Goal: Transaction & Acquisition: Purchase product/service

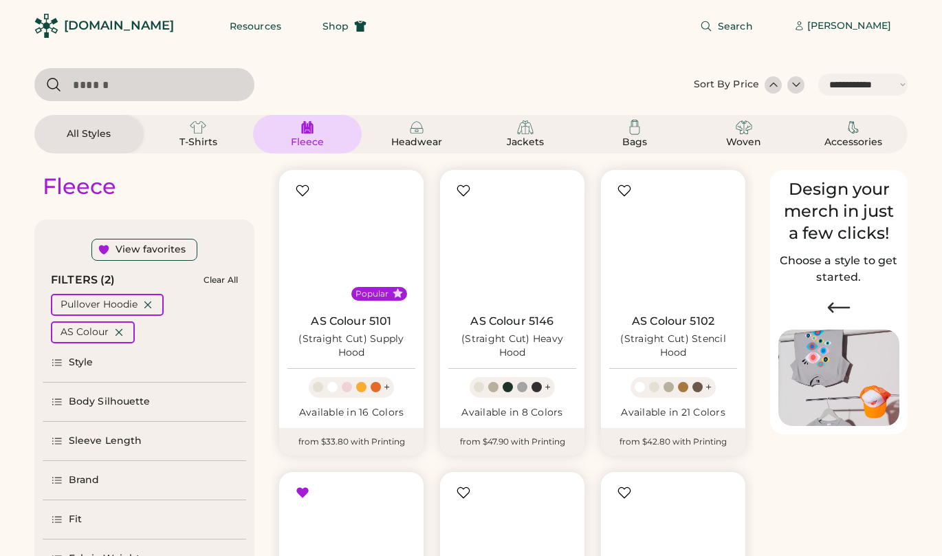
select select "*****"
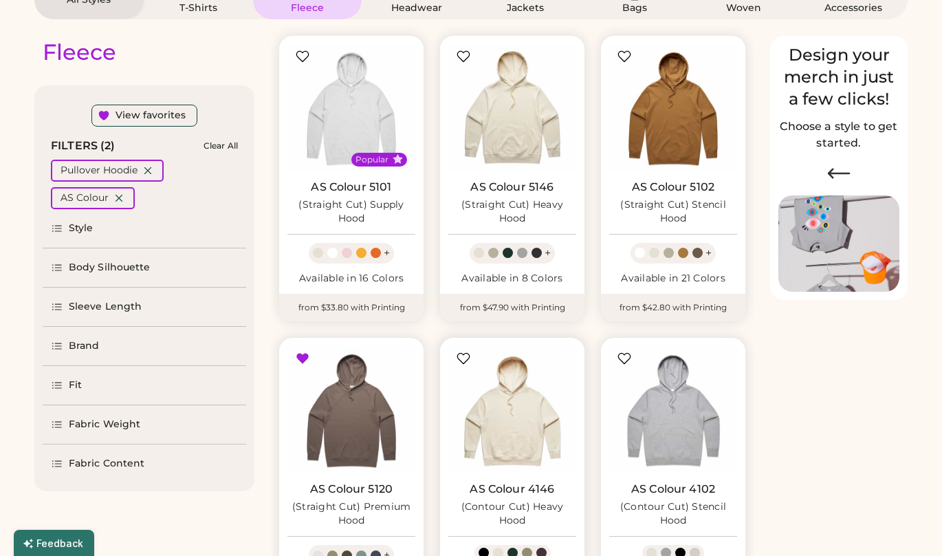
scroll to position [32, 0]
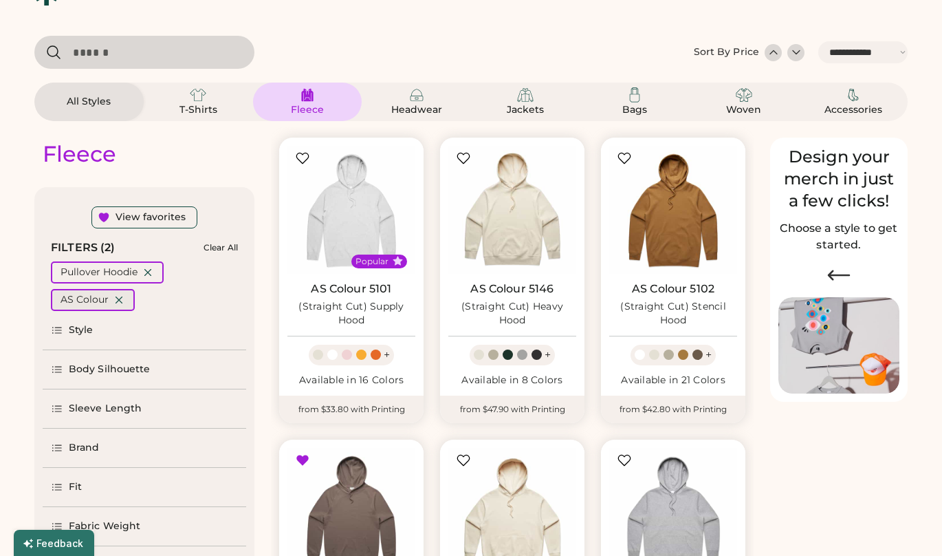
click at [118, 303] on icon at bounding box center [119, 300] width 12 height 12
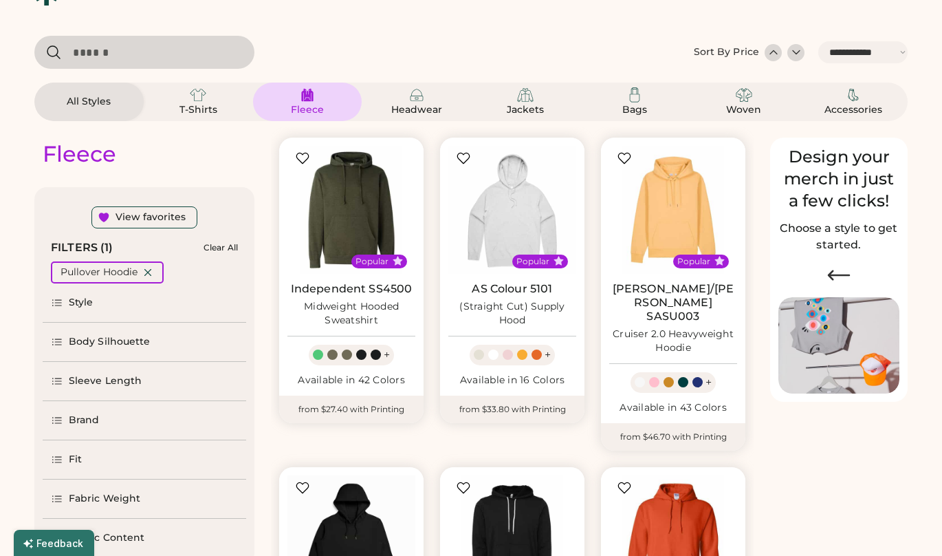
click at [96, 423] on div "Brand" at bounding box center [84, 420] width 31 height 14
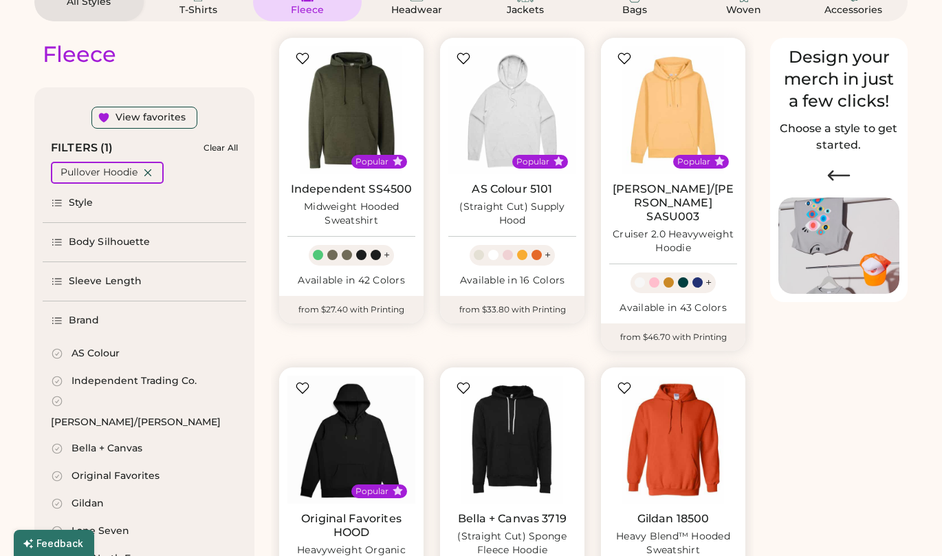
click at [164, 386] on div "Independent Trading Co." at bounding box center [134, 381] width 125 height 14
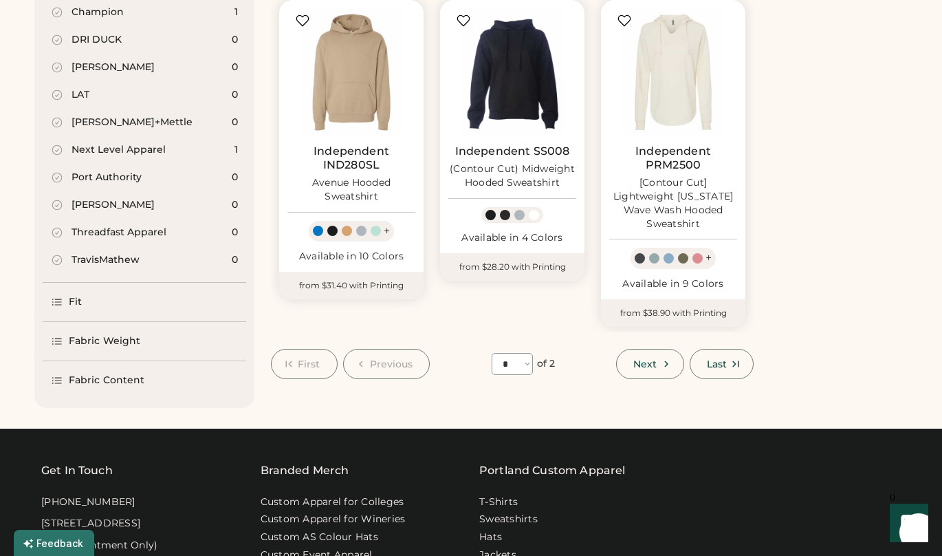
scroll to position [1181, 0]
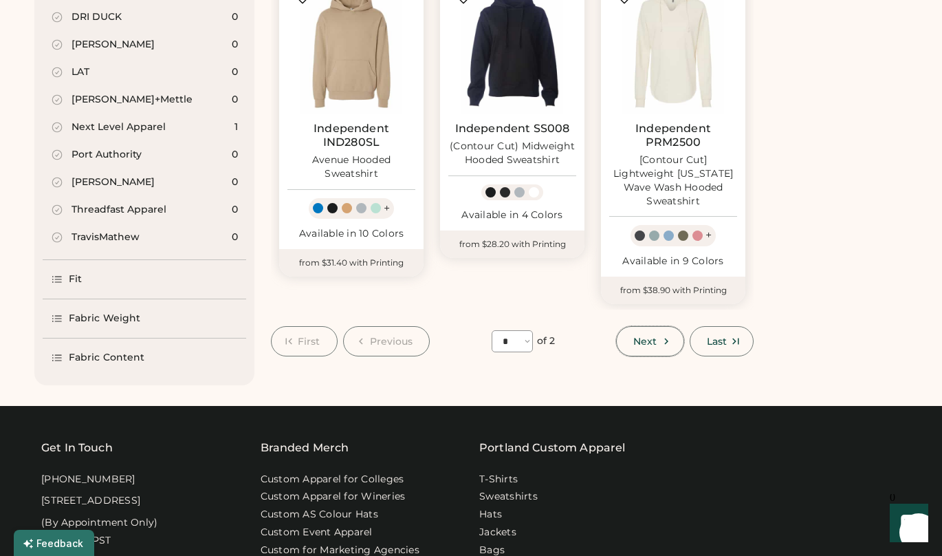
click at [669, 339] on icon at bounding box center [666, 341] width 12 height 12
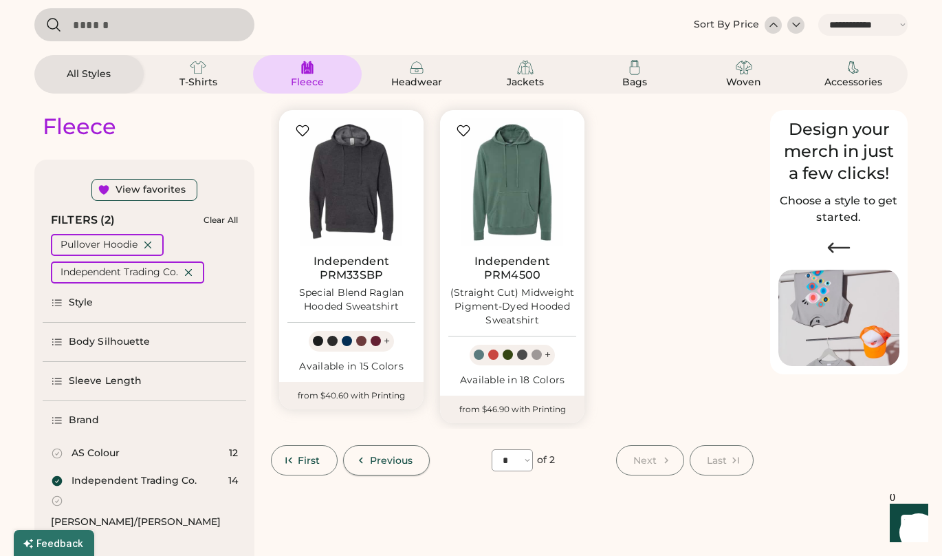
click at [383, 457] on span "Previous" at bounding box center [391, 460] width 43 height 10
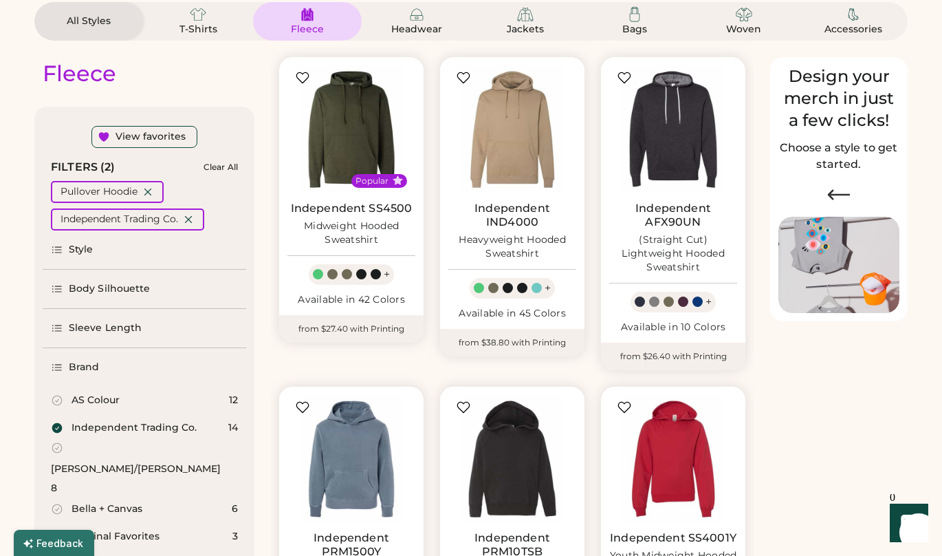
scroll to position [45, 0]
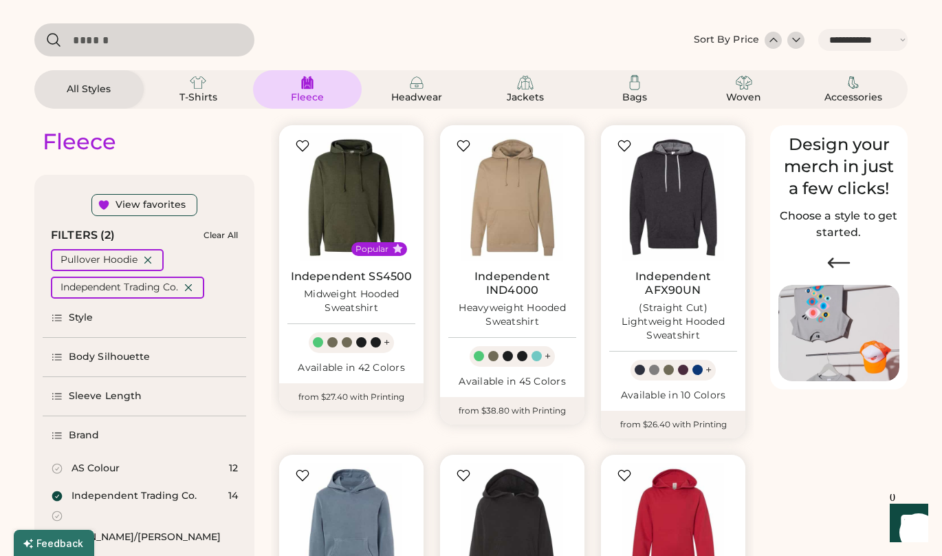
click at [139, 321] on div "Style" at bounding box center [145, 317] width 204 height 39
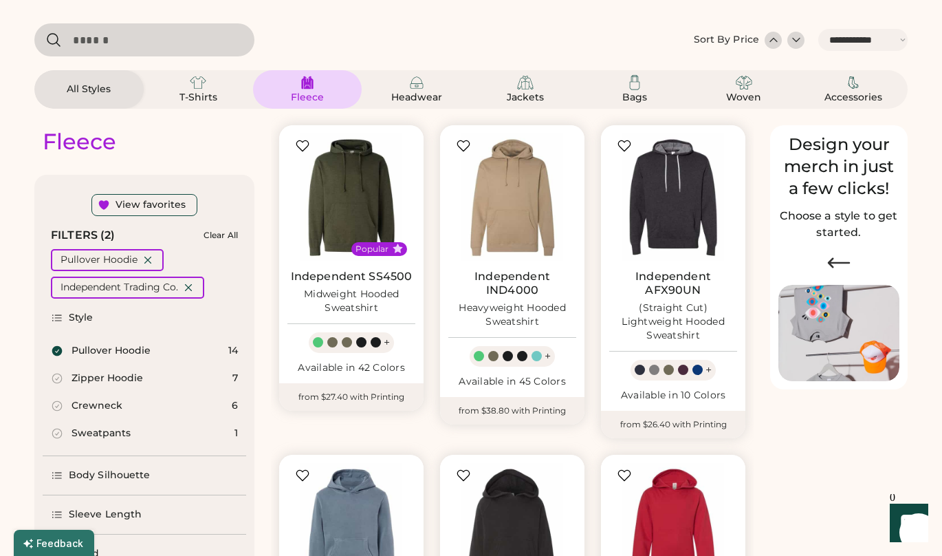
click at [141, 318] on div "Style" at bounding box center [145, 317] width 204 height 39
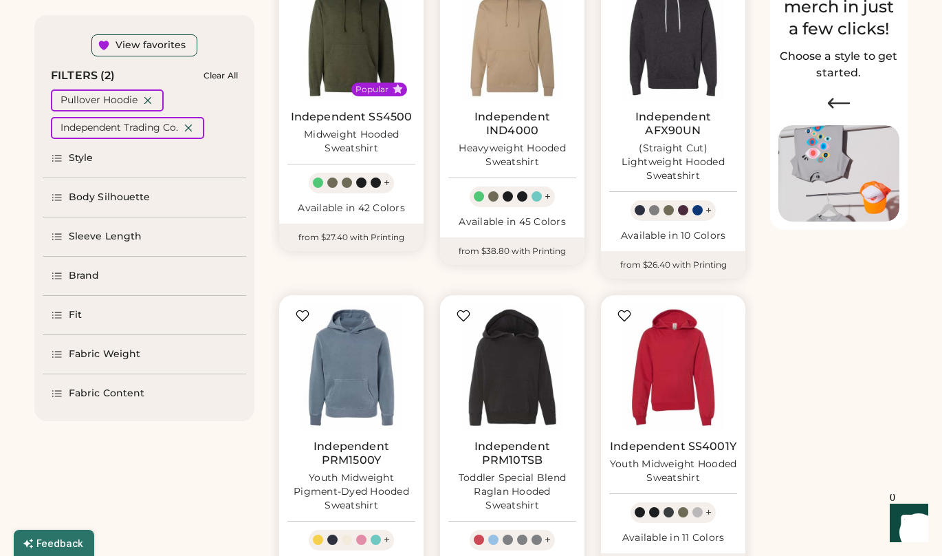
scroll to position [207, 0]
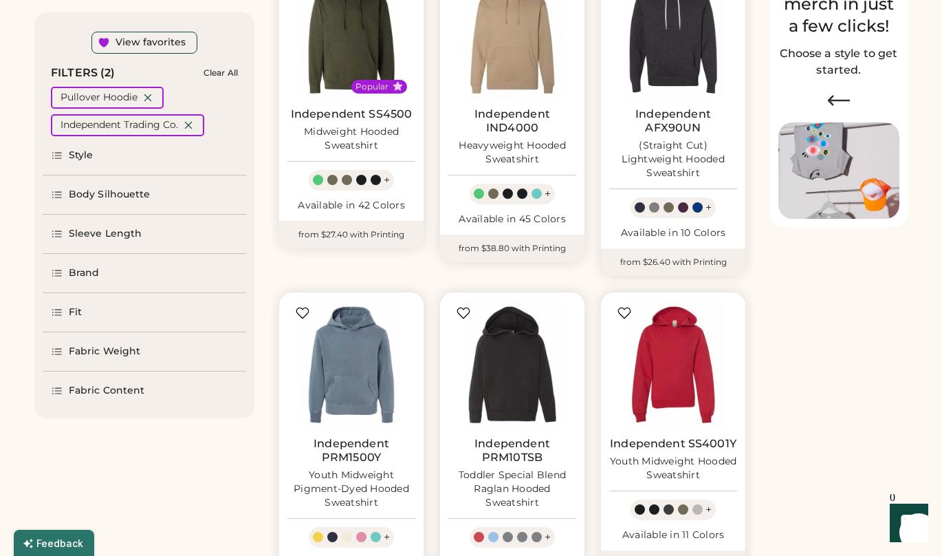
click at [120, 353] on div "Fabric Weight" at bounding box center [105, 352] width 72 height 14
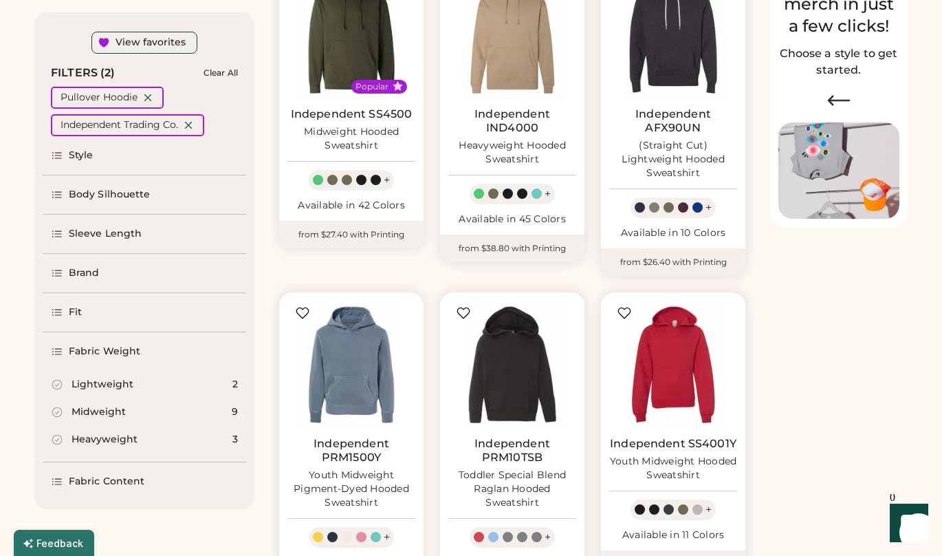
click at [118, 386] on div "Lightweight" at bounding box center [103, 385] width 62 height 14
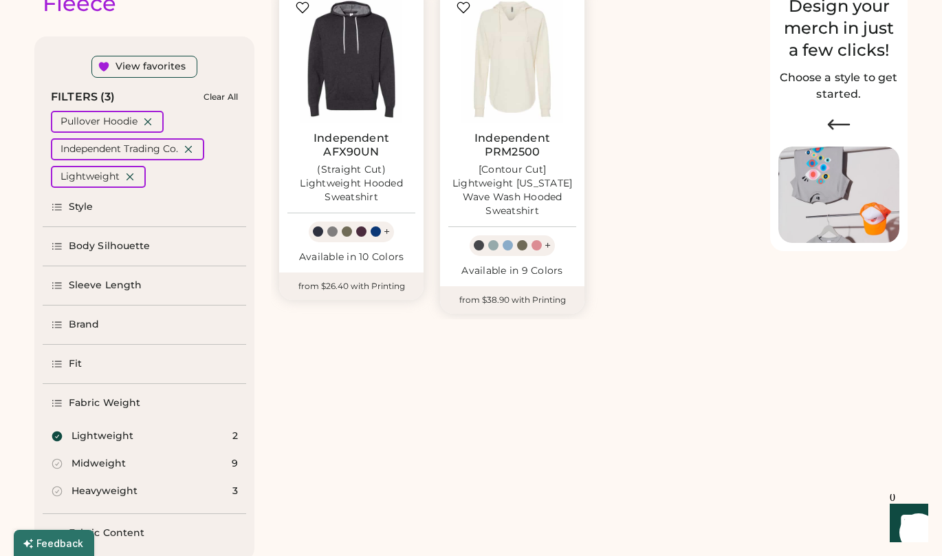
scroll to position [185, 0]
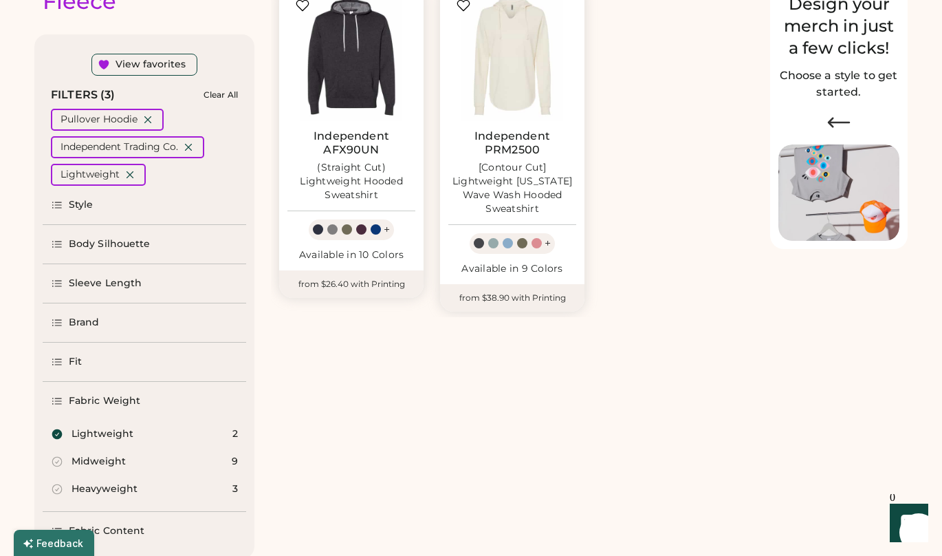
click at [127, 441] on div "Lightweight 2" at bounding box center [145, 434] width 204 height 28
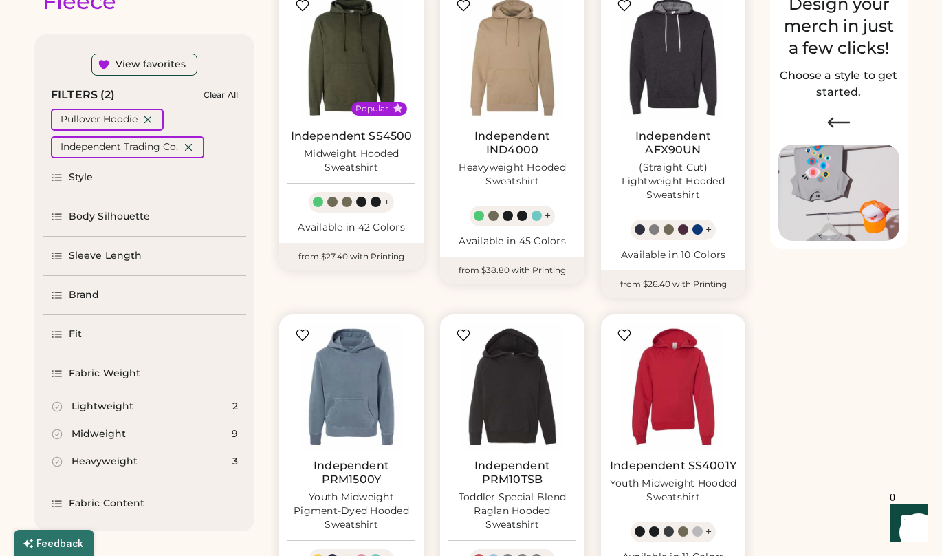
select select "*"
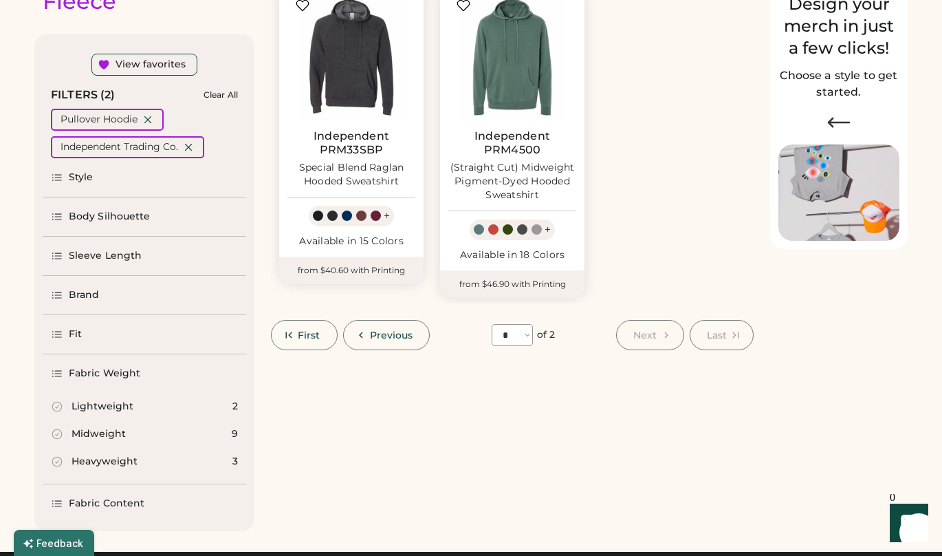
click at [122, 432] on div "Midweight" at bounding box center [99, 434] width 54 height 14
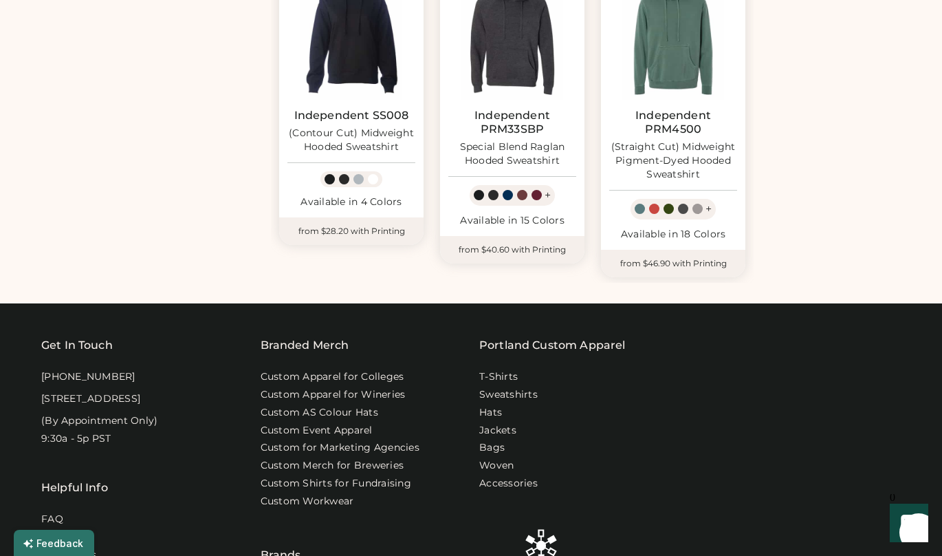
scroll to position [860, 0]
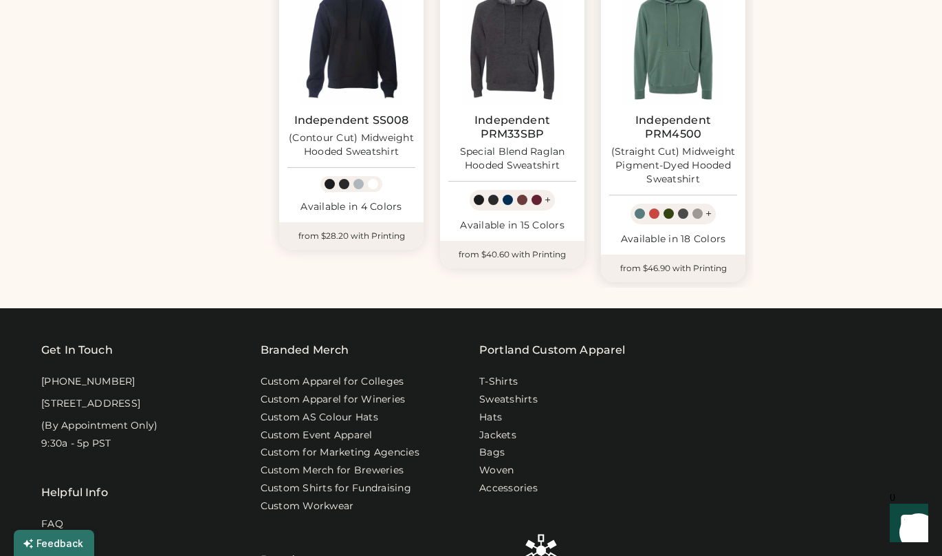
click at [675, 130] on link "Independent PRM4500" at bounding box center [673, 127] width 128 height 28
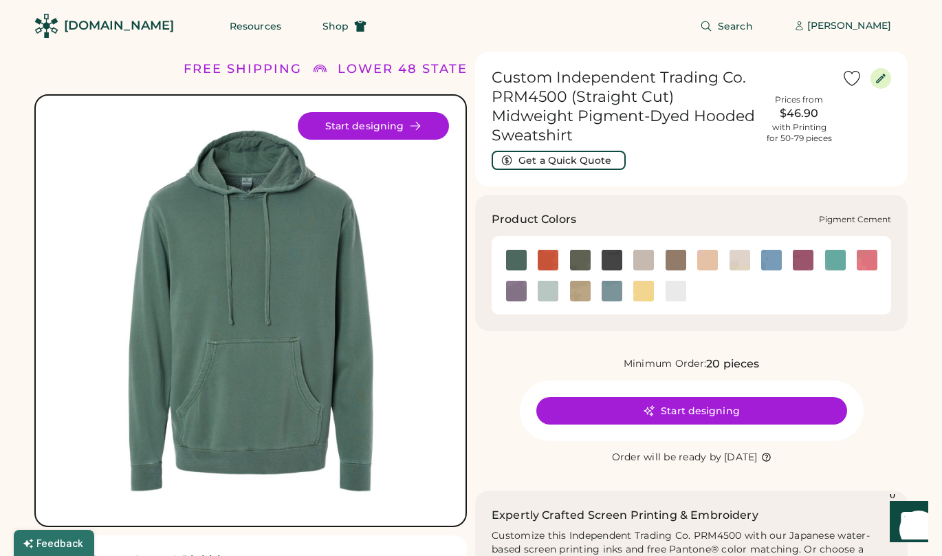
click at [646, 255] on img at bounding box center [643, 260] width 21 height 21
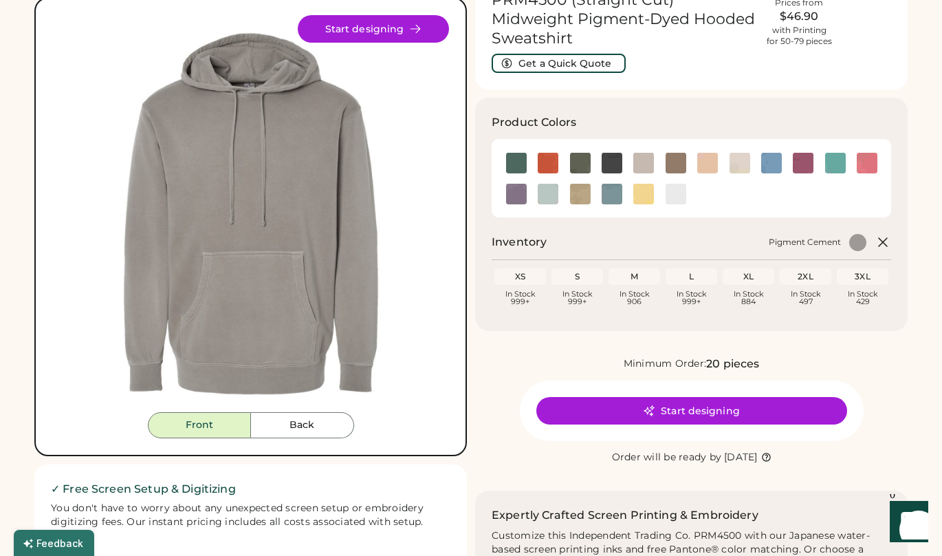
scroll to position [134, 0]
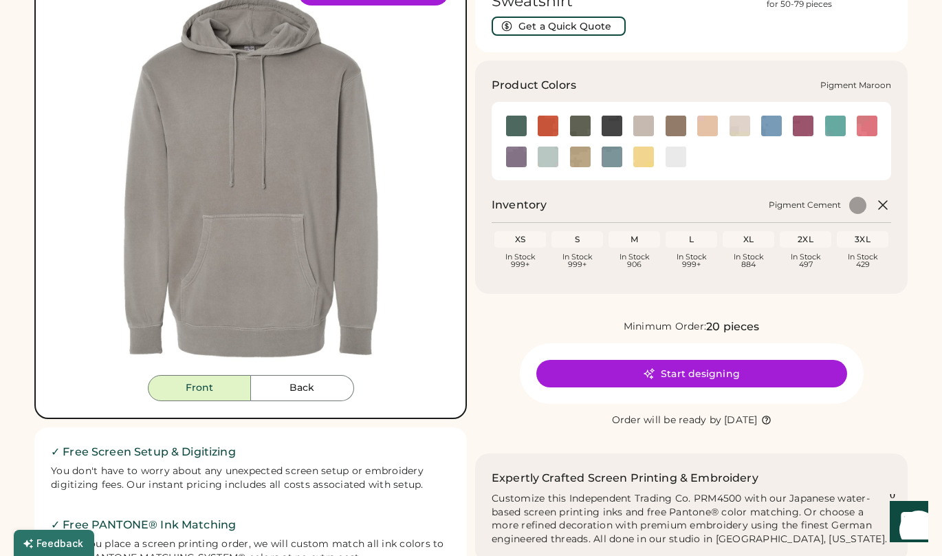
click at [798, 123] on img at bounding box center [803, 126] width 21 height 21
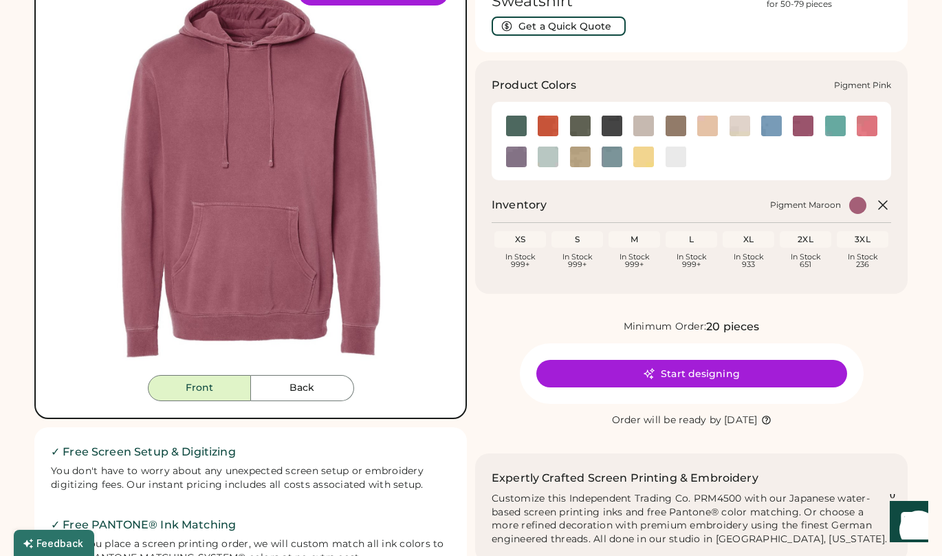
click at [874, 123] on img at bounding box center [867, 126] width 21 height 21
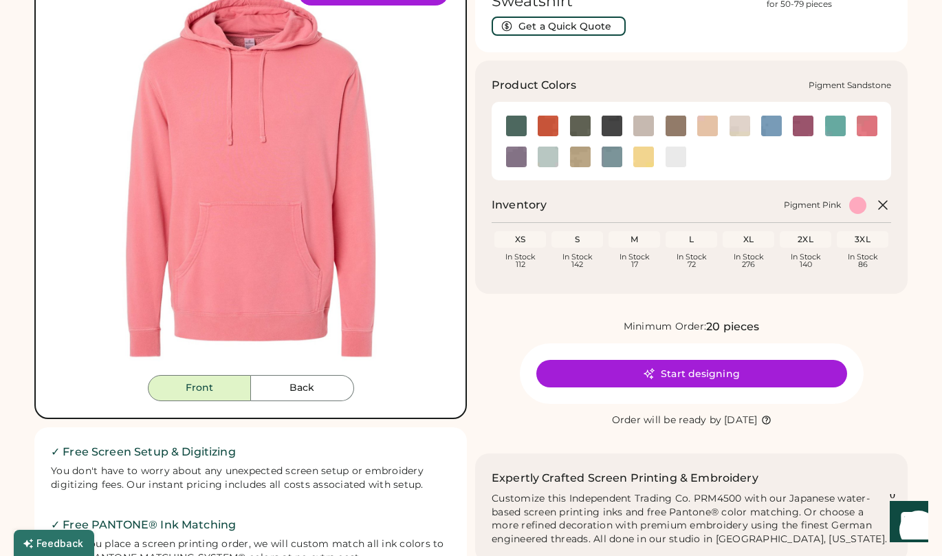
click at [587, 162] on img at bounding box center [580, 156] width 21 height 21
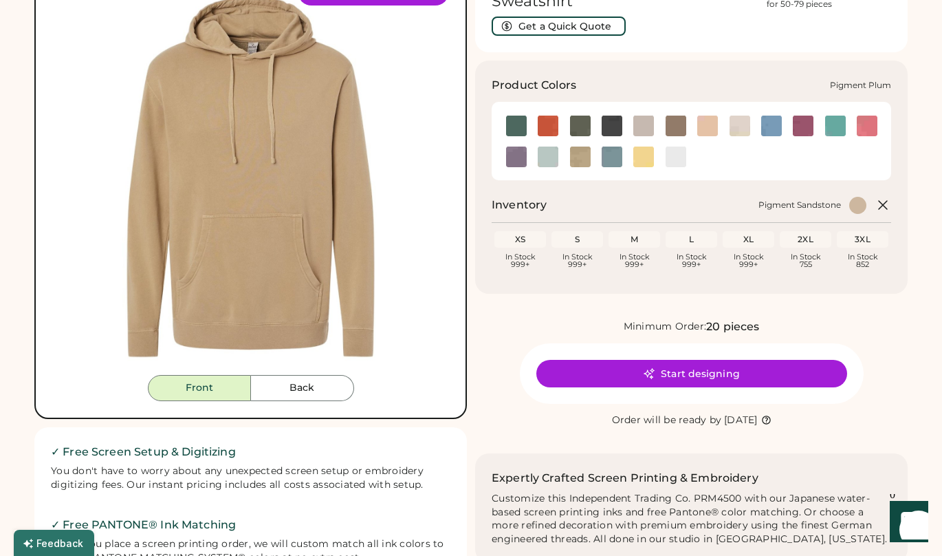
click at [514, 160] on img at bounding box center [516, 156] width 21 height 21
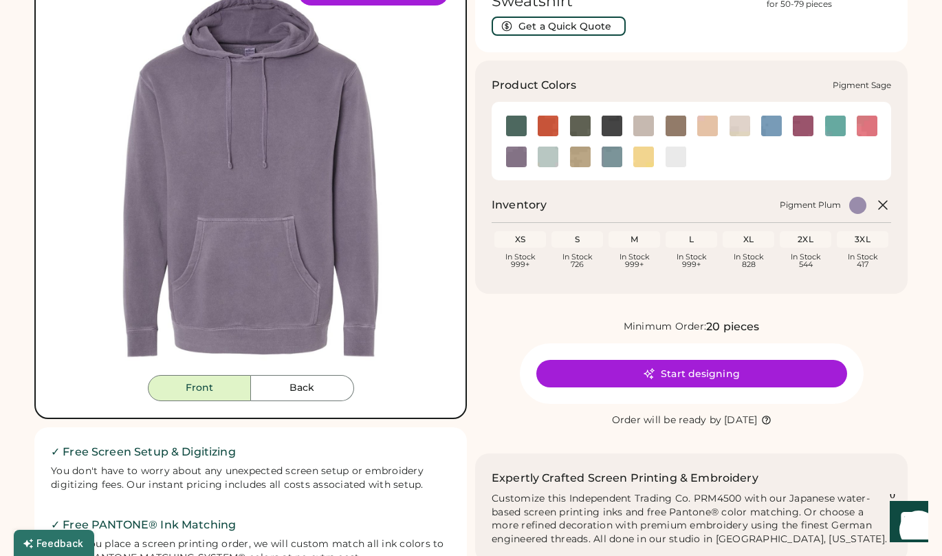
click at [550, 157] on img at bounding box center [548, 156] width 21 height 21
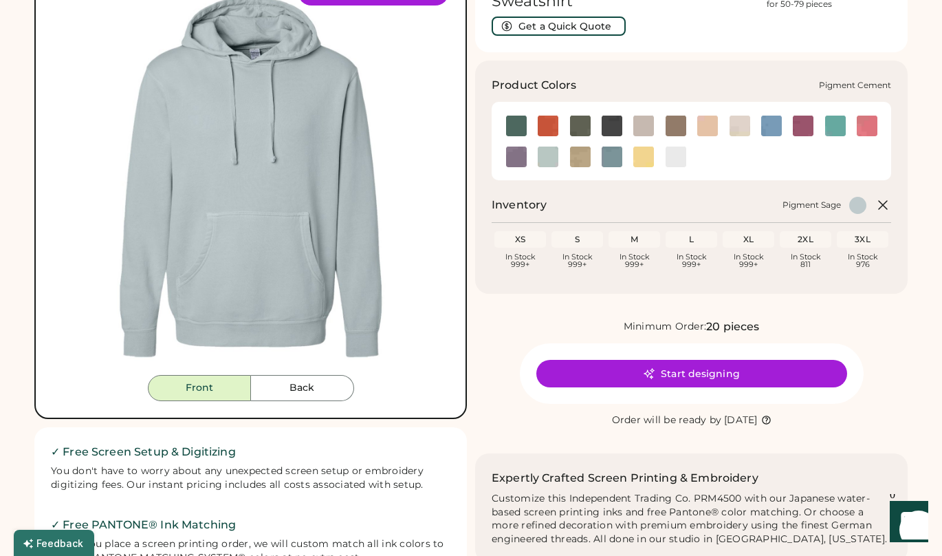
click at [639, 127] on img at bounding box center [643, 126] width 21 height 21
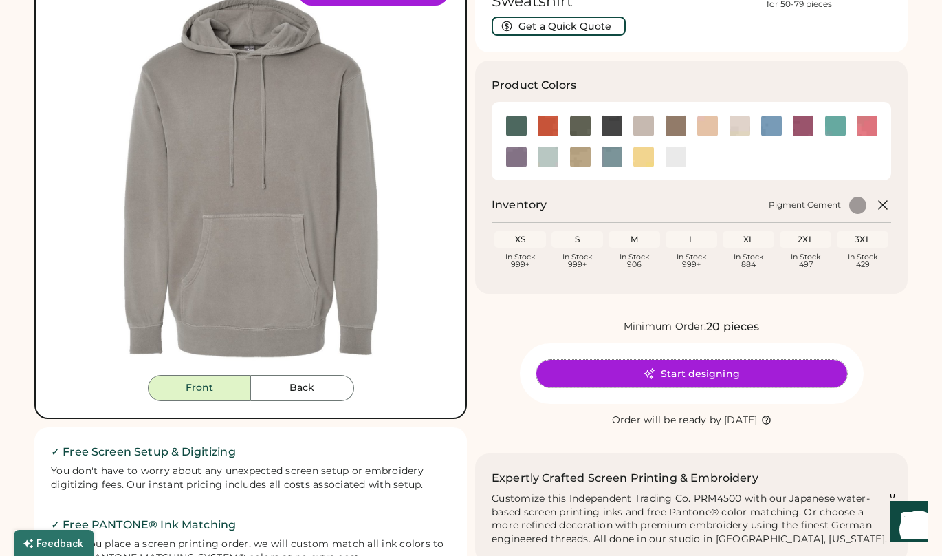
click at [704, 379] on button "Start designing" at bounding box center [691, 374] width 311 height 28
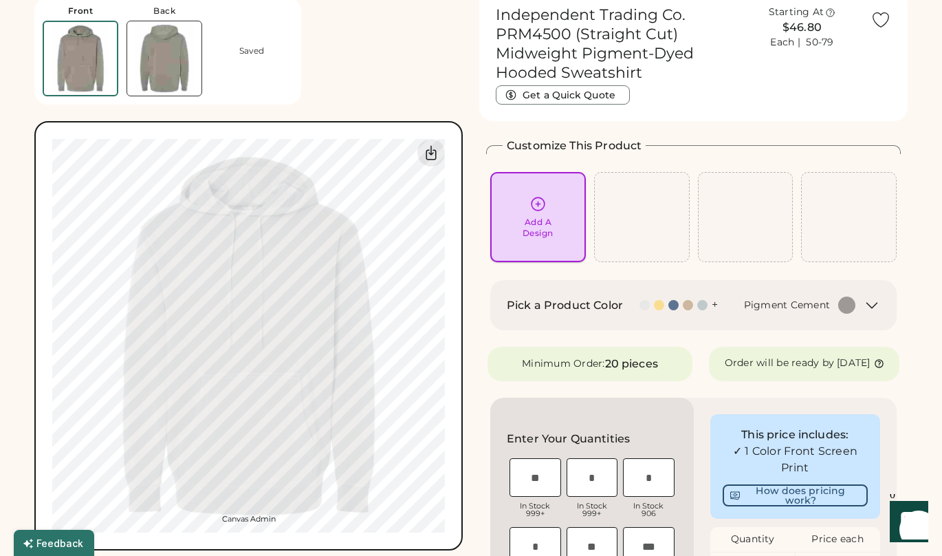
scroll to position [186, 0]
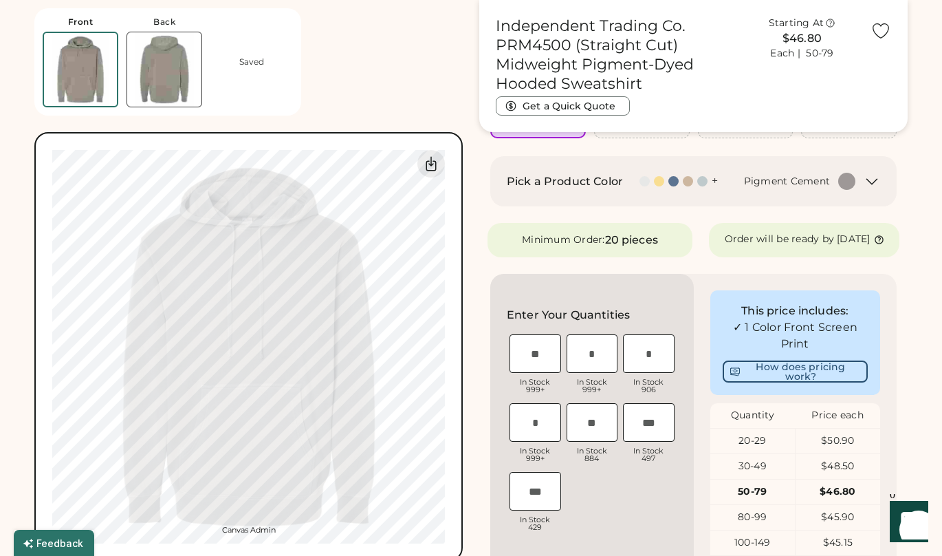
click at [770, 448] on div "20-29" at bounding box center [752, 441] width 85 height 14
click at [542, 433] on input "input" at bounding box center [536, 422] width 52 height 39
type input "**"
click at [602, 433] on input "input" at bounding box center [593, 422] width 52 height 39
type input "**"
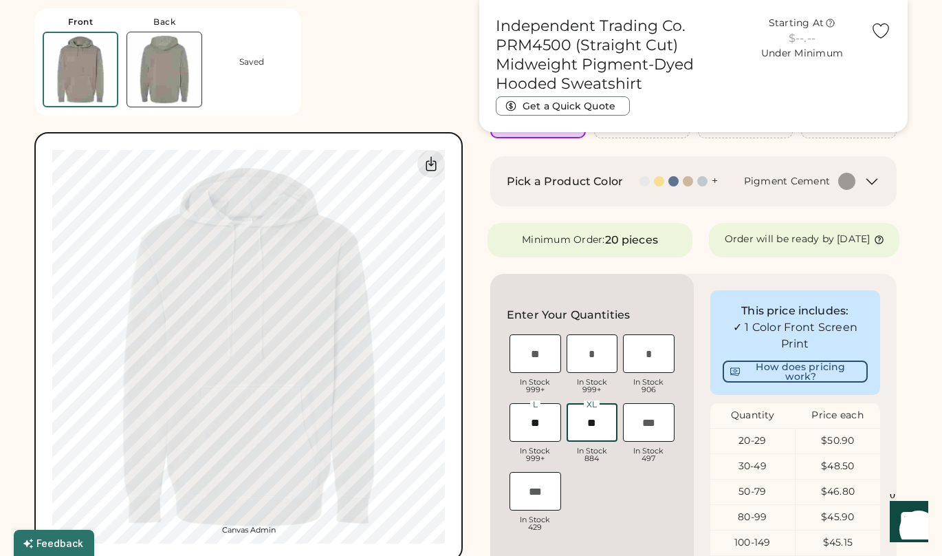
click at [653, 522] on div "XS In Stock 999+ S In Stock 999+ M In Stock 906 L In Stock 999+ XL In Stock 884…" at bounding box center [592, 434] width 171 height 206
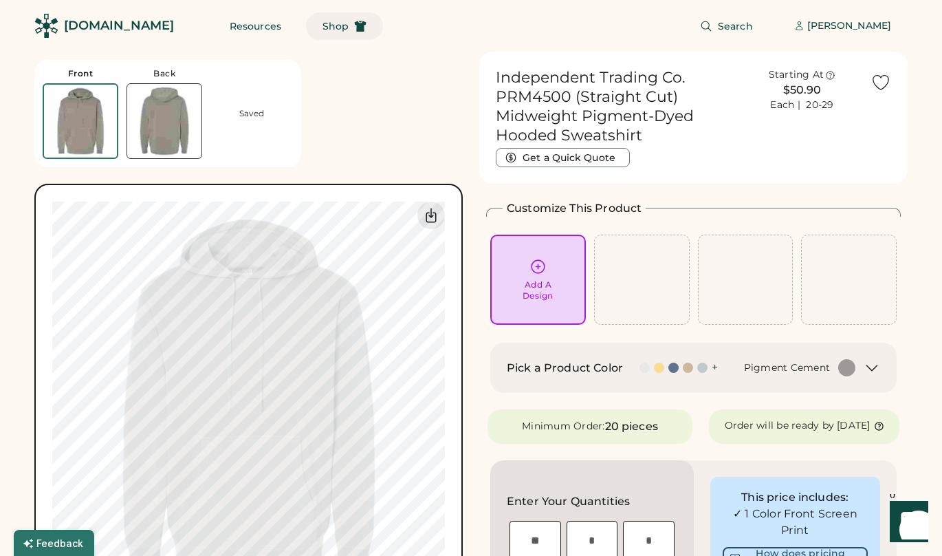
click at [323, 28] on span "Shop" at bounding box center [336, 26] width 26 height 10
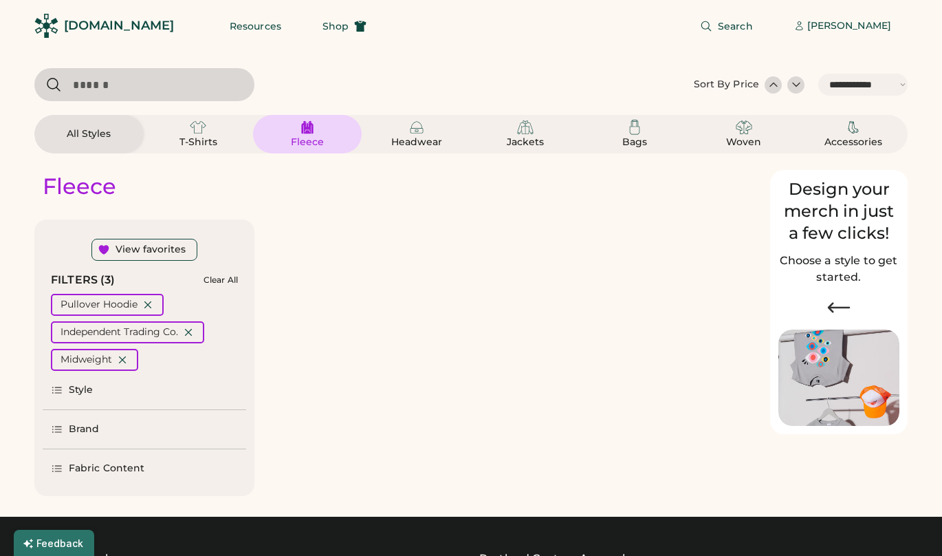
select select "*****"
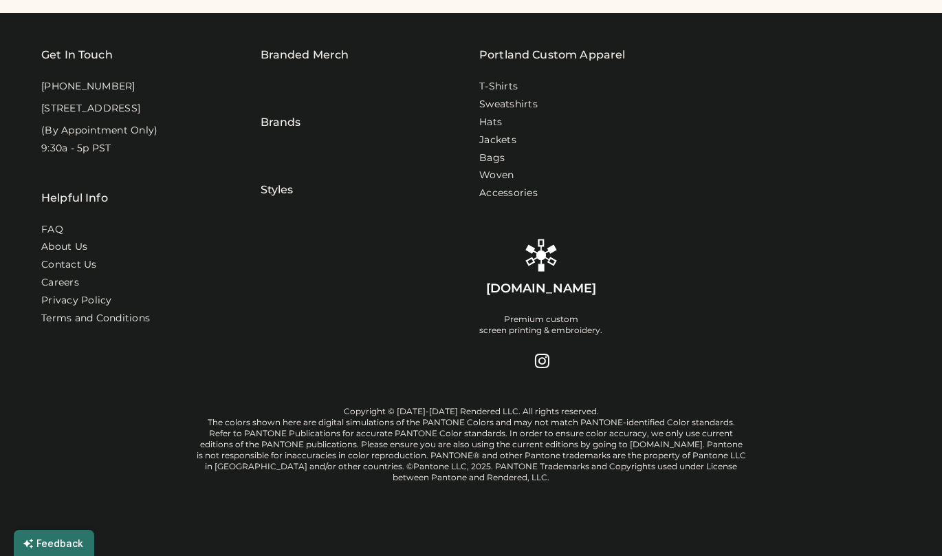
select select "*****"
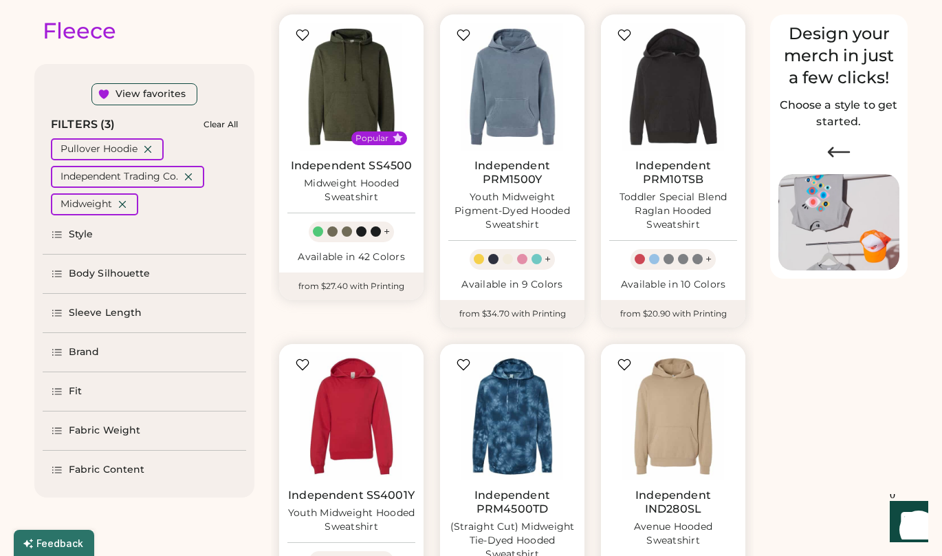
scroll to position [23, 0]
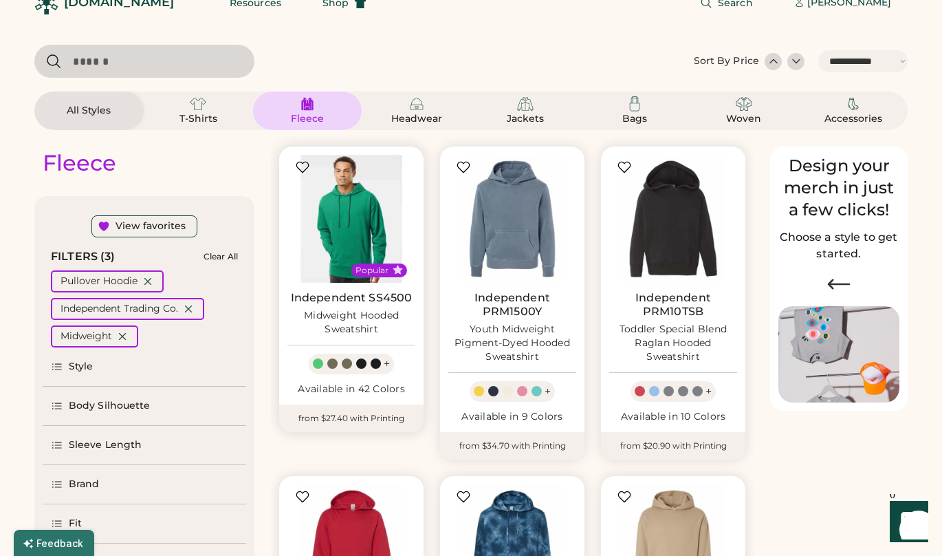
click at [358, 213] on img at bounding box center [351, 219] width 128 height 128
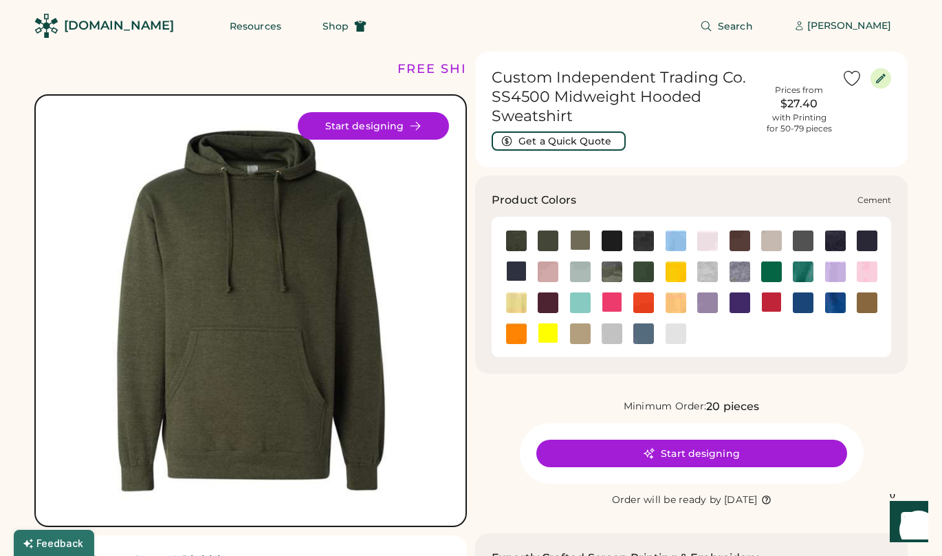
click at [766, 239] on img at bounding box center [771, 240] width 21 height 21
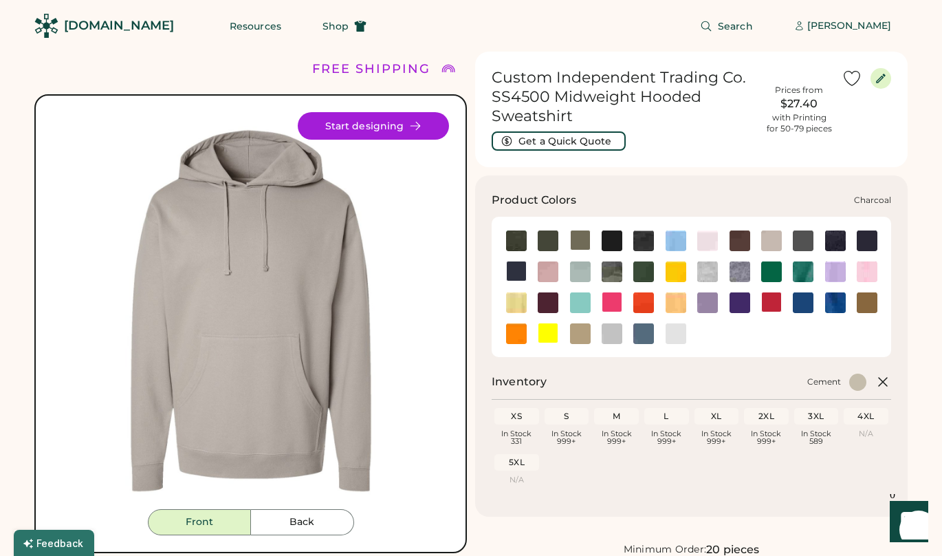
click at [796, 239] on img at bounding box center [803, 240] width 21 height 21
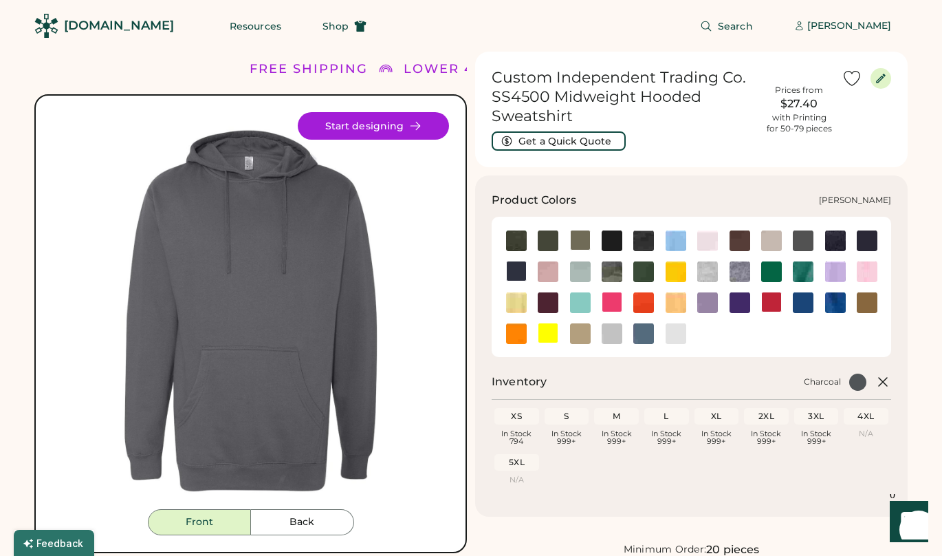
click at [577, 271] on img at bounding box center [580, 271] width 21 height 21
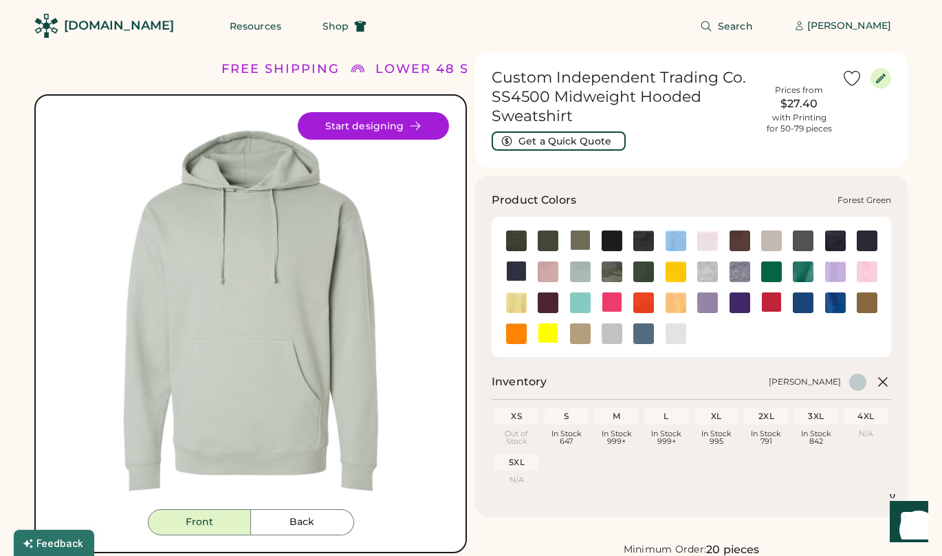
click at [648, 270] on img at bounding box center [643, 271] width 21 height 21
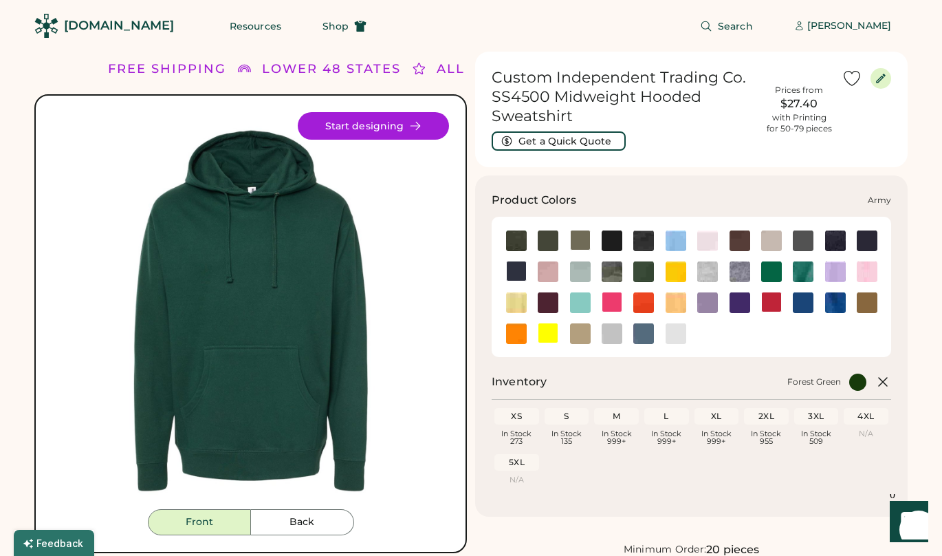
click at [551, 239] on img at bounding box center [548, 240] width 21 height 21
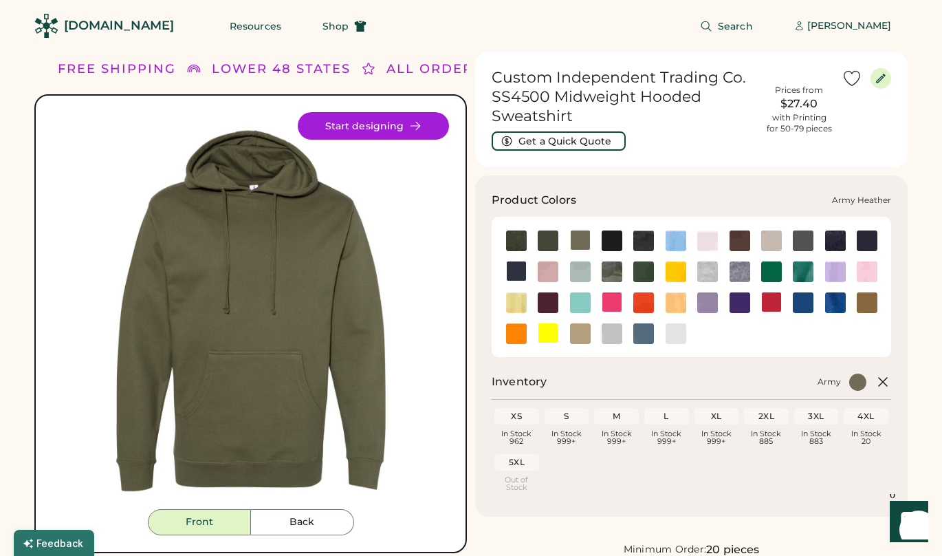
click at [580, 240] on div at bounding box center [580, 240] width 21 height 21
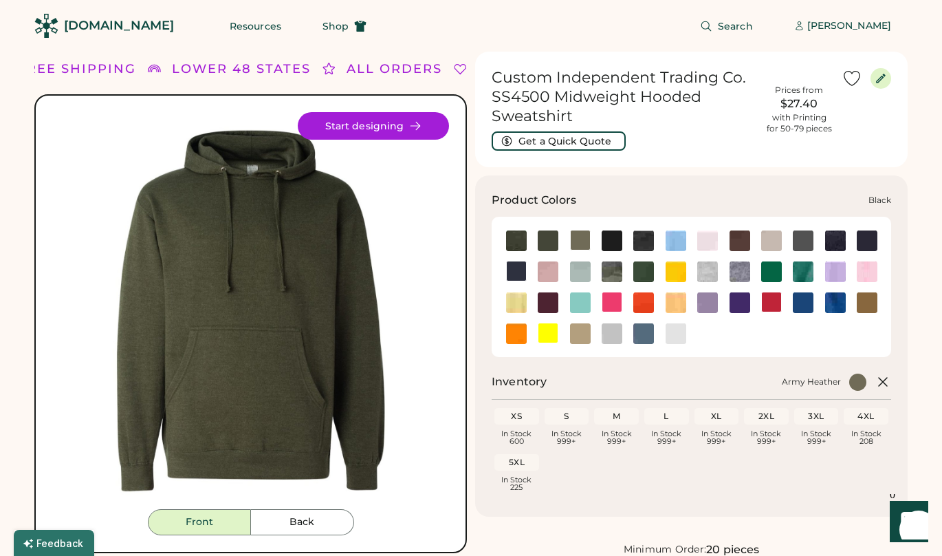
click at [615, 237] on img at bounding box center [612, 240] width 21 height 21
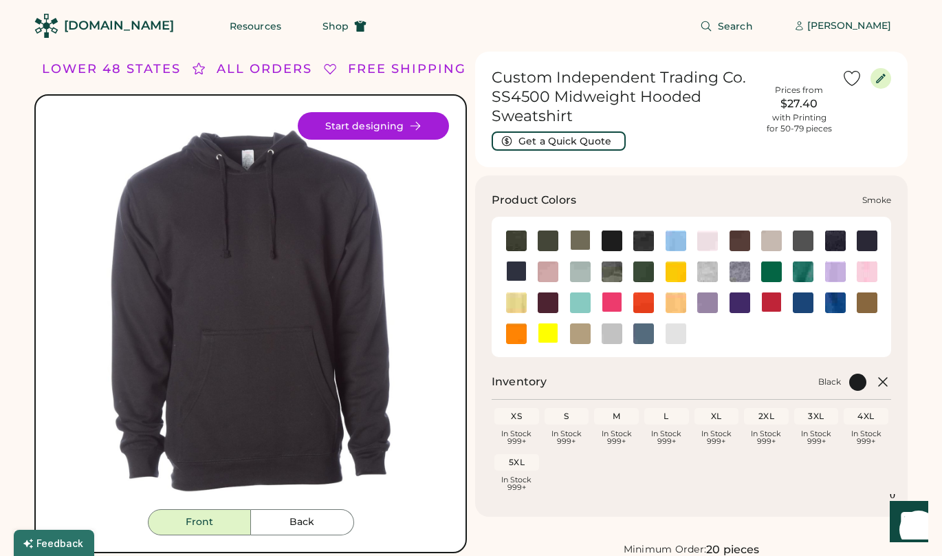
click at [613, 337] on img at bounding box center [612, 333] width 21 height 21
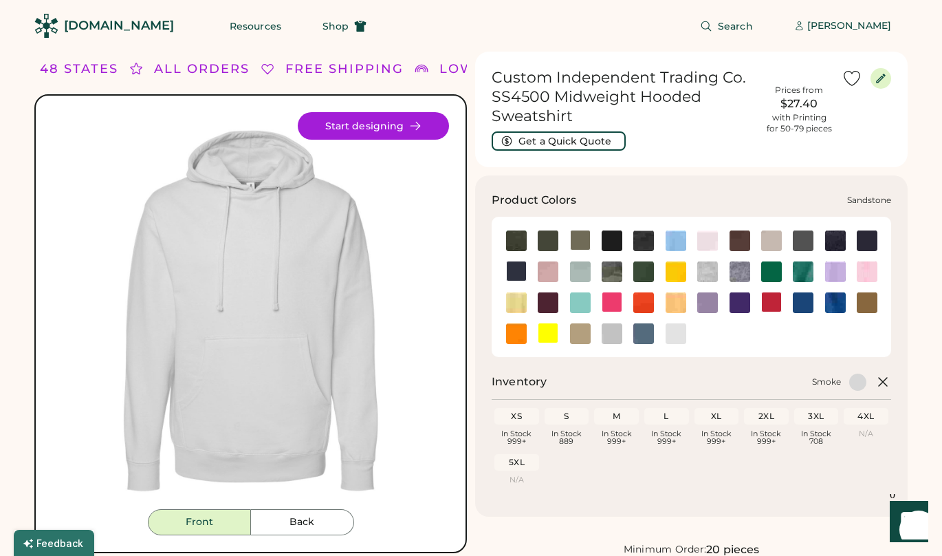
click at [585, 334] on img at bounding box center [580, 333] width 21 height 21
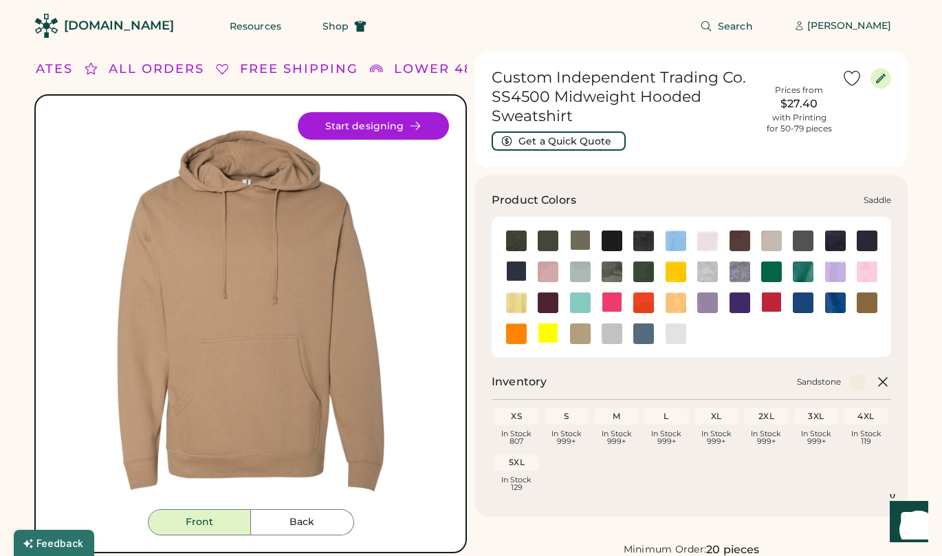
click at [867, 303] on img at bounding box center [867, 302] width 21 height 21
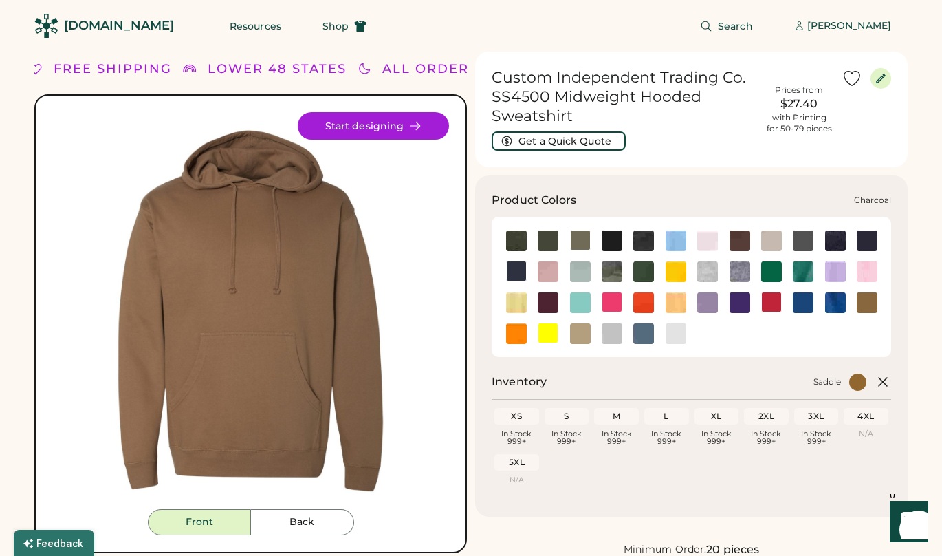
click at [807, 240] on img at bounding box center [803, 240] width 21 height 21
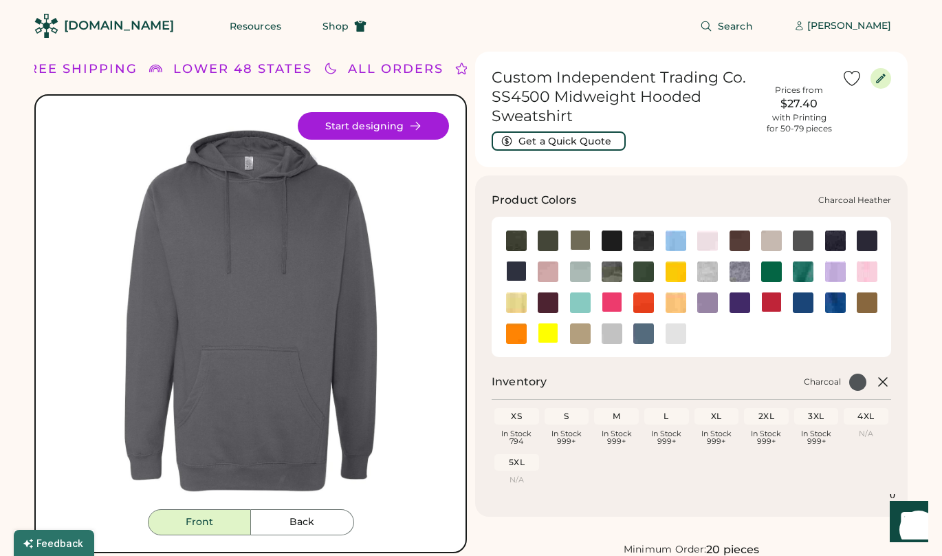
click at [843, 238] on img at bounding box center [835, 240] width 21 height 21
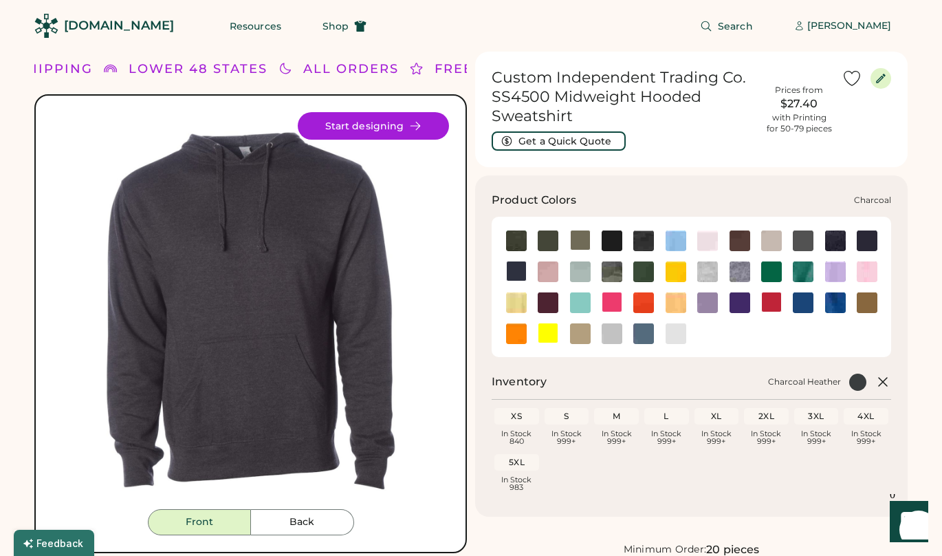
click at [807, 238] on img at bounding box center [803, 240] width 21 height 21
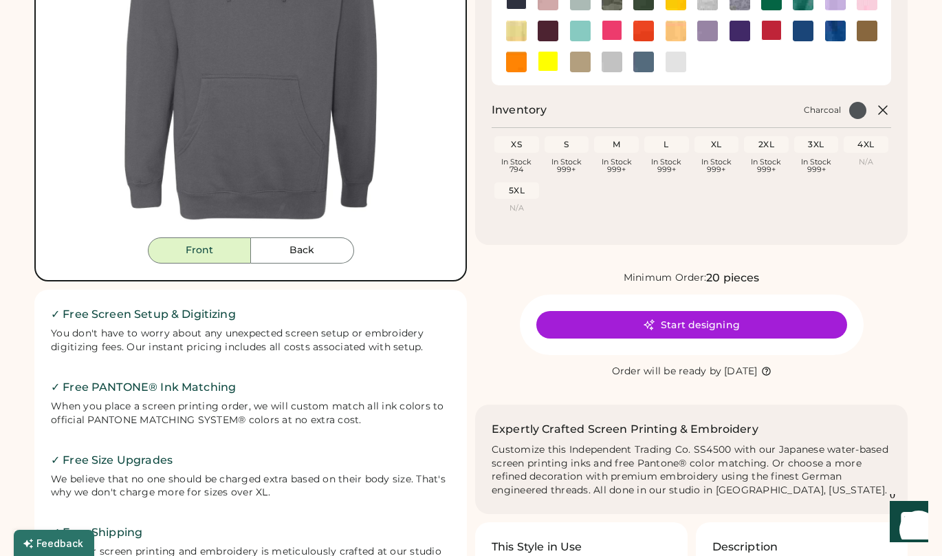
scroll to position [112, 0]
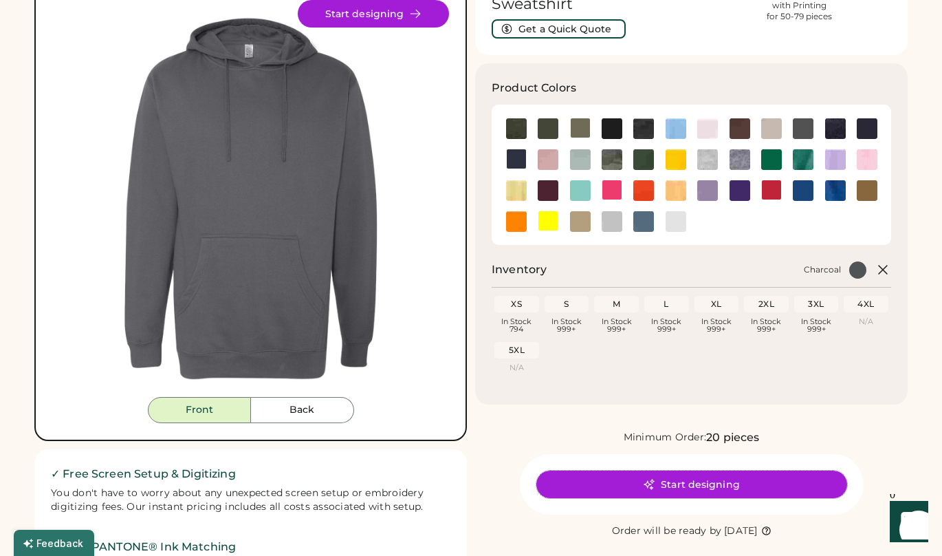
click at [722, 488] on button "Start designing" at bounding box center [691, 484] width 311 height 28
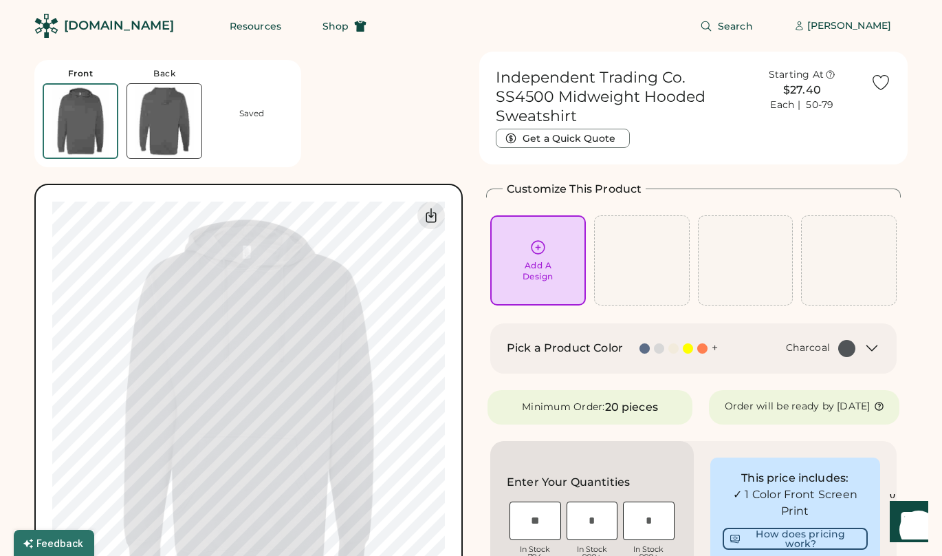
click at [540, 251] on icon at bounding box center [538, 247] width 17 height 17
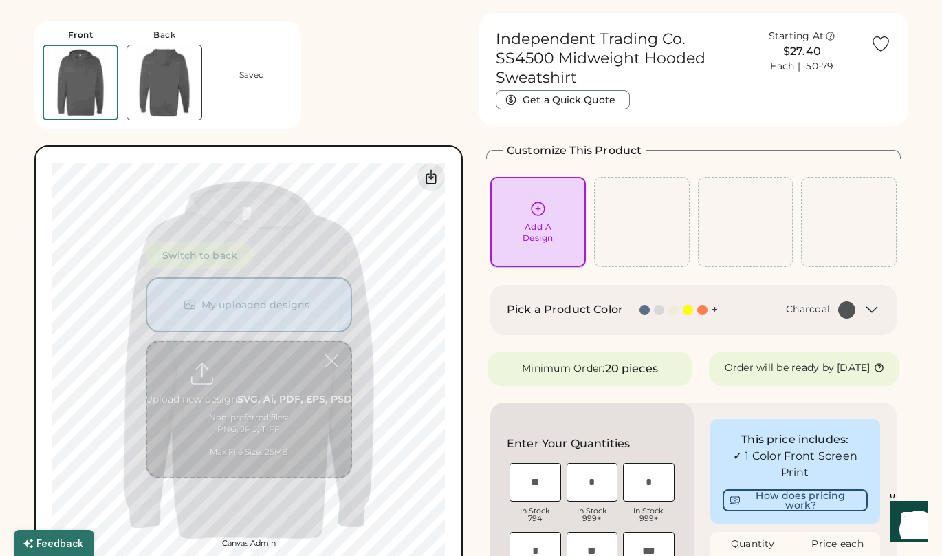
scroll to position [52, 0]
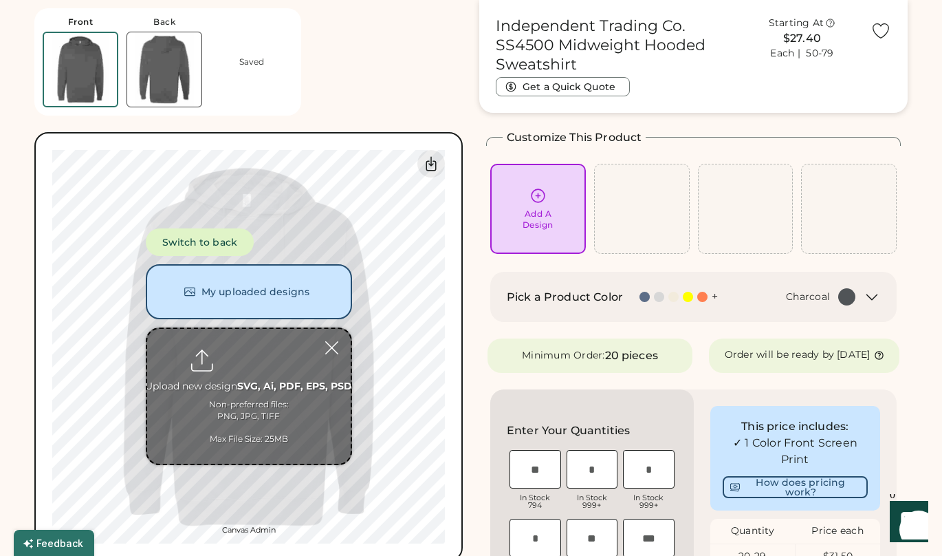
click at [262, 404] on input "file" at bounding box center [249, 396] width 204 height 135
click at [151, 76] on img at bounding box center [164, 69] width 74 height 74
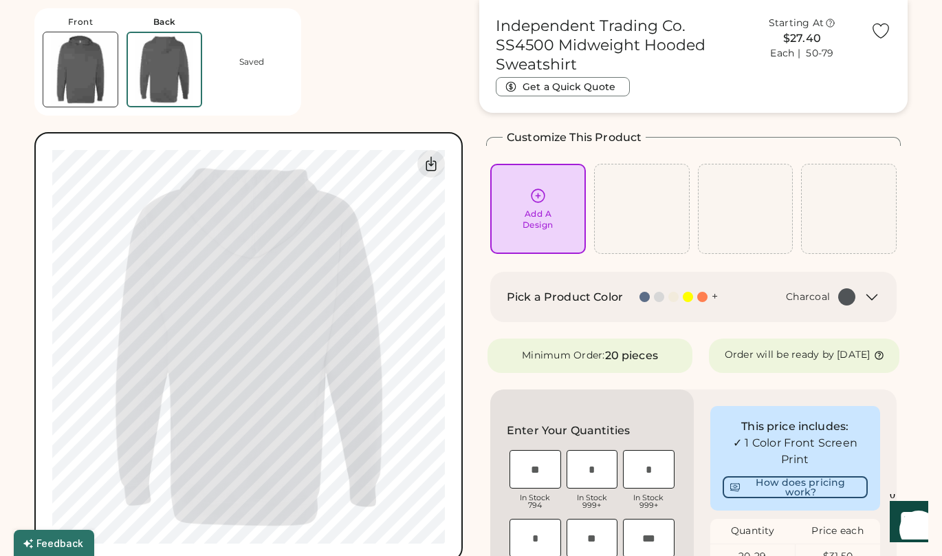
click at [516, 209] on div "Add A Design" at bounding box center [538, 208] width 76 height 43
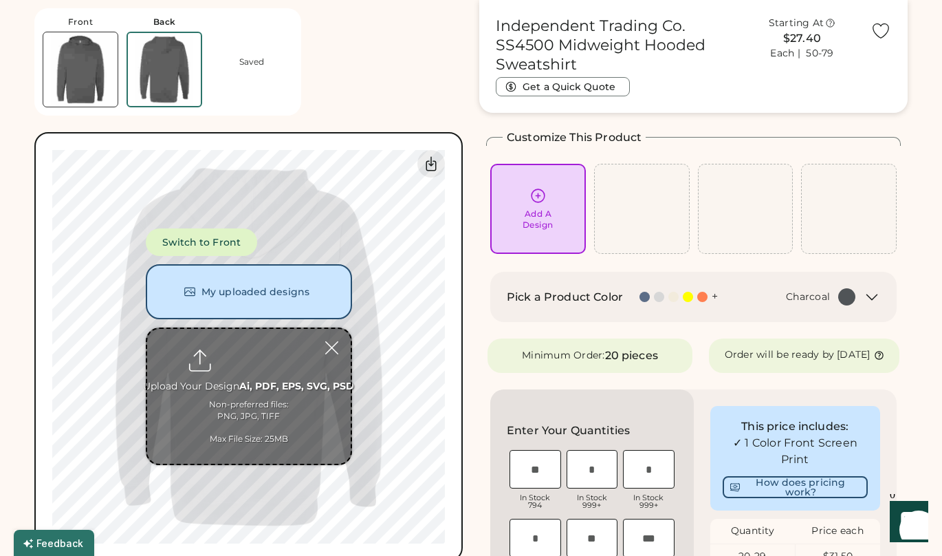
click at [274, 361] on input "file" at bounding box center [249, 396] width 204 height 135
type input "**********"
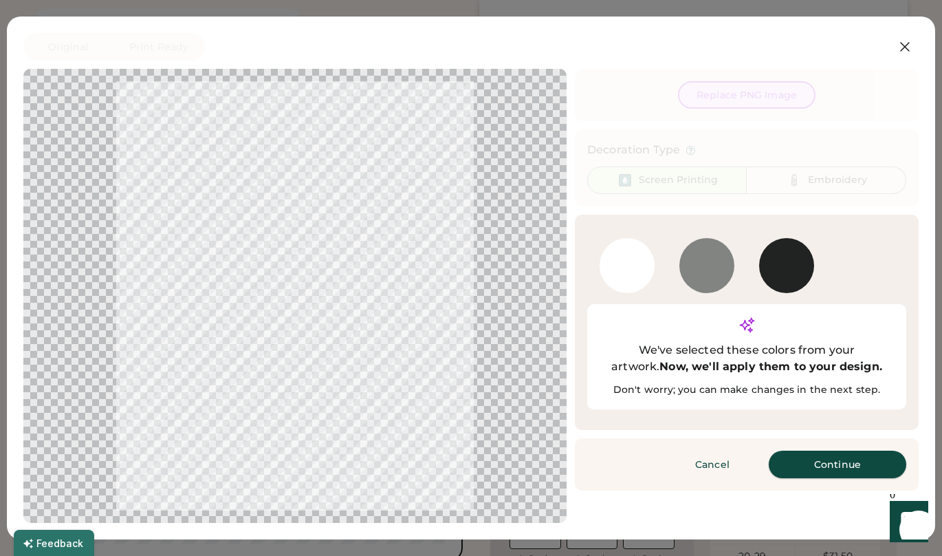
click at [836, 450] on button "Continue" at bounding box center [838, 464] width 138 height 28
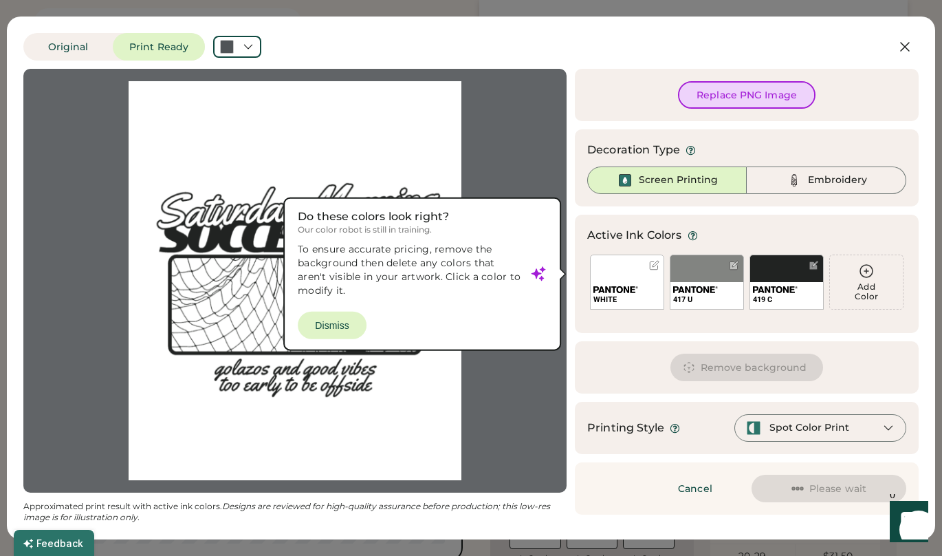
click at [345, 325] on div at bounding box center [295, 280] width 519 height 399
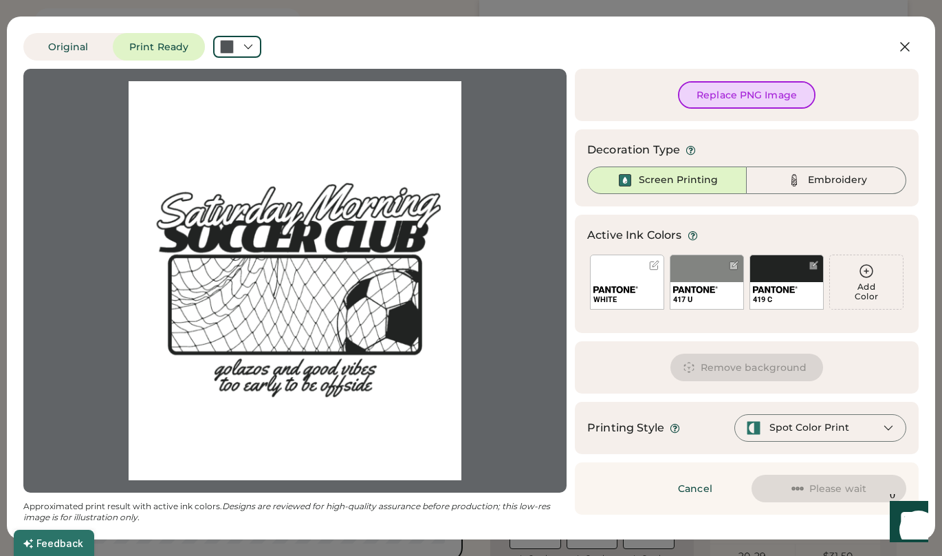
scroll to position [0, 0]
click at [719, 282] on div "417 U" at bounding box center [707, 295] width 73 height 27
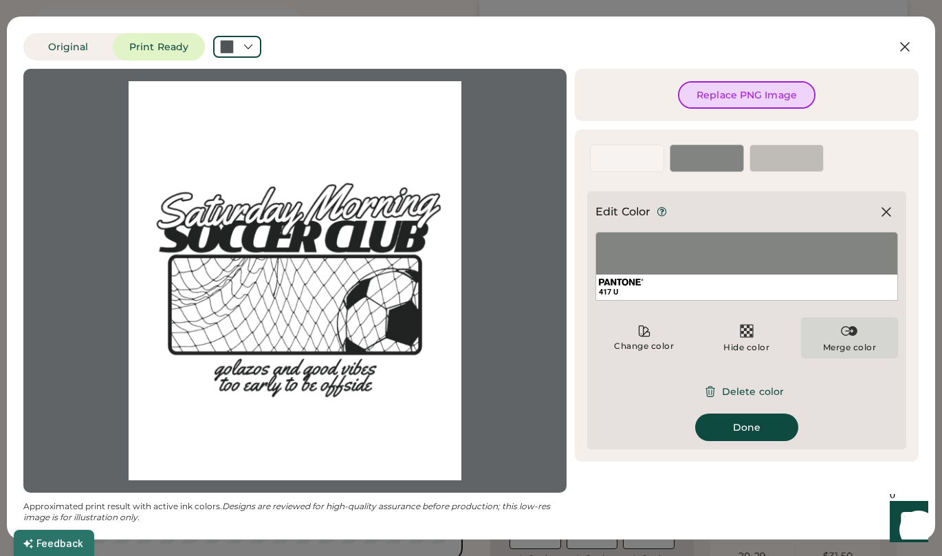
click at [853, 336] on img at bounding box center [849, 331] width 17 height 17
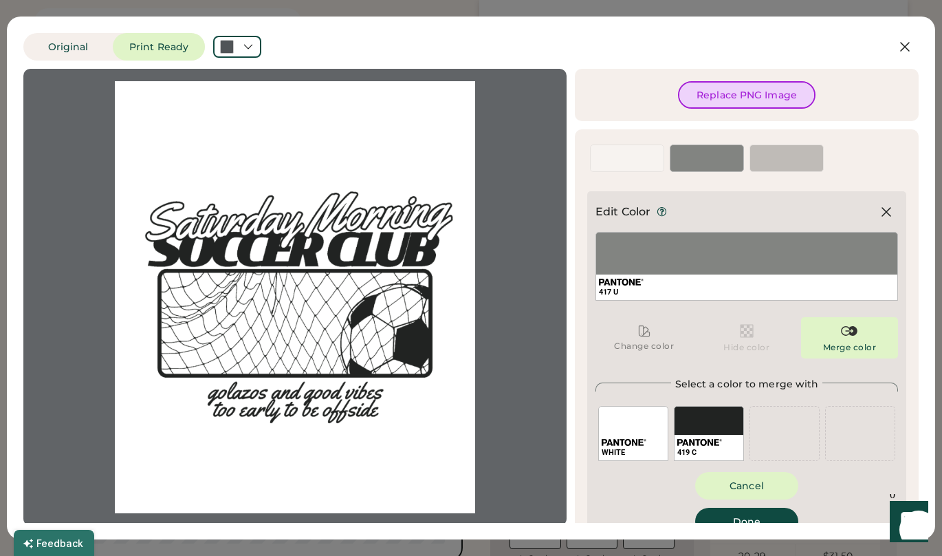
click at [693, 426] on div "419 C" at bounding box center [709, 433] width 70 height 55
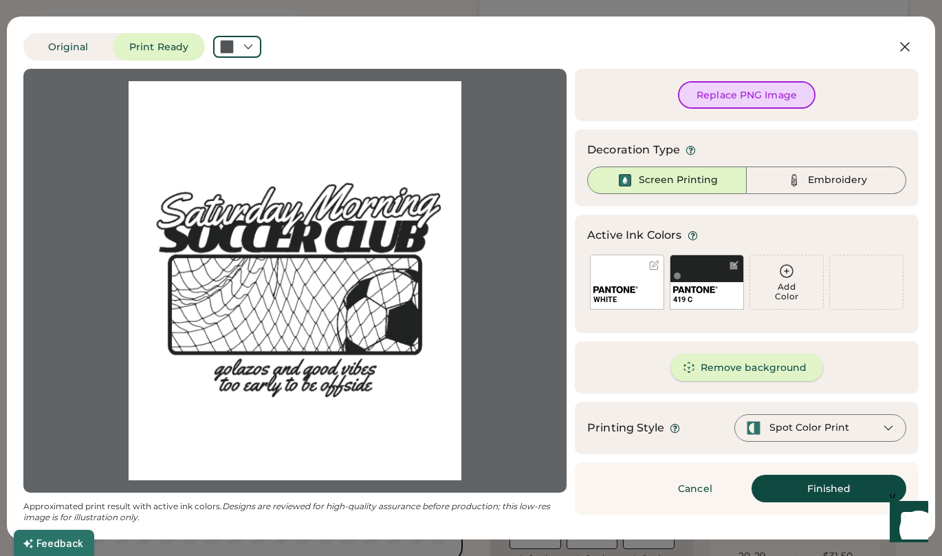
click at [746, 365] on button "Remove background" at bounding box center [747, 367] width 153 height 28
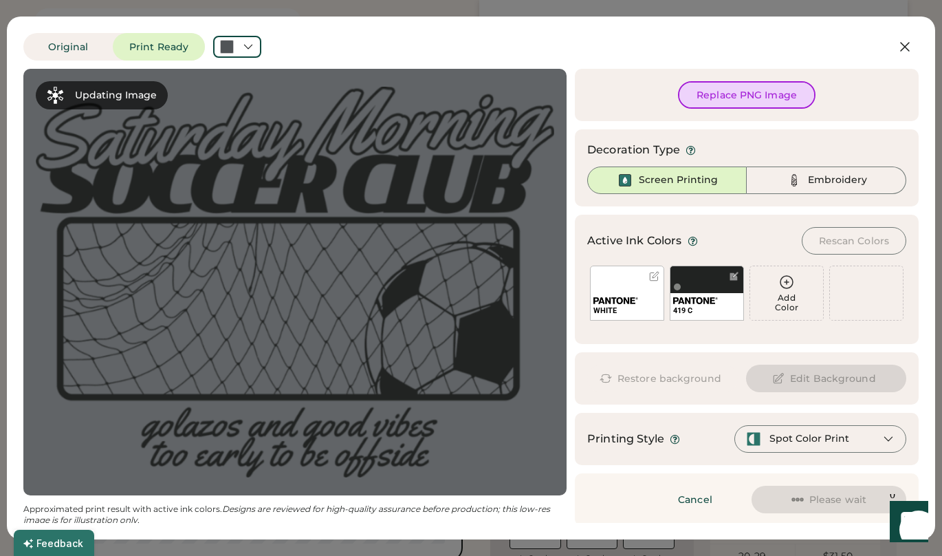
scroll to position [2, 0]
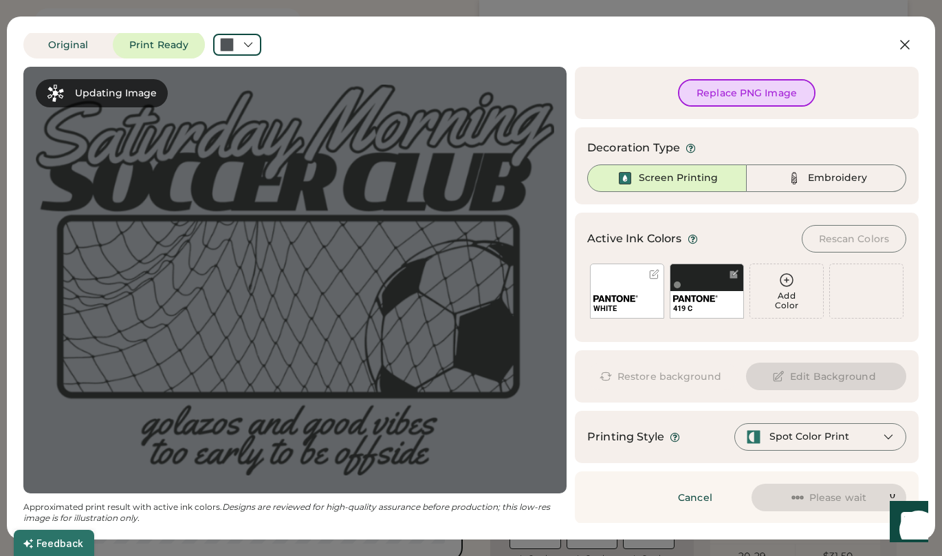
click at [862, 340] on div "Active Ink Colors Rescan Colors Add Color WHITE 419 C Add Color Add Color We've…" at bounding box center [747, 277] width 344 height 129
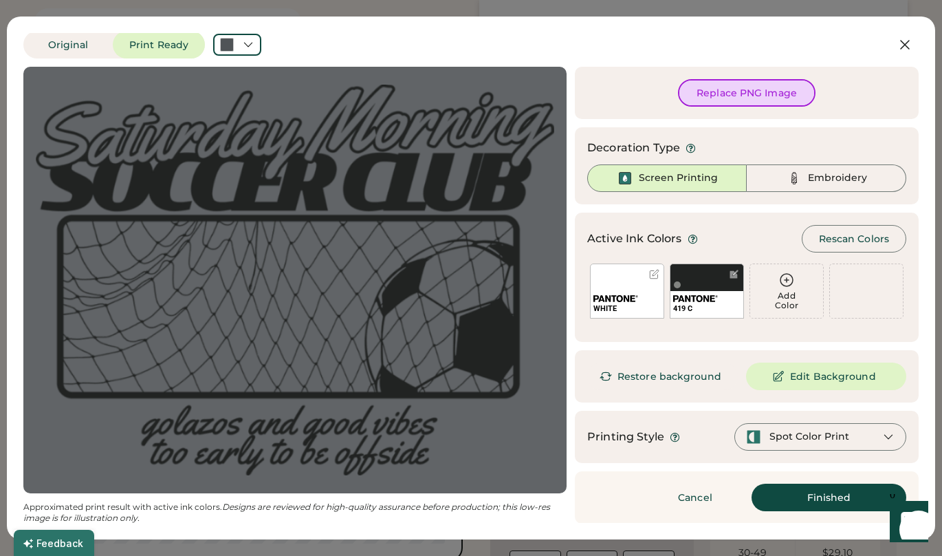
scroll to position [85, 0]
click at [818, 492] on button "Finished" at bounding box center [829, 497] width 155 height 28
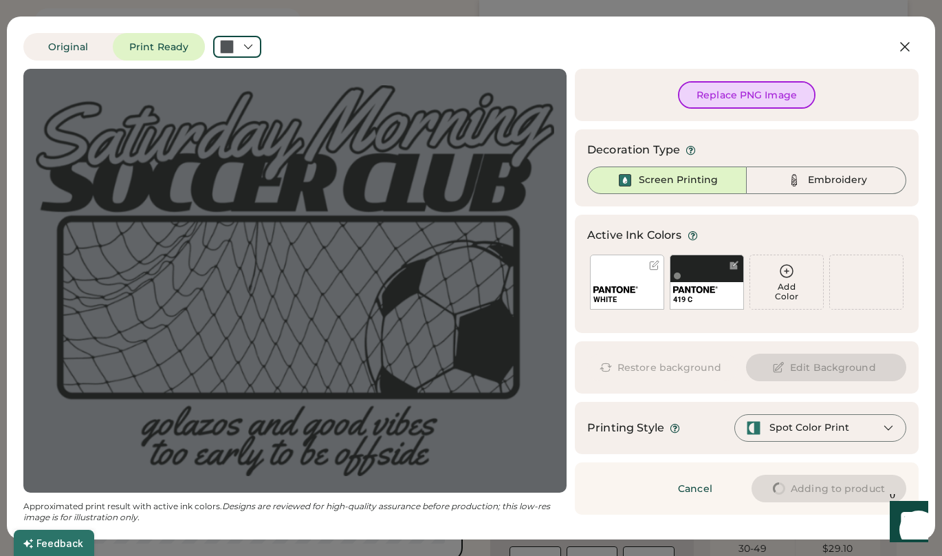
scroll to position [0, 0]
type input "****"
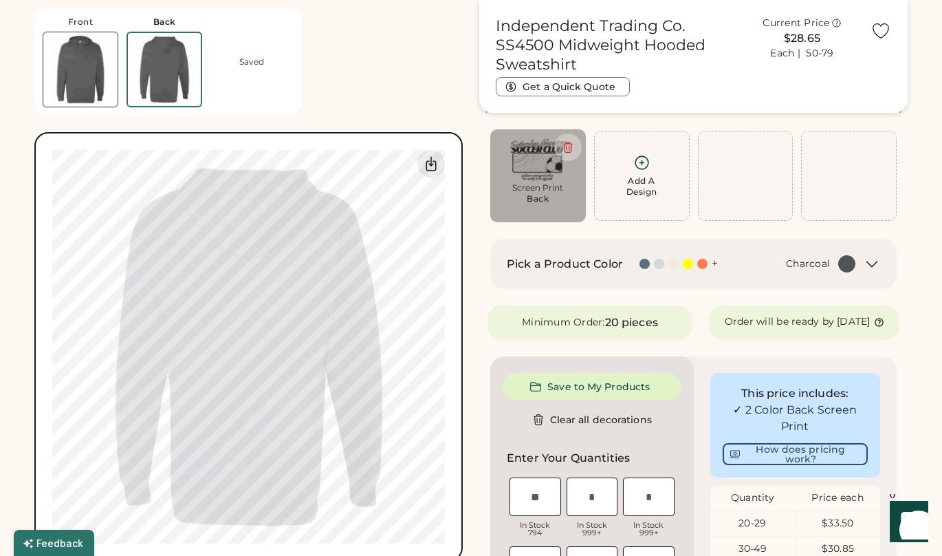
type input "****"
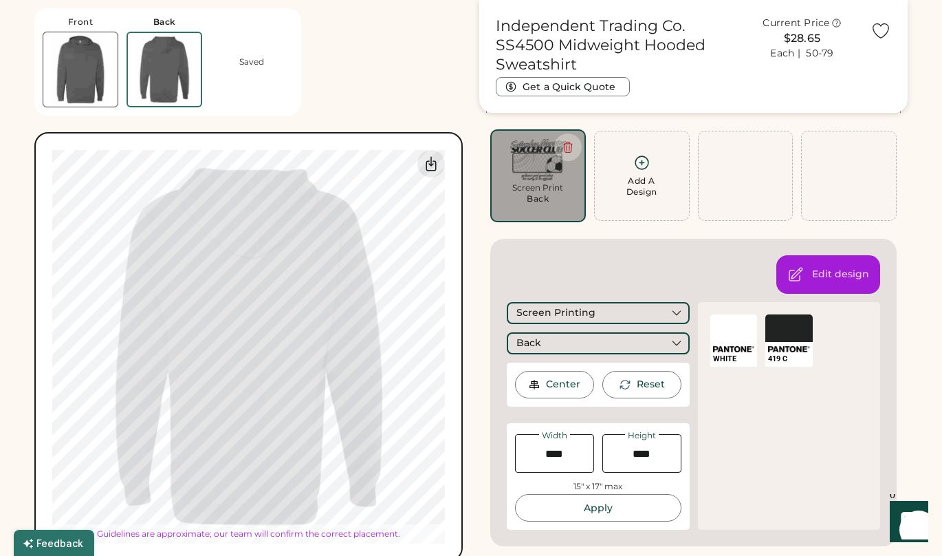
type input "*****"
type input "****"
type input "*****"
type input "****"
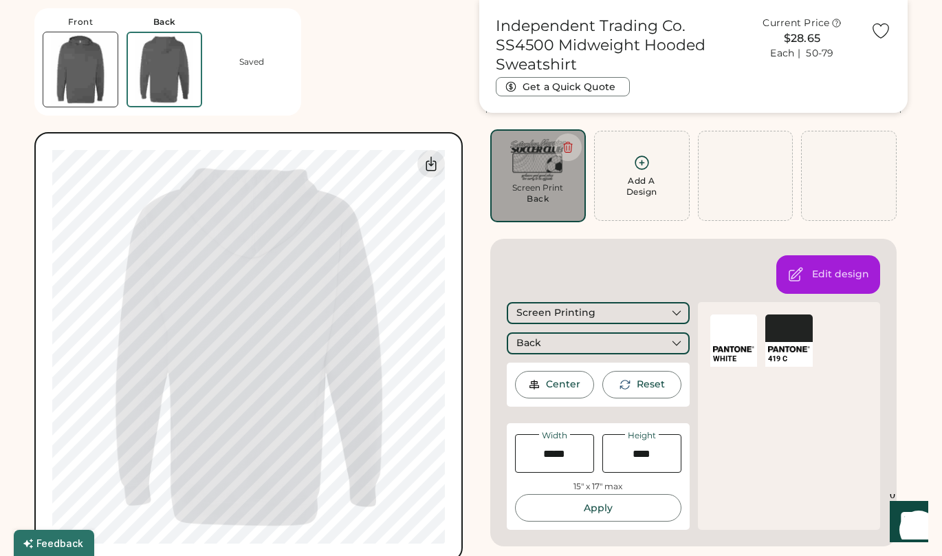
type input "****"
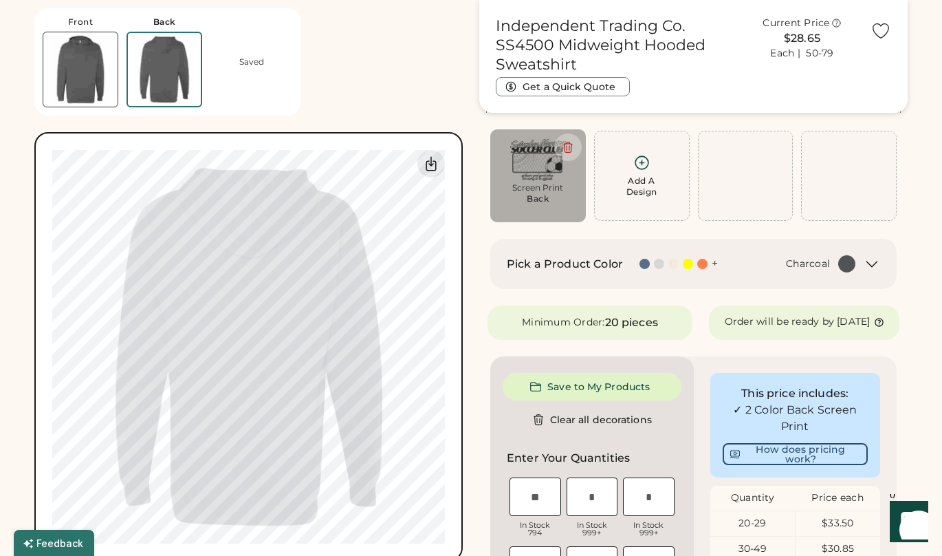
type input "*****"
type input "****"
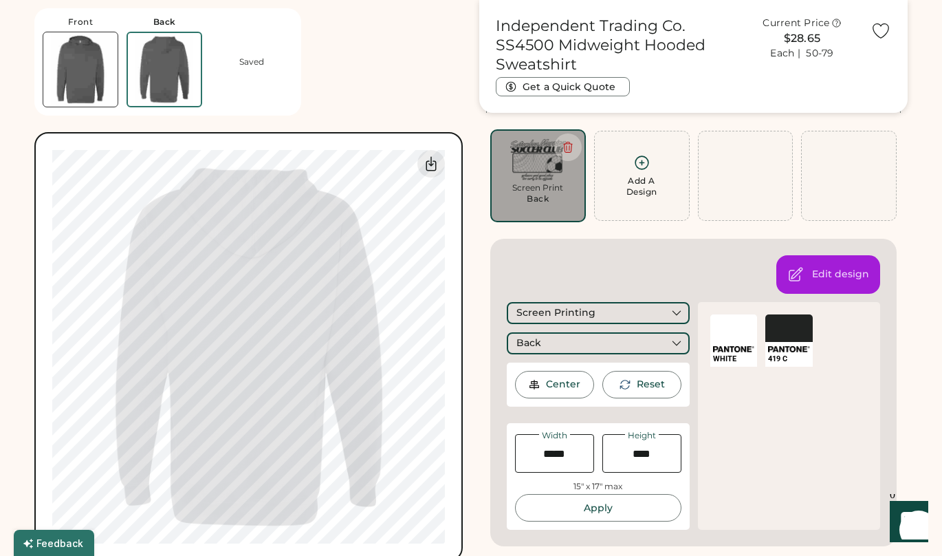
type input "****"
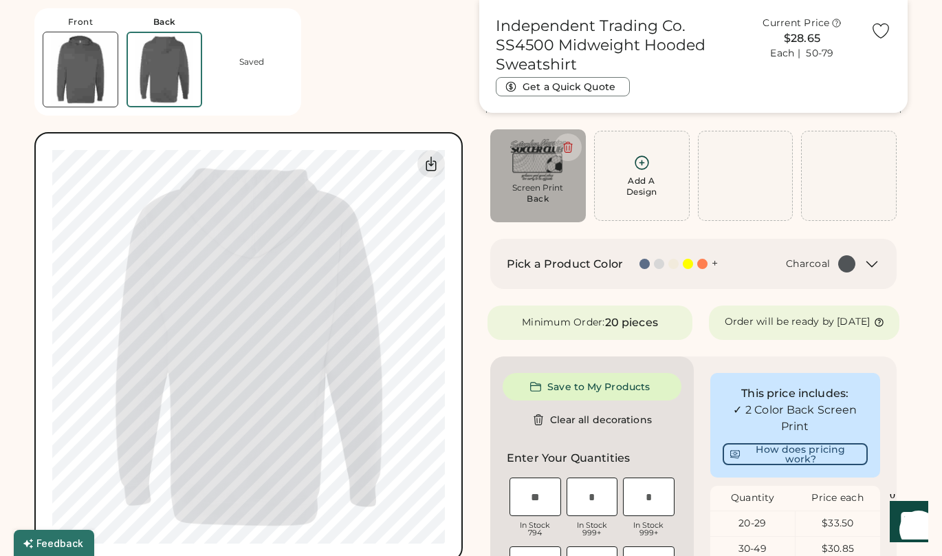
type input "*****"
type input "****"
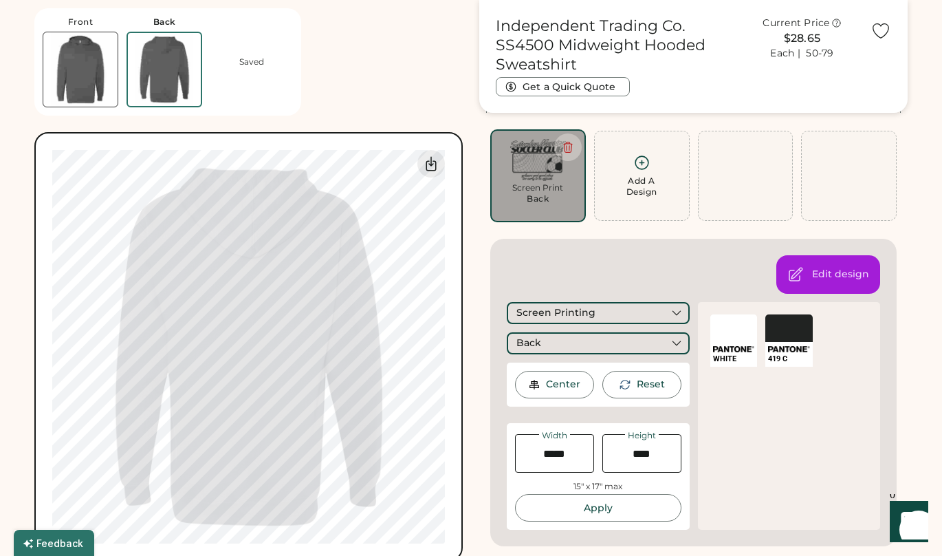
click at [563, 454] on input "input" at bounding box center [554, 453] width 79 height 39
click at [564, 455] on input "input" at bounding box center [554, 453] width 79 height 39
type input "*****"
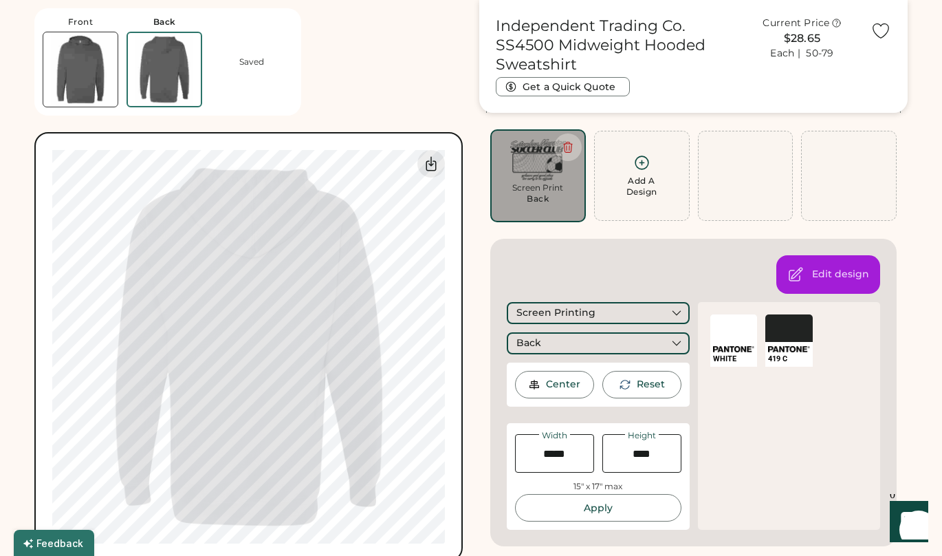
click at [804, 478] on div "WHITE SELECT A COLOR 419 C" at bounding box center [789, 416] width 183 height 228
click at [655, 514] on button "Apply" at bounding box center [598, 508] width 166 height 28
type input "****"
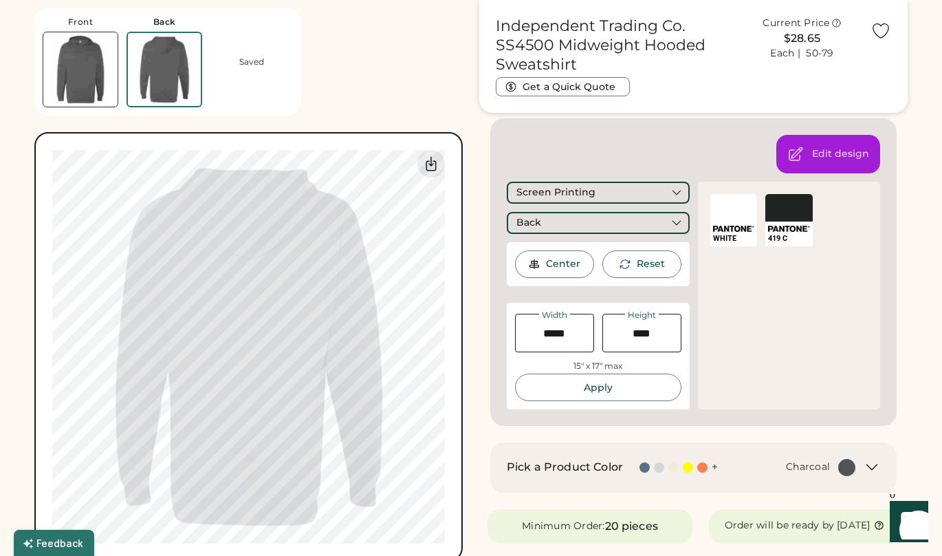
scroll to position [186, 0]
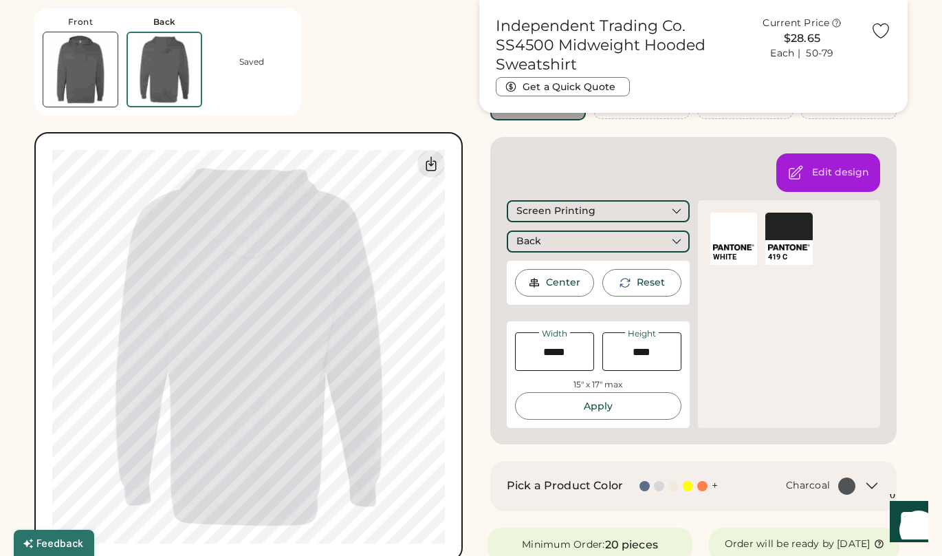
click at [738, 228] on div at bounding box center [733, 227] width 47 height 28
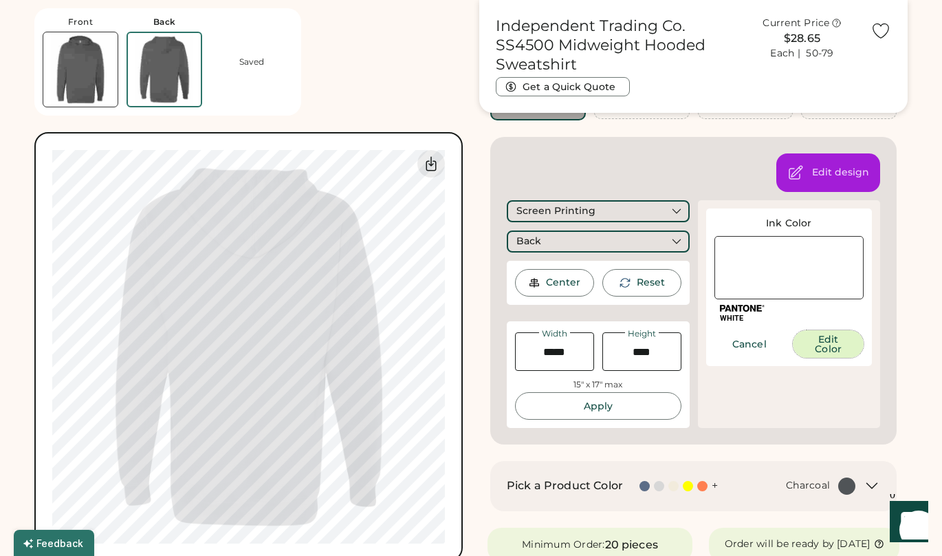
click at [836, 346] on button "Edit Color" at bounding box center [828, 344] width 71 height 28
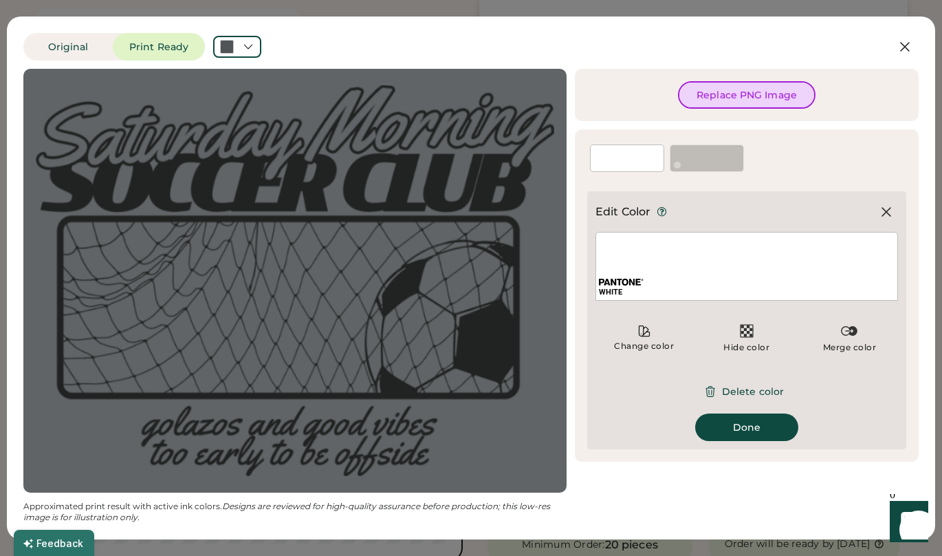
click at [625, 158] on div "WHITE" at bounding box center [627, 158] width 74 height 28
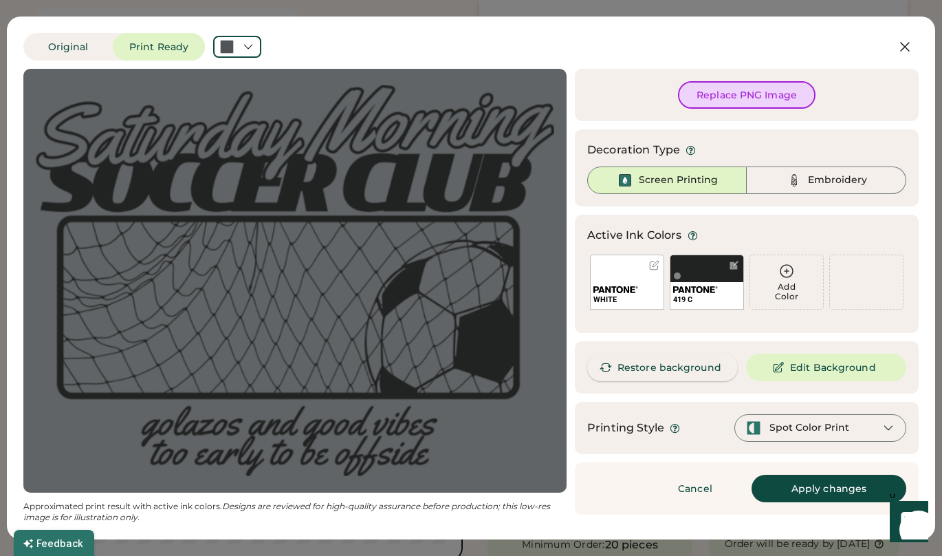
click at [688, 360] on button "Restore background" at bounding box center [662, 367] width 151 height 28
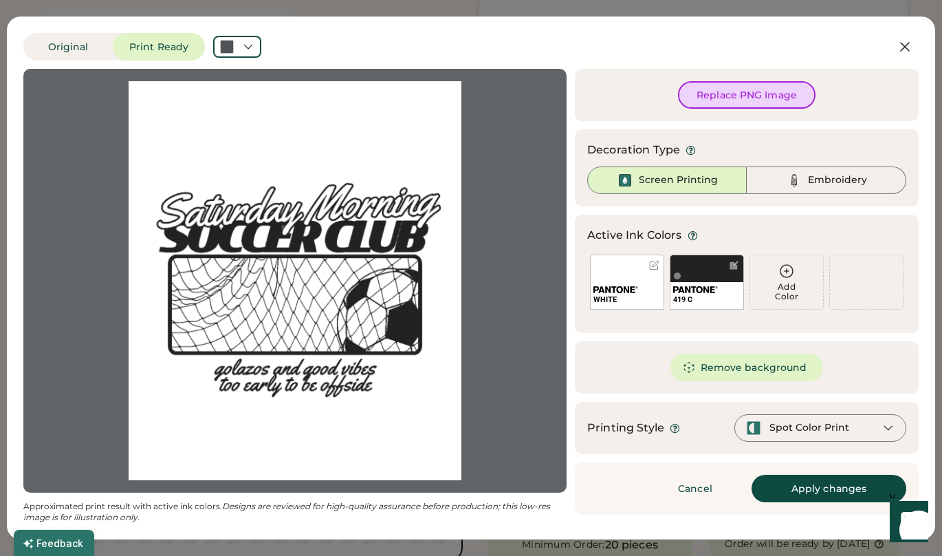
click at [620, 263] on div "WHITE" at bounding box center [627, 281] width 74 height 55
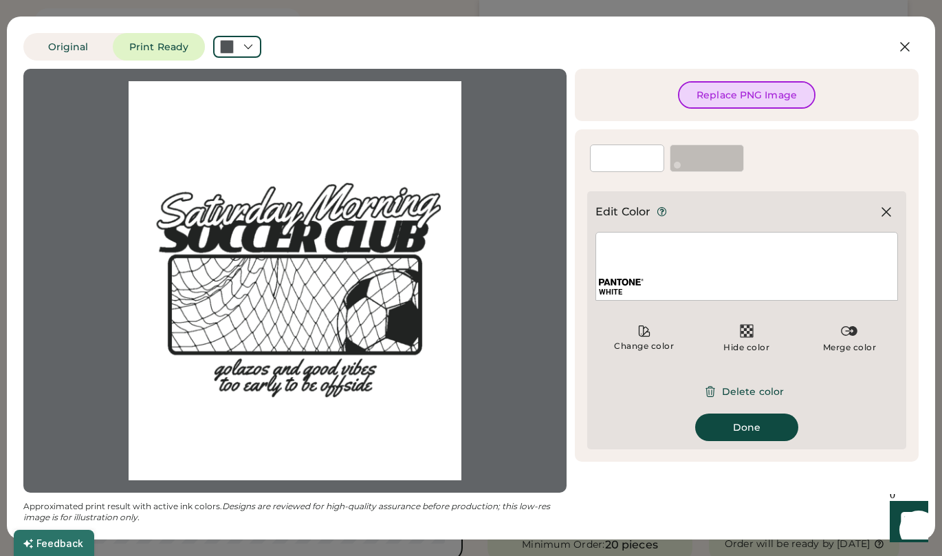
click at [764, 252] on div "WHITE" at bounding box center [747, 266] width 303 height 69
click at [699, 152] on div "419 C" at bounding box center [707, 158] width 74 height 28
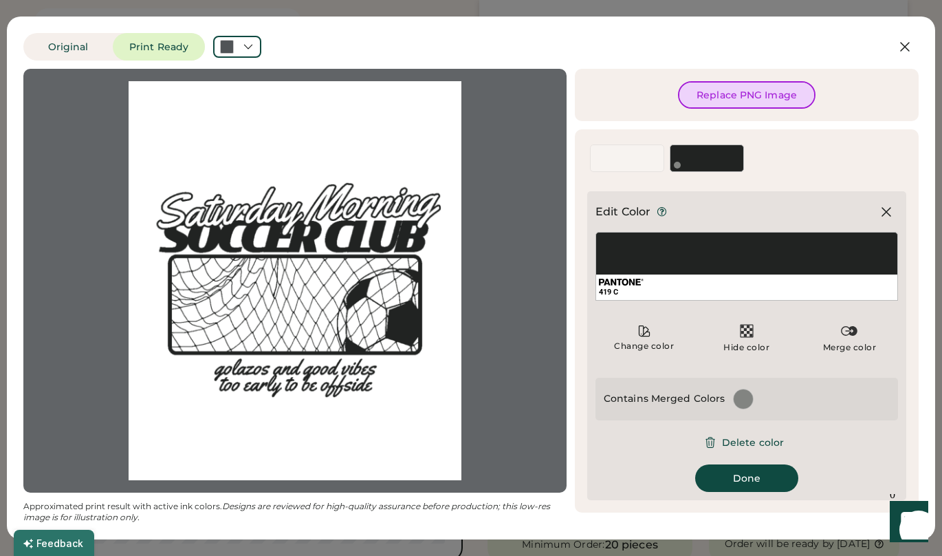
click at [605, 161] on div "WHITE" at bounding box center [627, 165] width 73 height 12
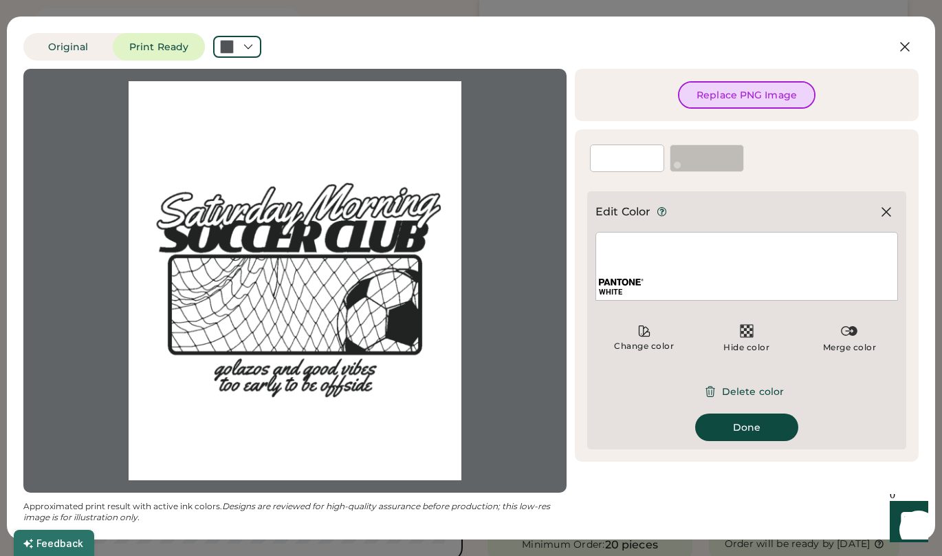
click at [719, 159] on div "419 C" at bounding box center [707, 165] width 73 height 12
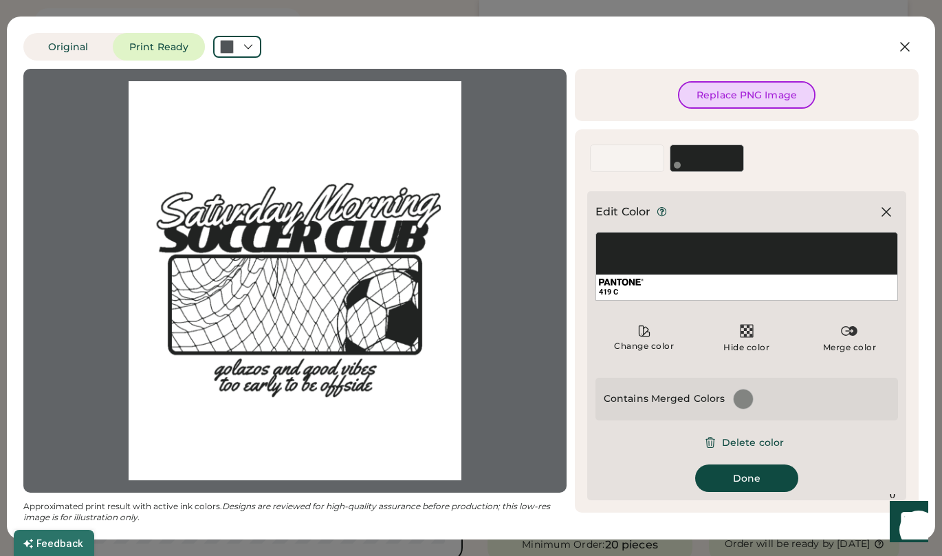
click at [642, 160] on div "WHITE" at bounding box center [627, 165] width 73 height 12
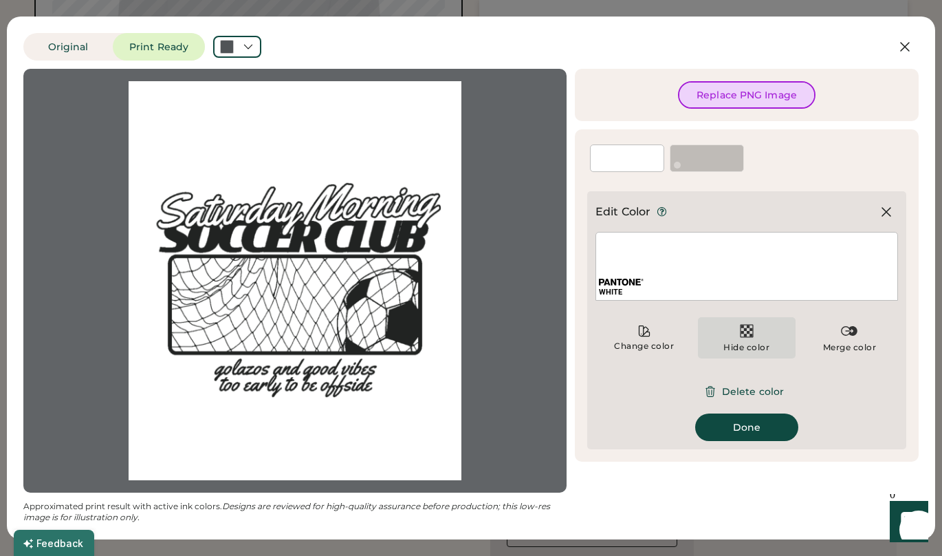
scroll to position [734, 0]
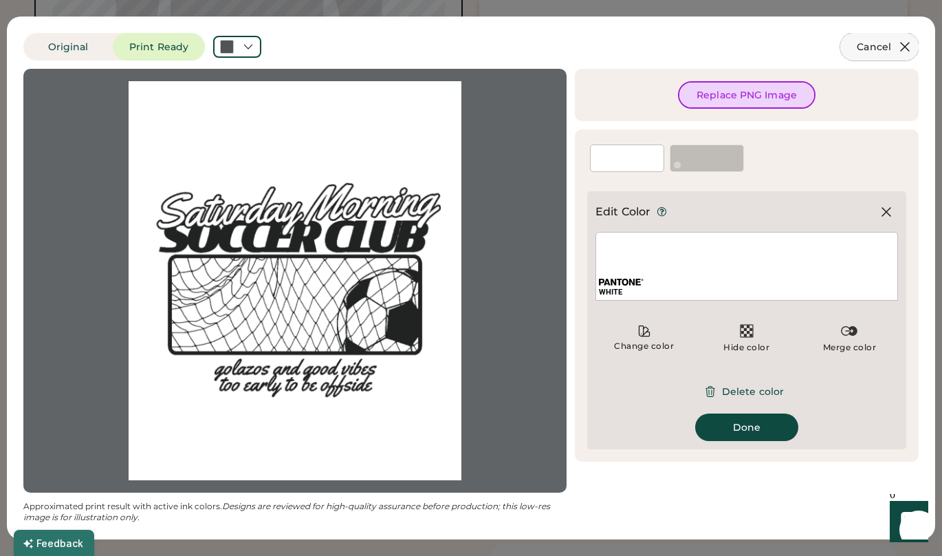
click at [900, 44] on icon at bounding box center [905, 47] width 17 height 17
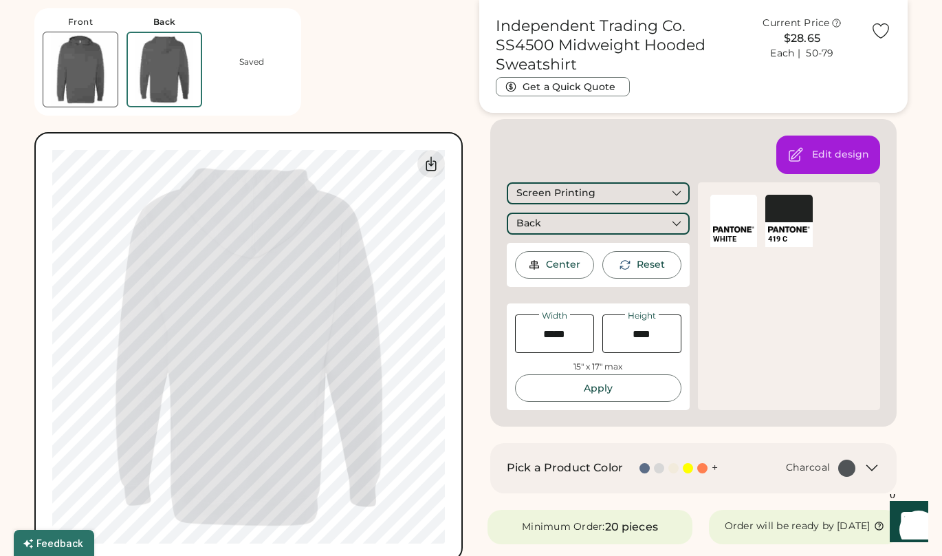
scroll to position [0, 0]
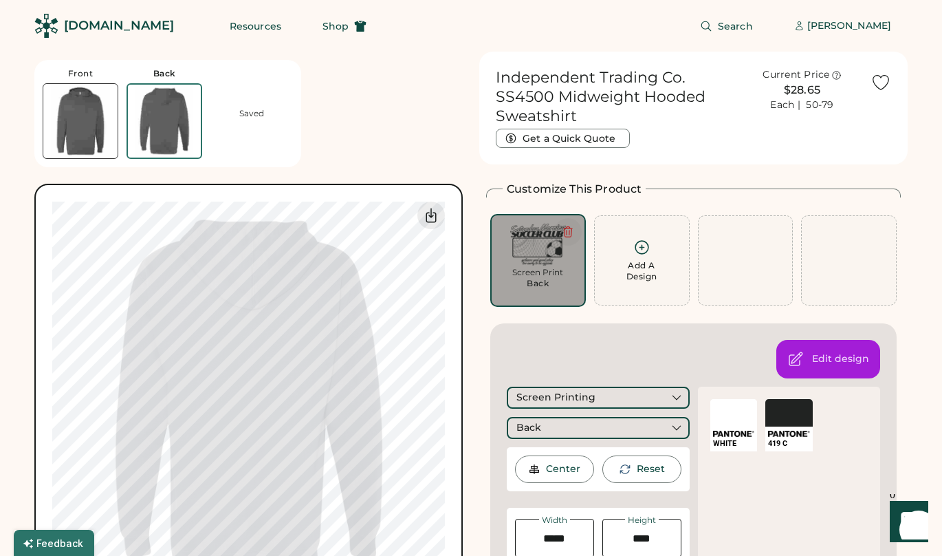
click at [574, 232] on icon at bounding box center [568, 232] width 12 height 12
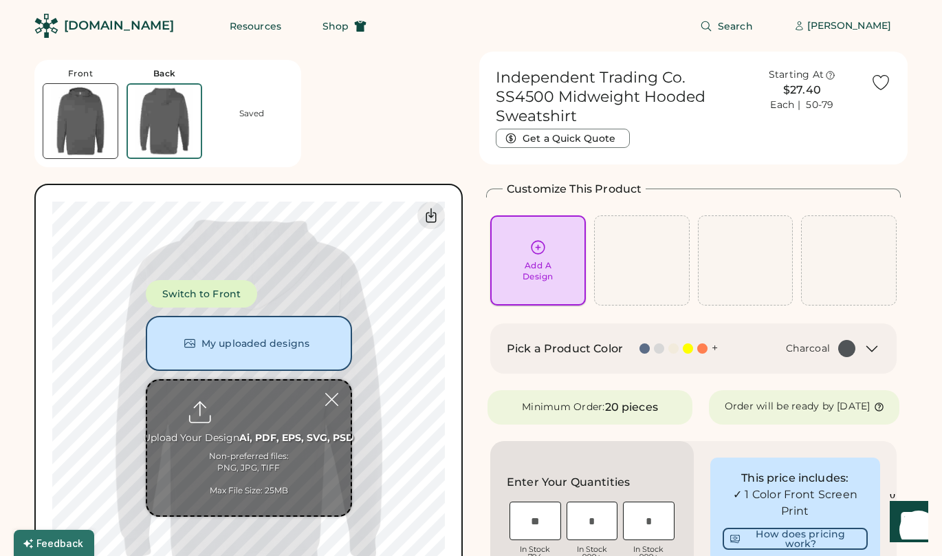
click at [527, 250] on div "Add A Design" at bounding box center [538, 260] width 76 height 43
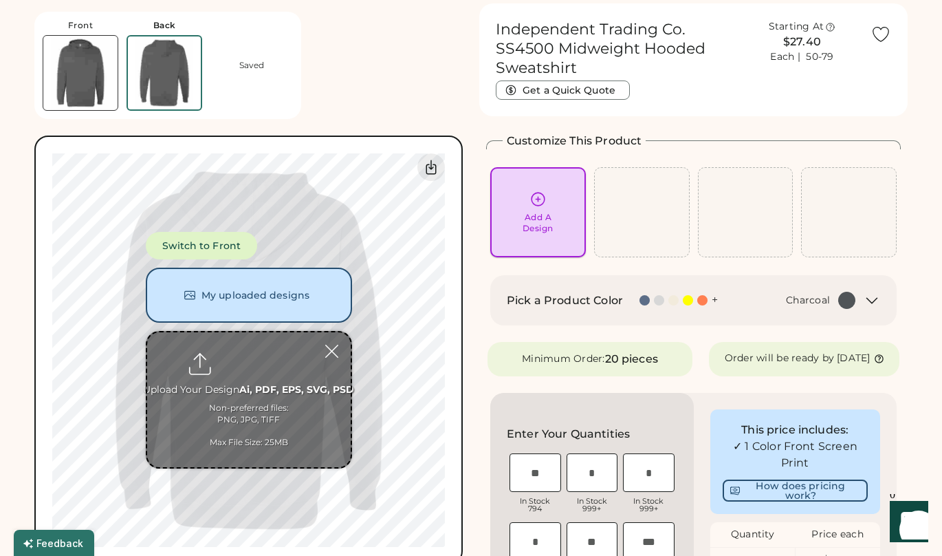
scroll to position [52, 0]
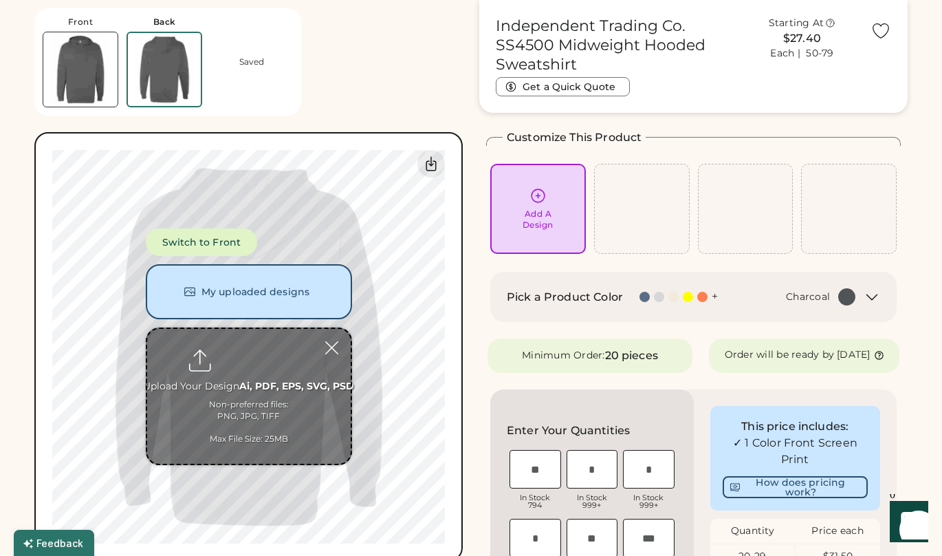
click at [260, 401] on input "file" at bounding box center [249, 396] width 204 height 135
type input "**********"
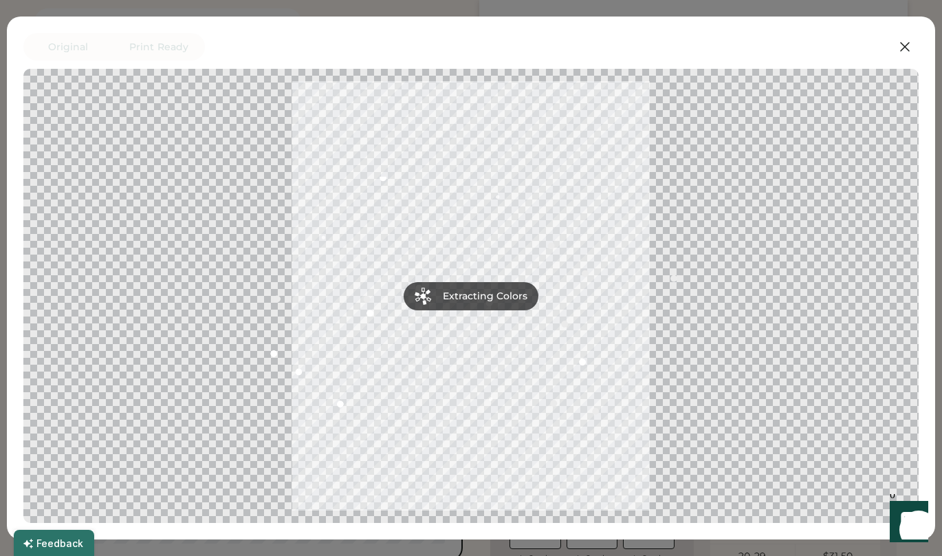
click at [594, 455] on div at bounding box center [471, 295] width 871 height 429
click at [622, 172] on div at bounding box center [471, 295] width 871 height 429
click at [907, 46] on icon at bounding box center [905, 47] width 17 height 17
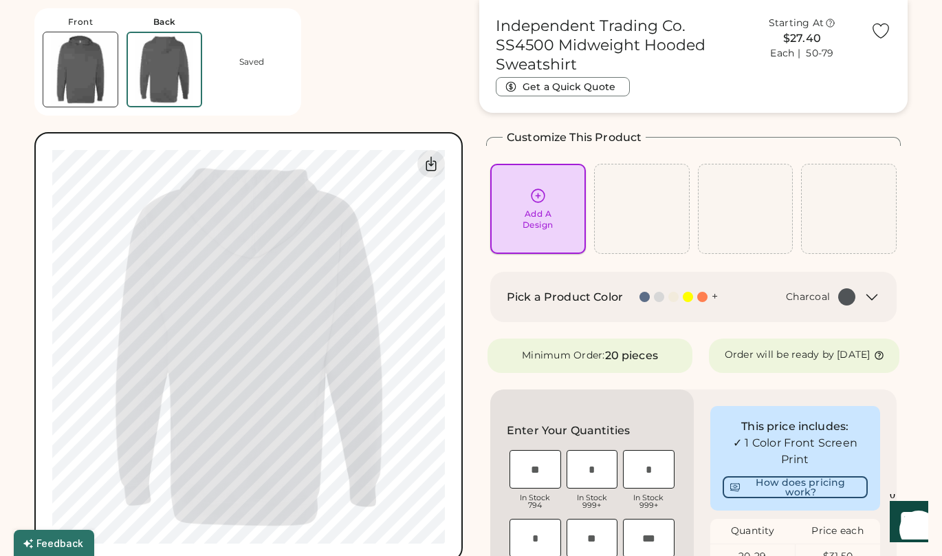
click at [559, 198] on div "Add A Design" at bounding box center [538, 208] width 76 height 43
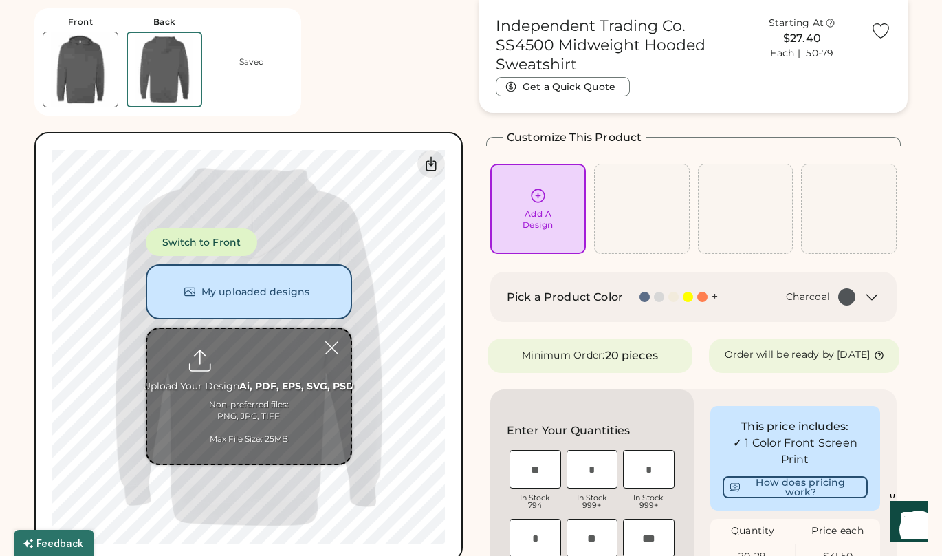
click at [290, 398] on input "file" at bounding box center [249, 396] width 204 height 135
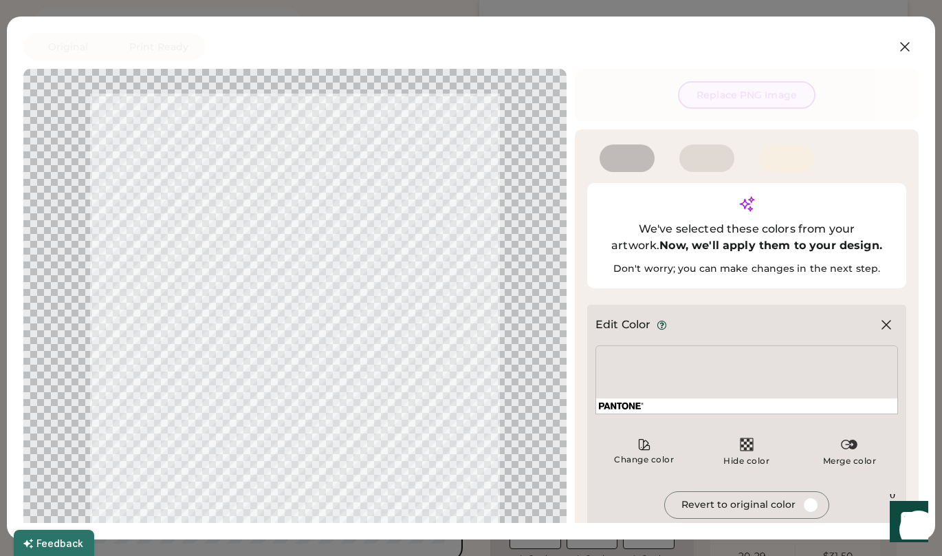
click at [812, 236] on div "We've selected these colors from your artwork. Now, we'll apply them to your de…" at bounding box center [746, 235] width 319 height 105
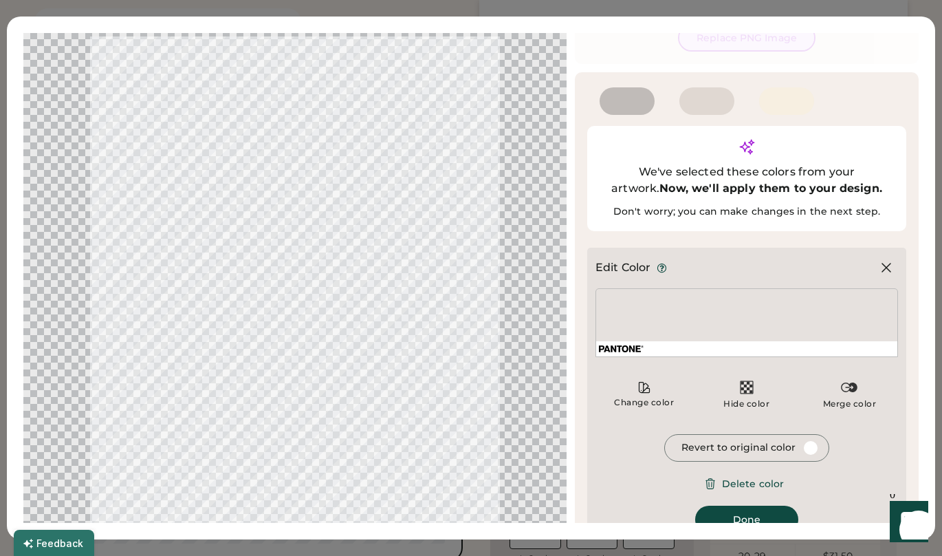
scroll to position [62, 0]
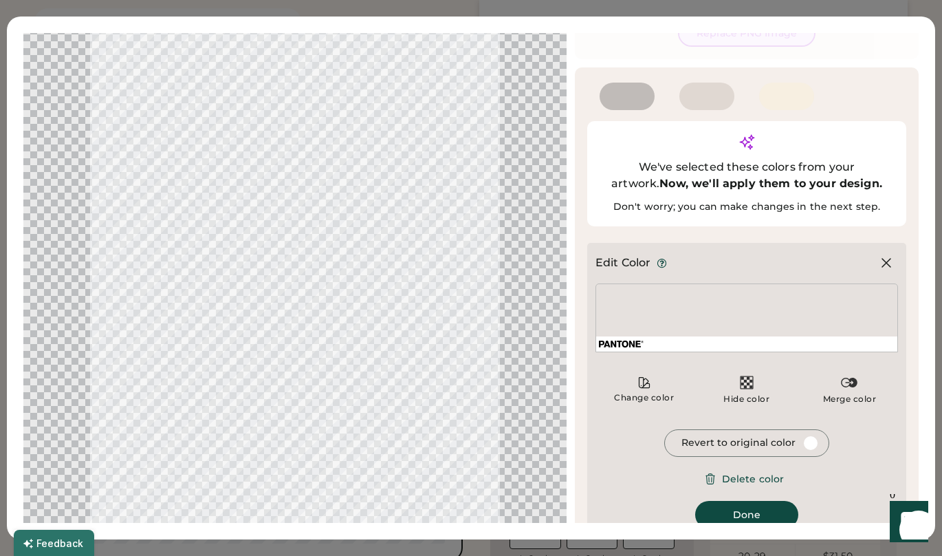
click at [724, 289] on div at bounding box center [747, 317] width 303 height 69
click at [402, 397] on div at bounding box center [295, 277] width 519 height 517
click at [745, 393] on div "Hide color" at bounding box center [747, 398] width 46 height 11
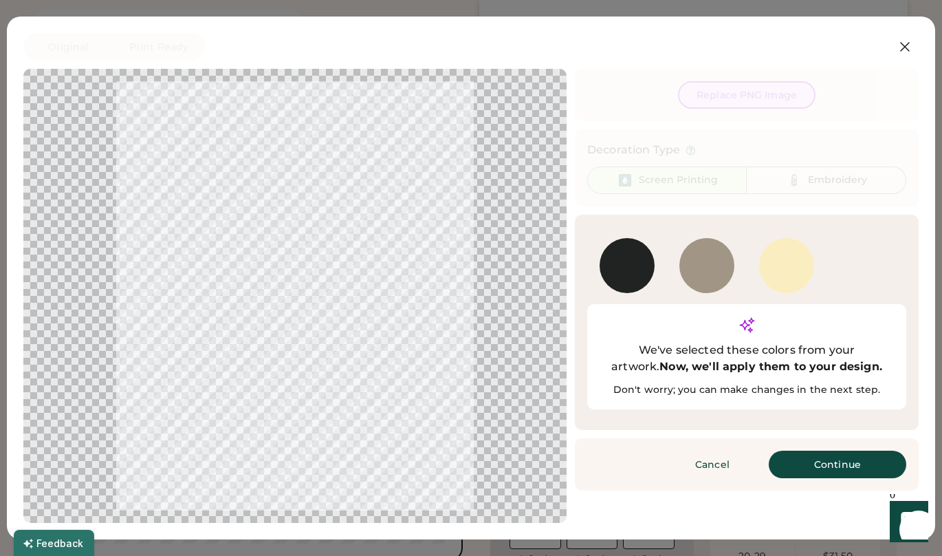
scroll to position [0, 0]
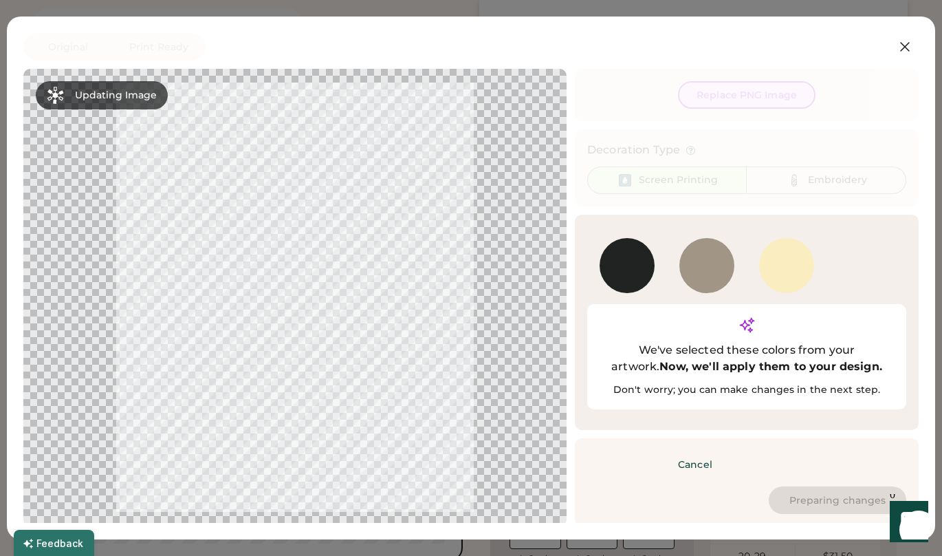
click at [790, 271] on div "7499 U" at bounding box center [786, 265] width 55 height 55
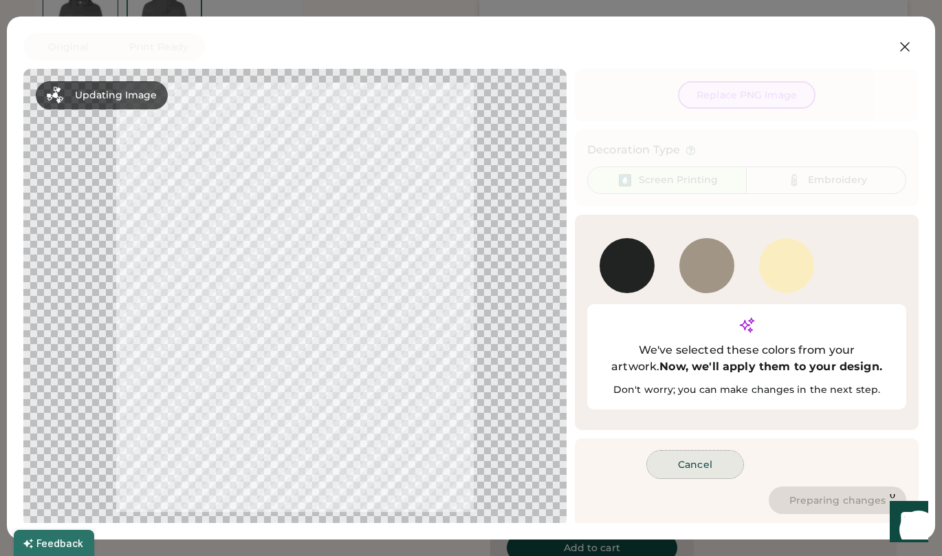
click at [693, 450] on button "Cancel" at bounding box center [695, 464] width 96 height 28
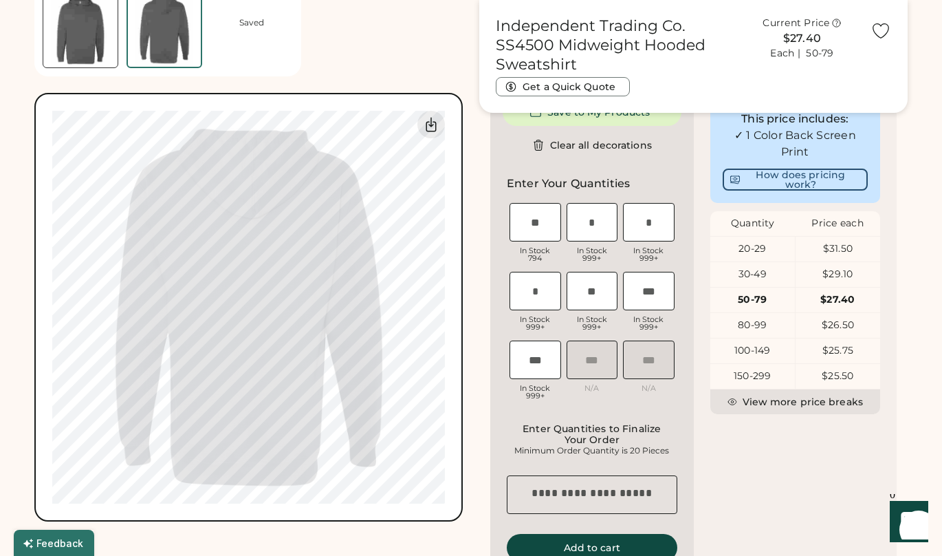
click at [774, 306] on div "50-79" at bounding box center [752, 300] width 85 height 14
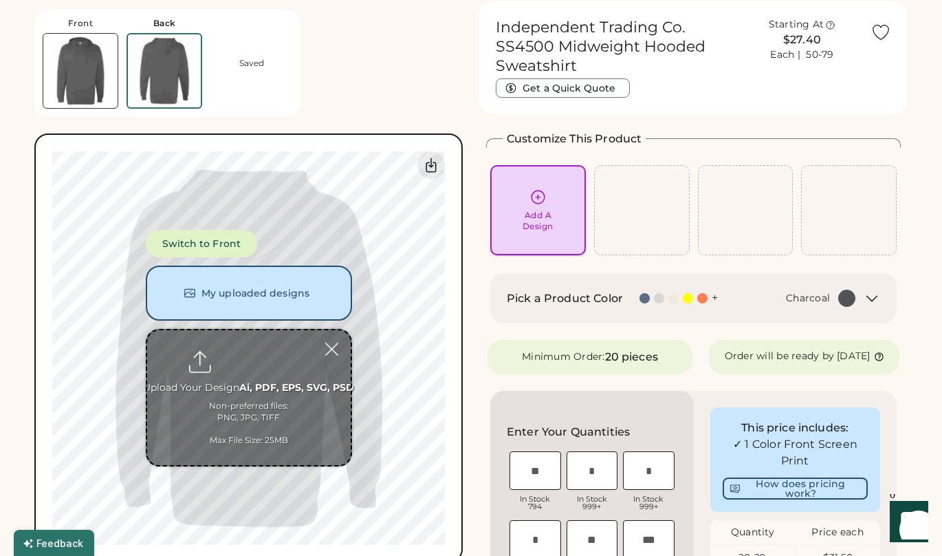
scroll to position [50, 0]
click at [266, 409] on input "file" at bounding box center [249, 398] width 204 height 135
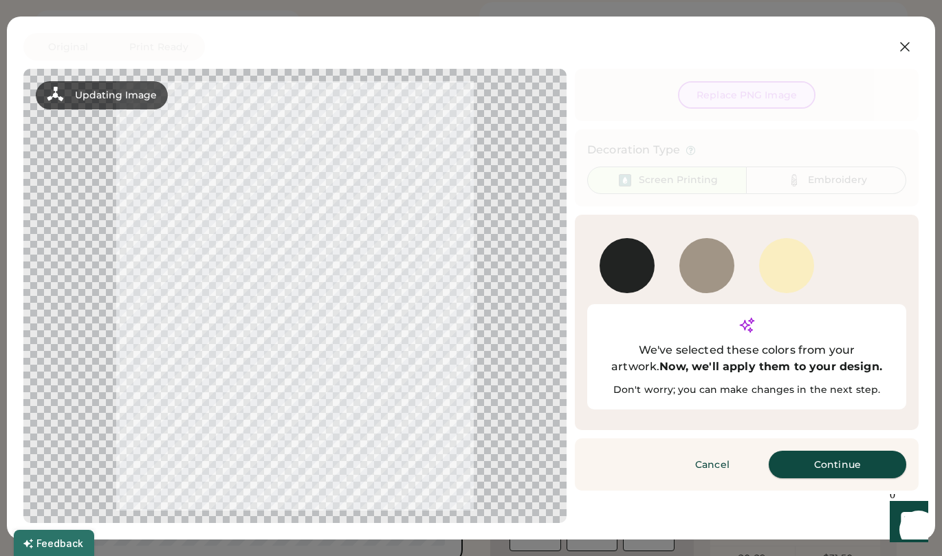
click at [808, 450] on button "Continue" at bounding box center [838, 464] width 138 height 28
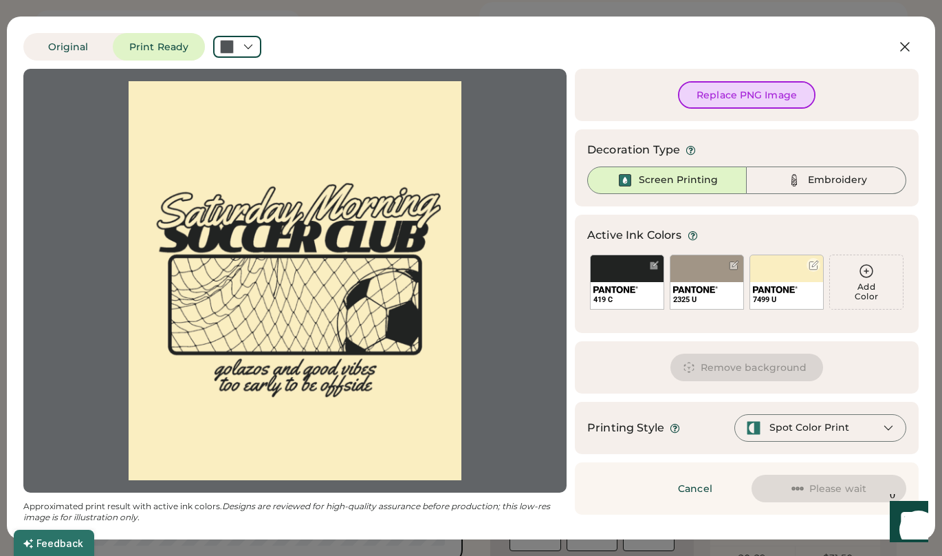
click at [783, 273] on div "7499 U" at bounding box center [787, 281] width 74 height 55
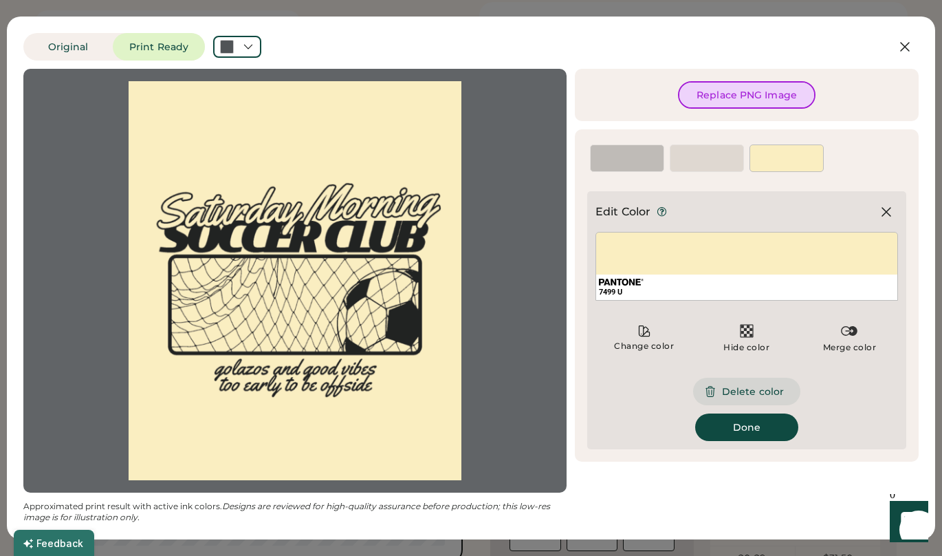
click at [746, 395] on button "Delete color" at bounding box center [746, 392] width 107 height 28
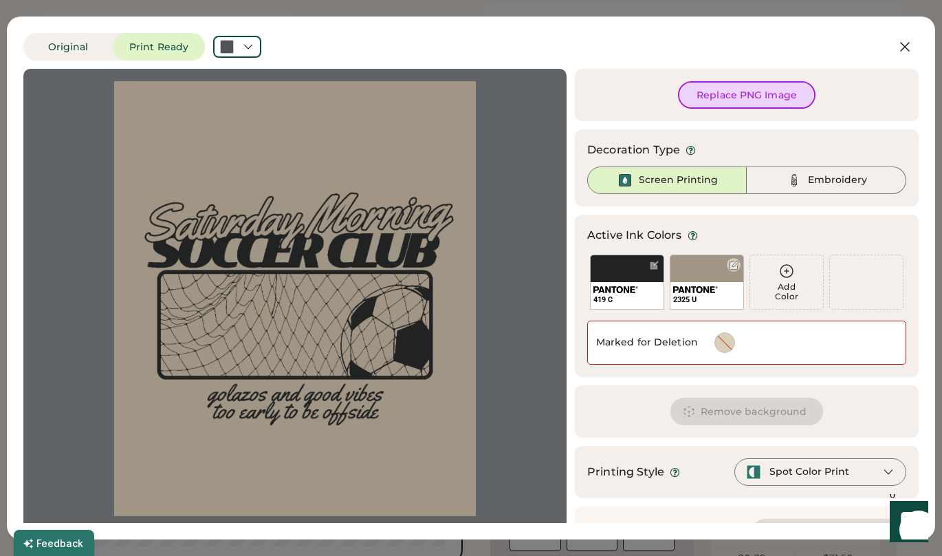
click at [691, 276] on div "2325 U" at bounding box center [707, 281] width 74 height 55
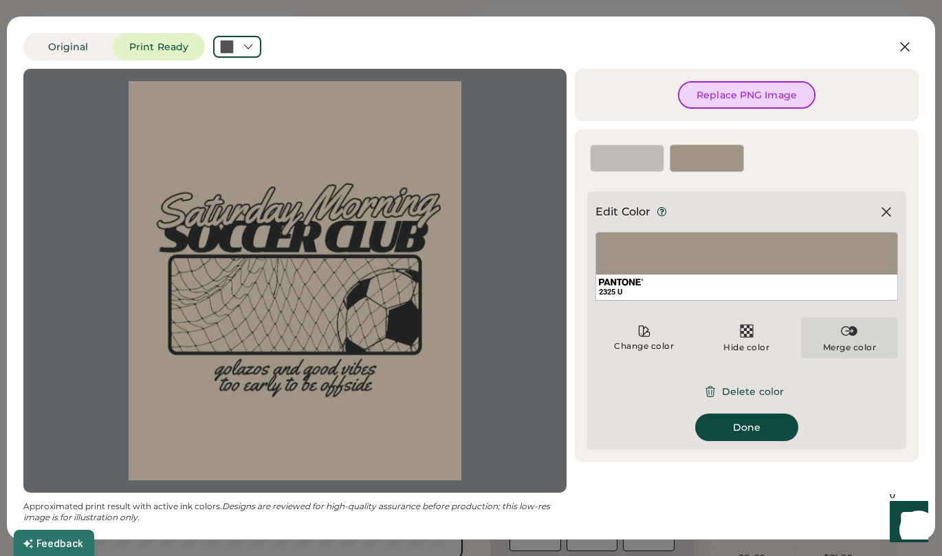
click at [830, 335] on div "Merge color" at bounding box center [849, 337] width 97 height 41
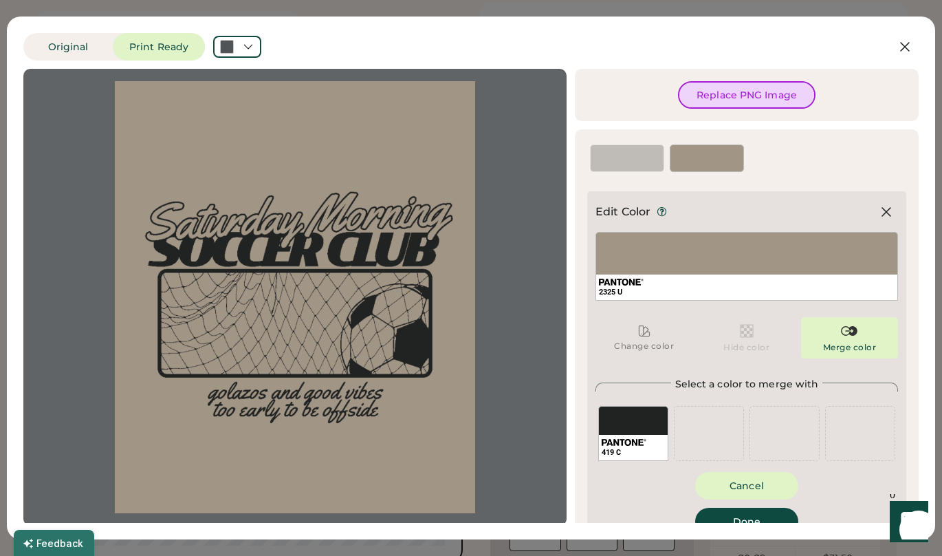
click at [629, 425] on div "419 C" at bounding box center [633, 433] width 70 height 55
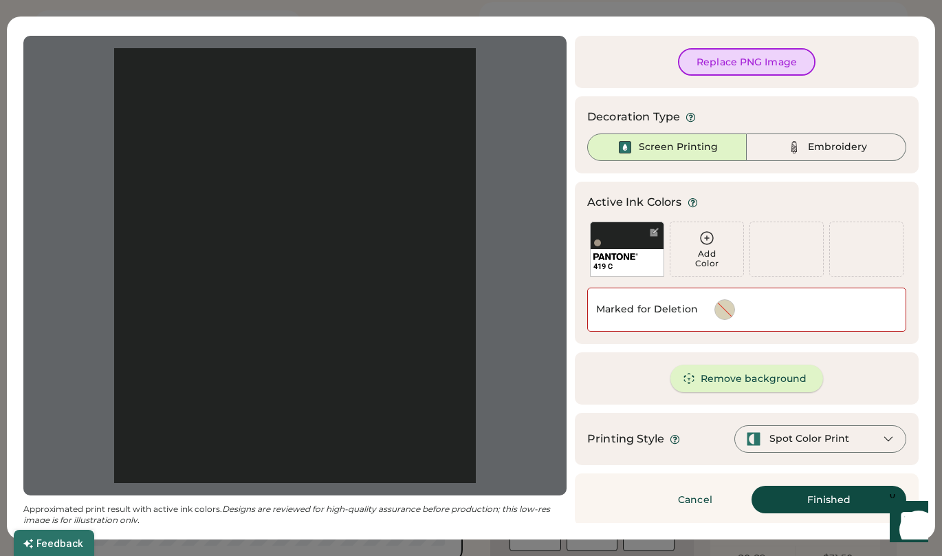
scroll to position [35, 0]
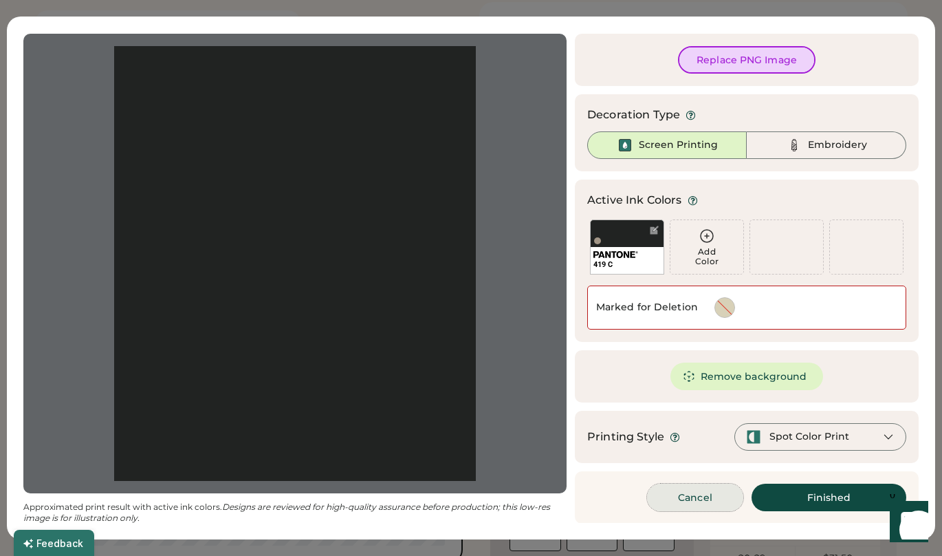
click at [673, 499] on button "Cancel" at bounding box center [695, 497] width 96 height 28
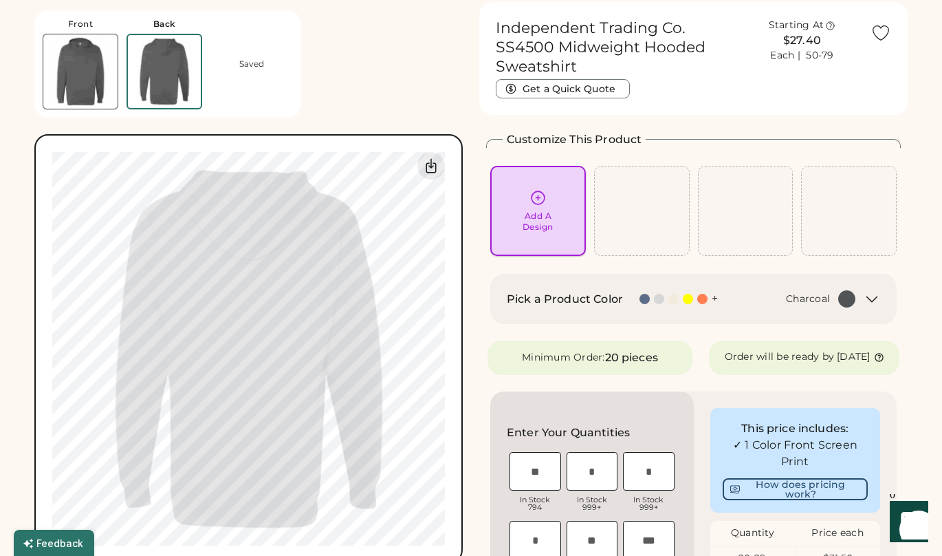
click at [537, 205] on icon at bounding box center [538, 197] width 17 height 17
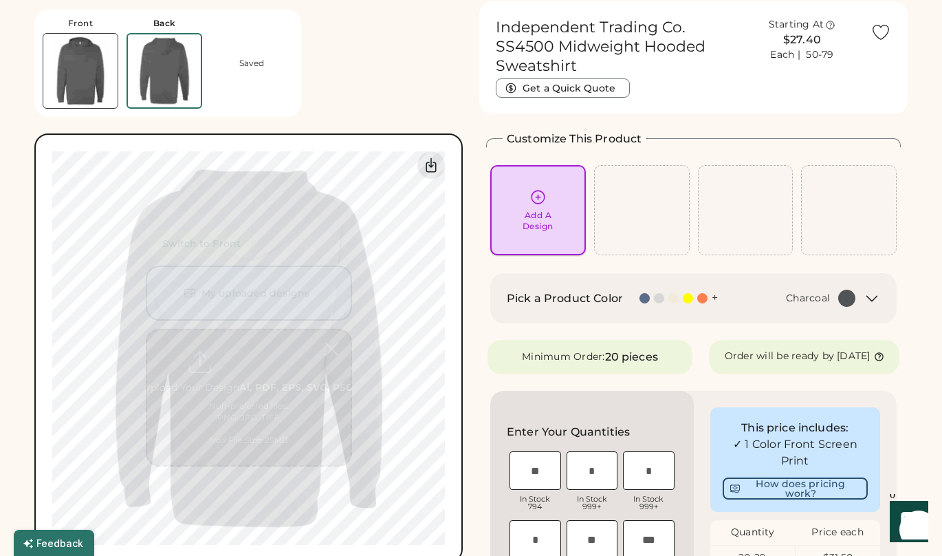
scroll to position [52, 0]
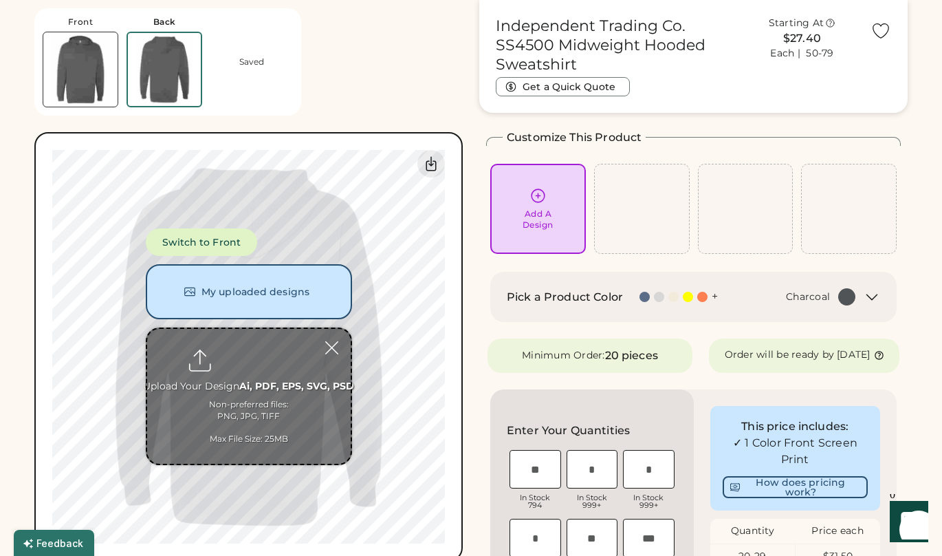
click at [274, 395] on input "file" at bounding box center [249, 396] width 204 height 135
type input "**********"
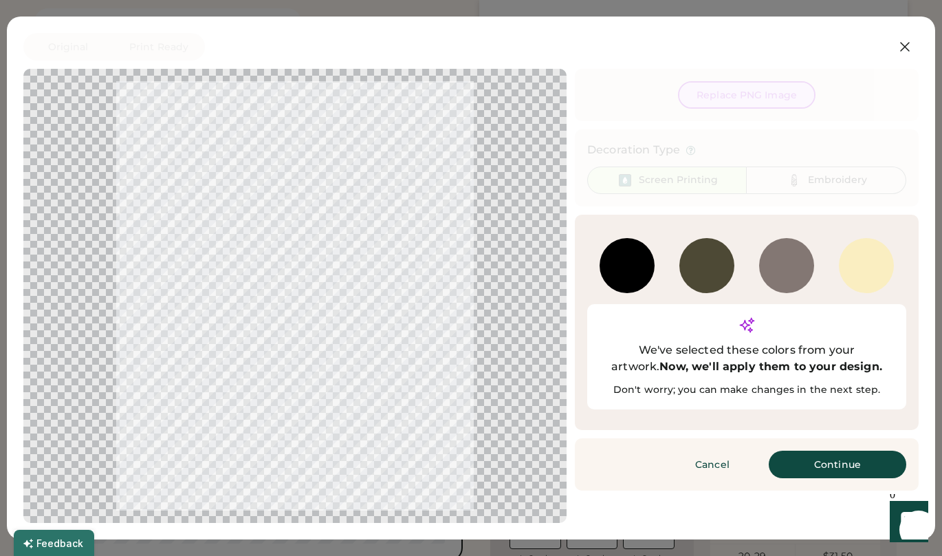
click at [811, 349] on div "We've selected these colors from your artwork. Now, we'll apply them to your de…" at bounding box center [747, 358] width 294 height 33
click at [839, 450] on button "Continue" at bounding box center [838, 464] width 138 height 28
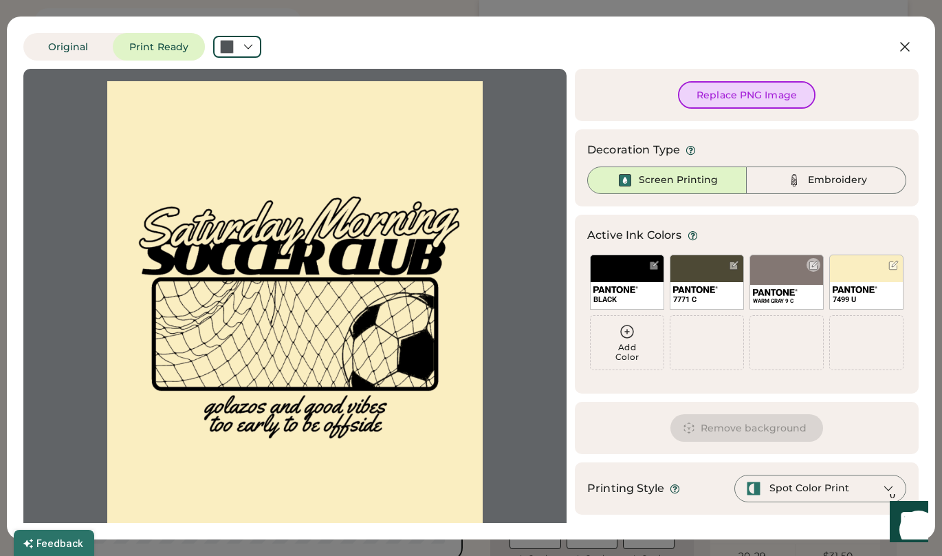
click at [771, 283] on div "WARM GRAY 9 C" at bounding box center [787, 281] width 74 height 55
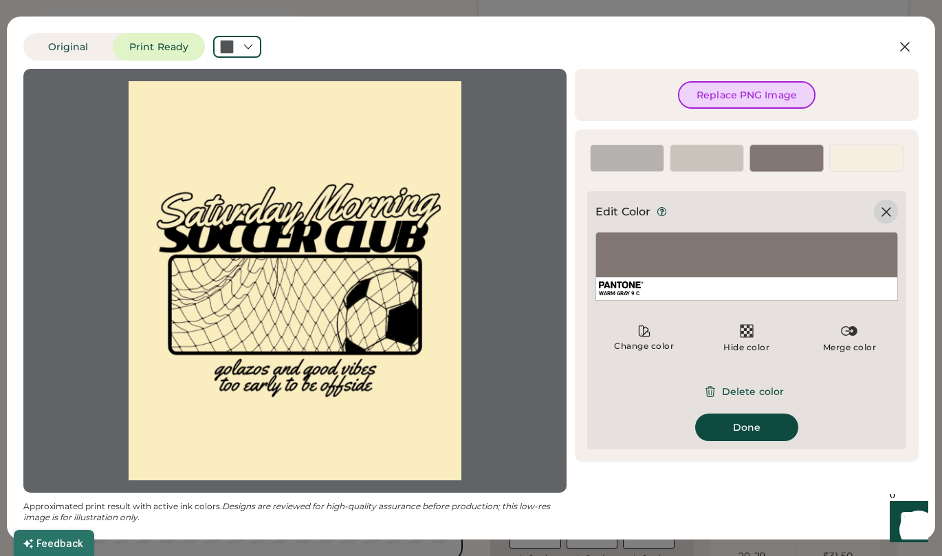
click at [884, 215] on icon at bounding box center [886, 212] width 17 height 17
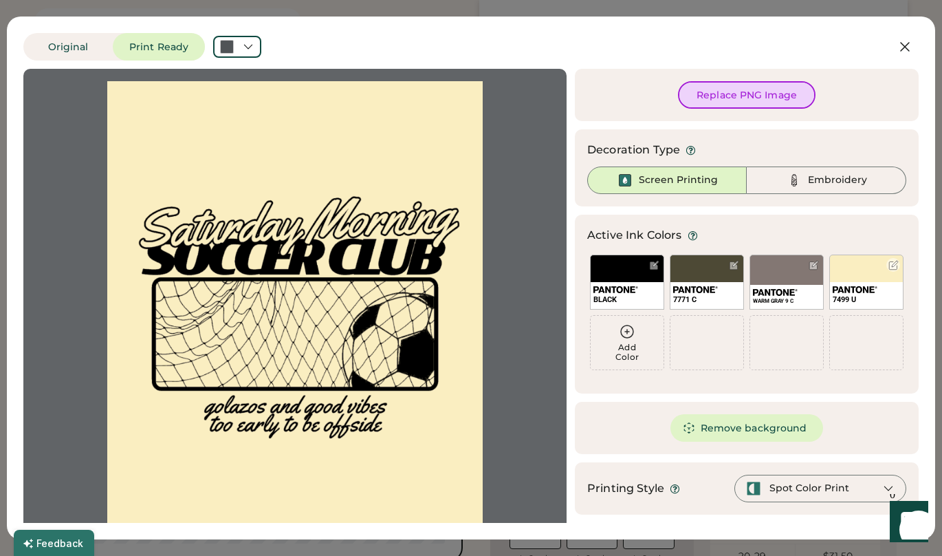
click at [848, 277] on div "7499 U" at bounding box center [866, 281] width 74 height 55
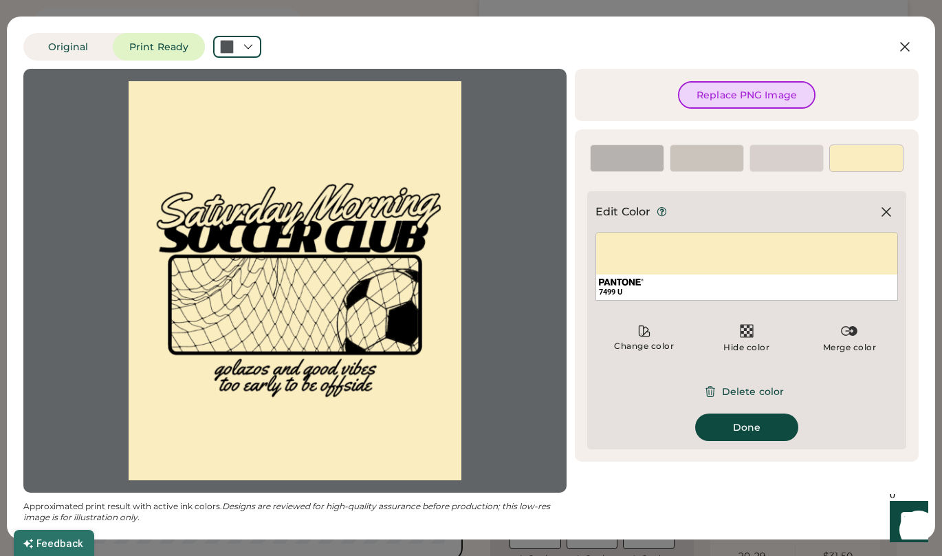
click at [889, 212] on icon at bounding box center [886, 212] width 17 height 17
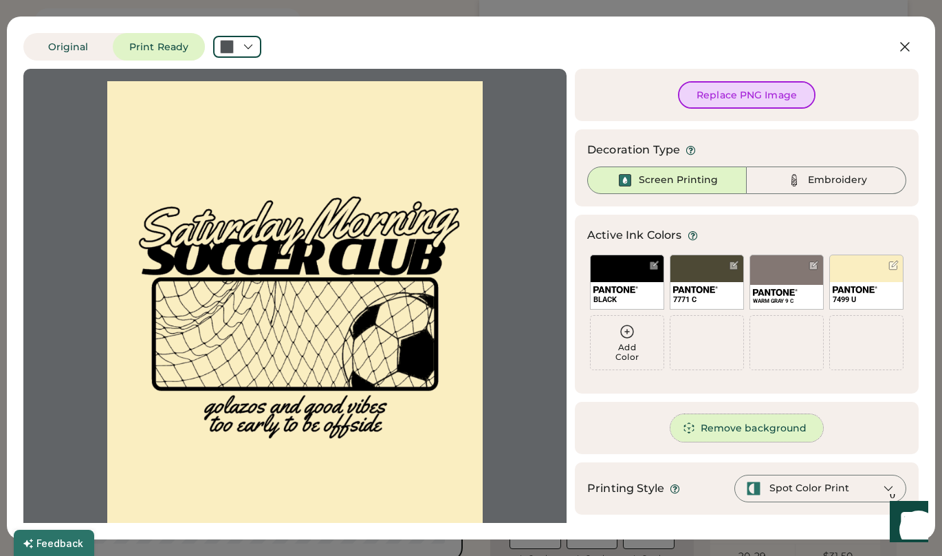
click at [755, 433] on button "Remove background" at bounding box center [747, 428] width 153 height 28
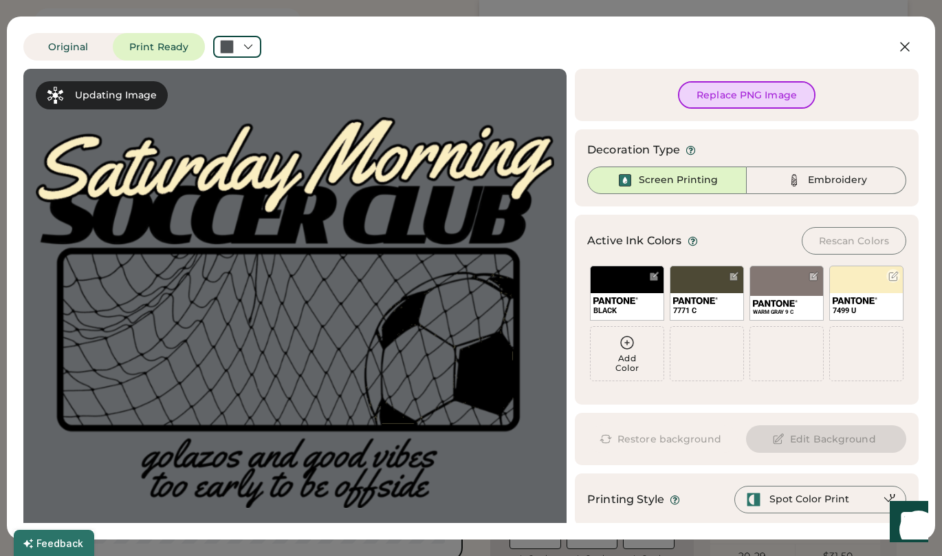
click at [859, 287] on div "7499 U" at bounding box center [866, 292] width 74 height 55
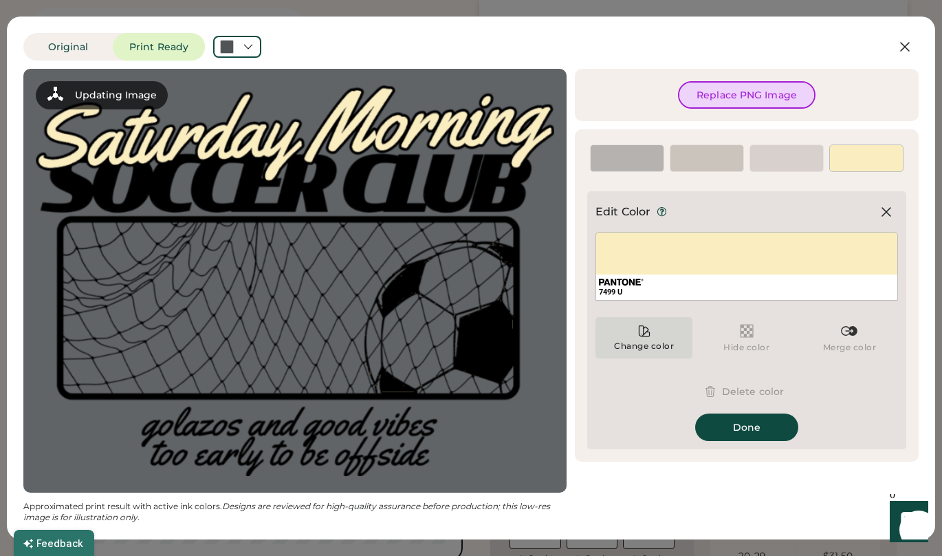
click at [639, 331] on icon at bounding box center [644, 331] width 10 height 10
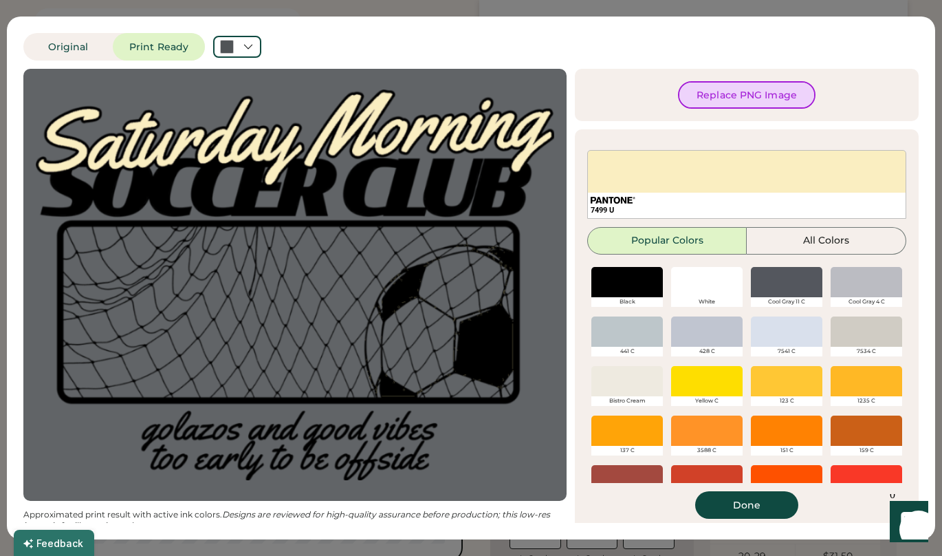
click at [695, 292] on div at bounding box center [707, 282] width 72 height 30
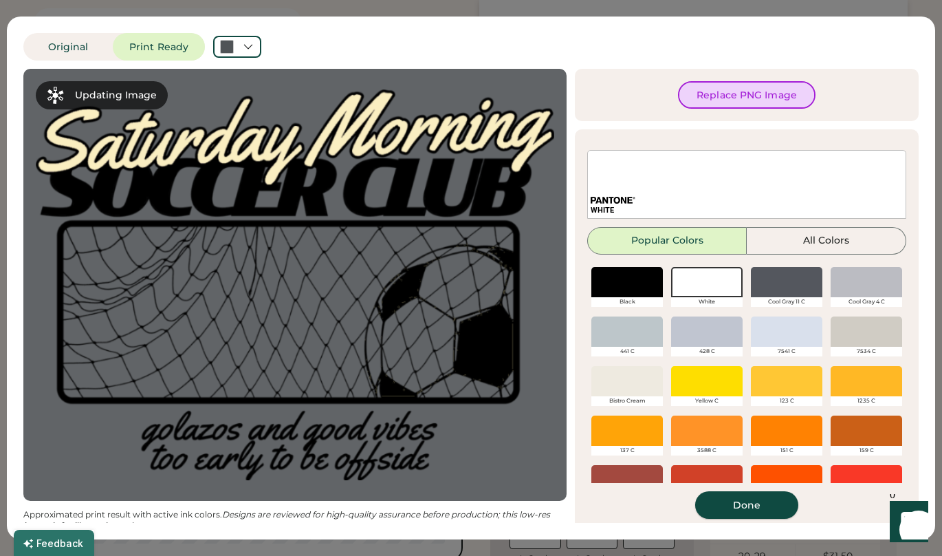
click at [753, 510] on button "Done" at bounding box center [746, 505] width 103 height 28
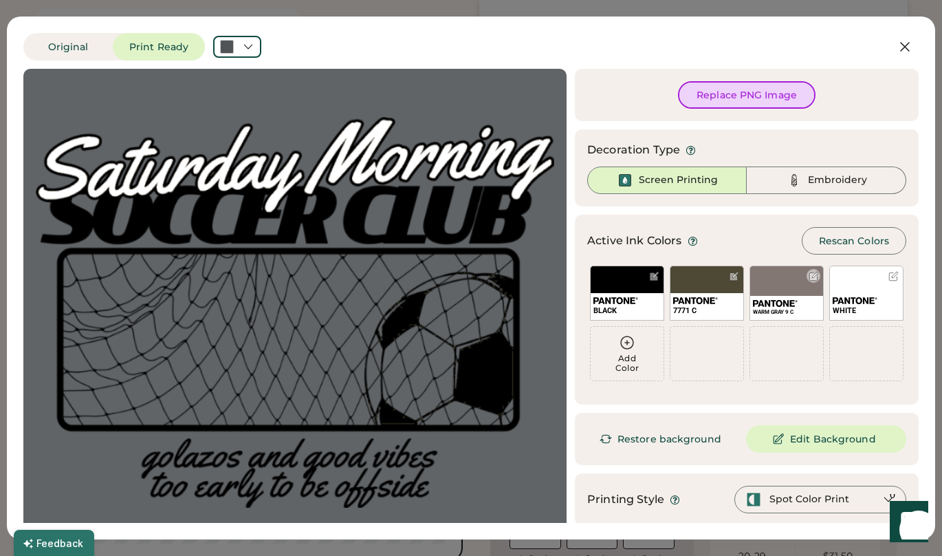
click at [763, 287] on div "WARM GRAY 9 C" at bounding box center [787, 292] width 74 height 55
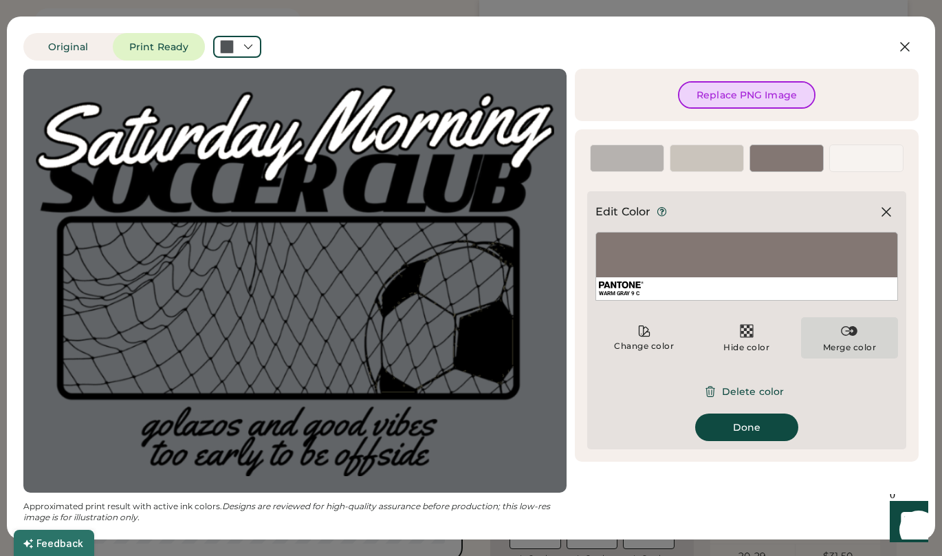
click at [831, 344] on div "Merge color" at bounding box center [850, 347] width 54 height 11
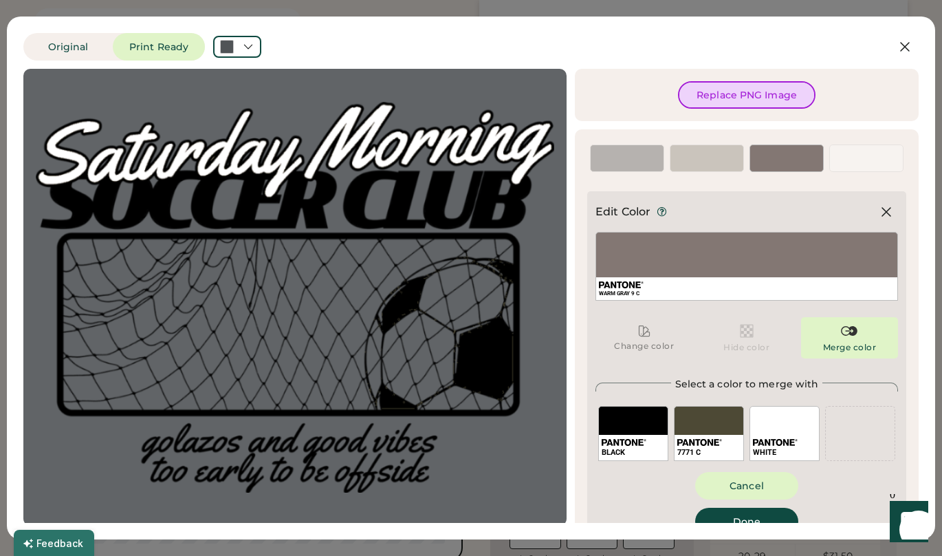
click at [613, 426] on div "BLACK" at bounding box center [633, 433] width 70 height 55
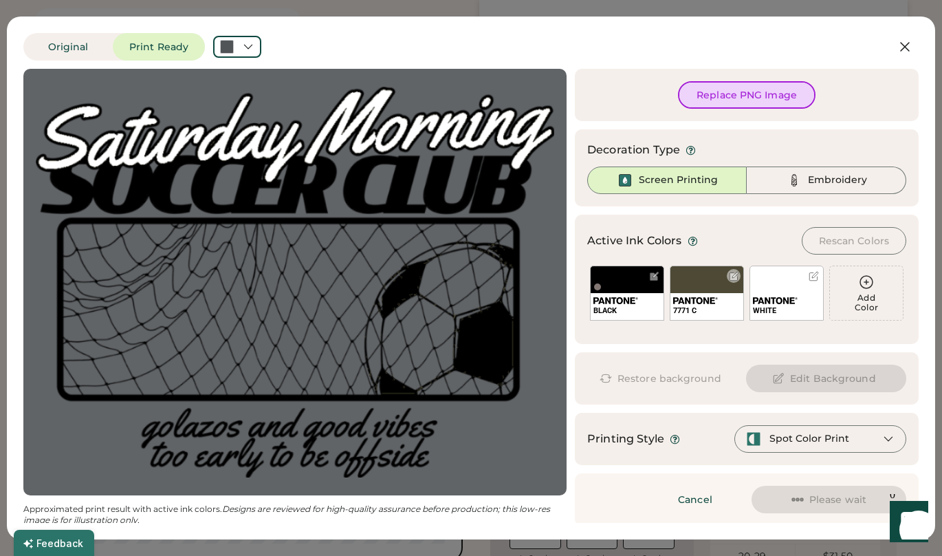
click at [691, 285] on div "7771 C" at bounding box center [707, 292] width 74 height 55
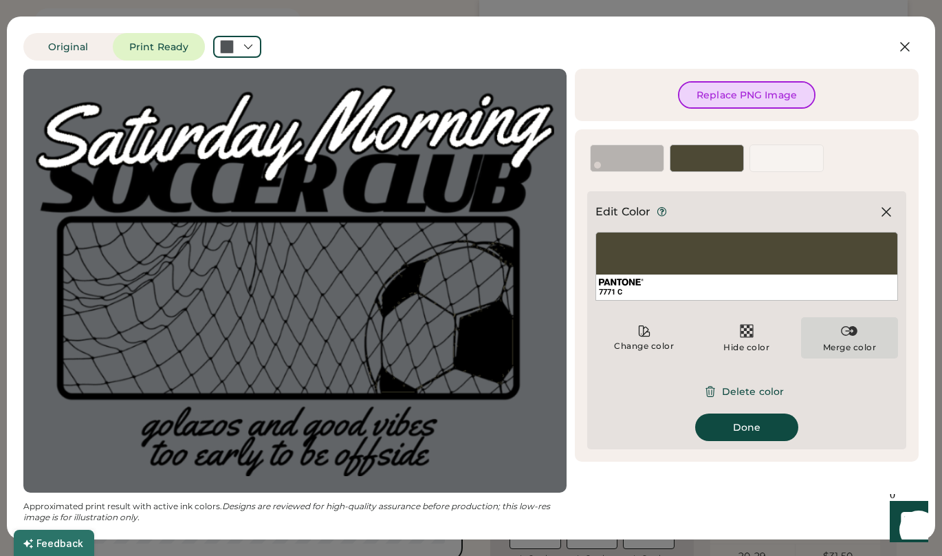
click at [841, 339] on div "Merge color" at bounding box center [849, 337] width 97 height 41
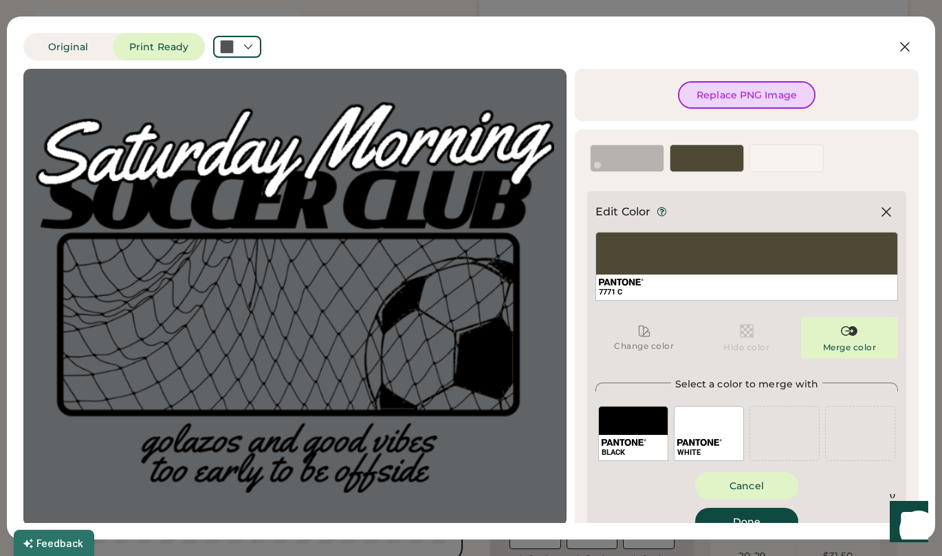
click at [622, 420] on div "BLACK" at bounding box center [633, 433] width 70 height 55
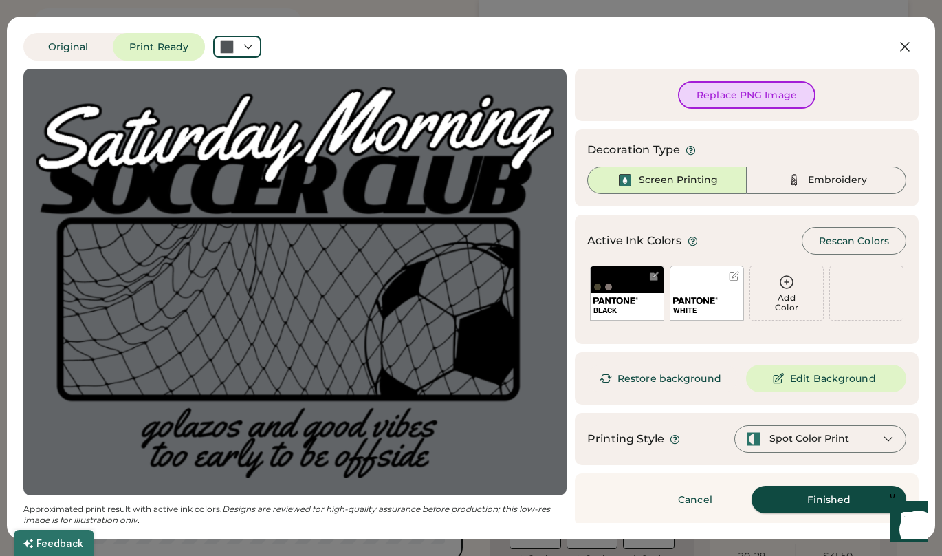
click at [851, 501] on button "Finished" at bounding box center [829, 500] width 155 height 28
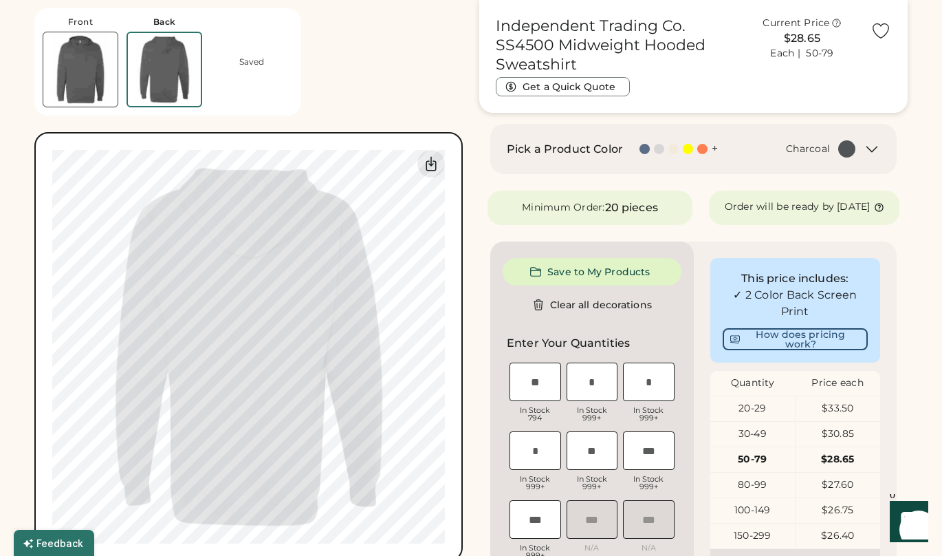
scroll to position [200, 0]
click at [531, 460] on input "input" at bounding box center [536, 450] width 52 height 39
type input "**"
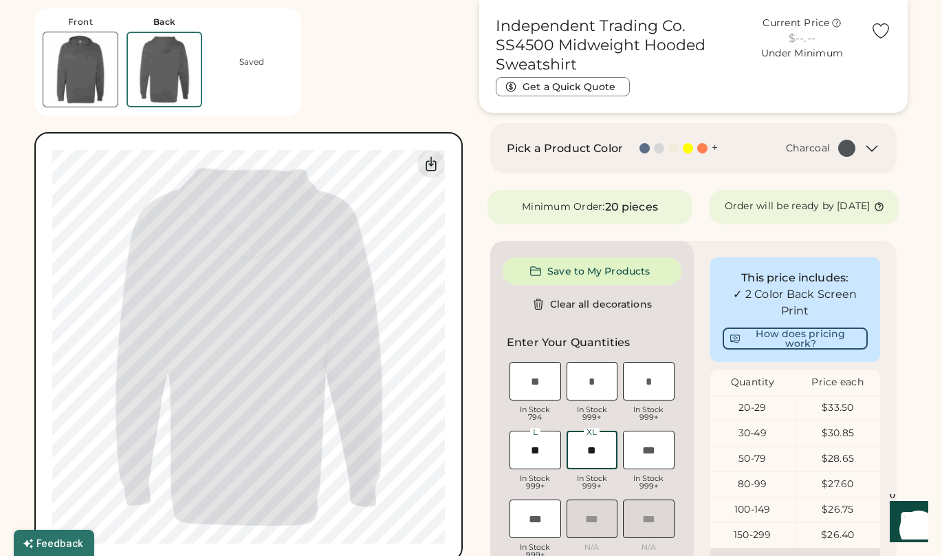
type input "******"
type input "***"
type input "******"
click at [898, 411] on div "Independent Trading Co. SS4500 Midweight Hooded Sweatshirt Get a Quick Quote Cu…" at bounding box center [693, 517] width 428 height 1332
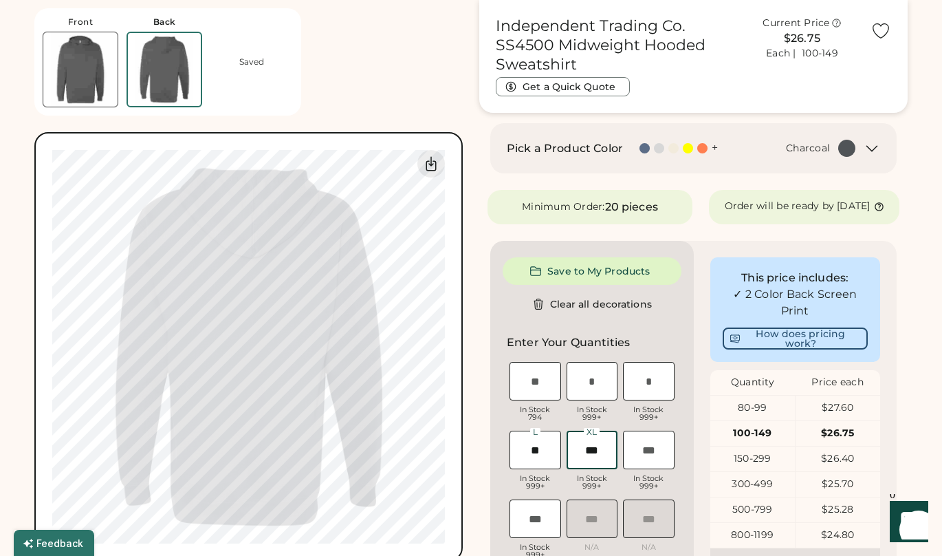
click at [613, 462] on input "input" at bounding box center [593, 450] width 52 height 39
type input "**"
type input "******"
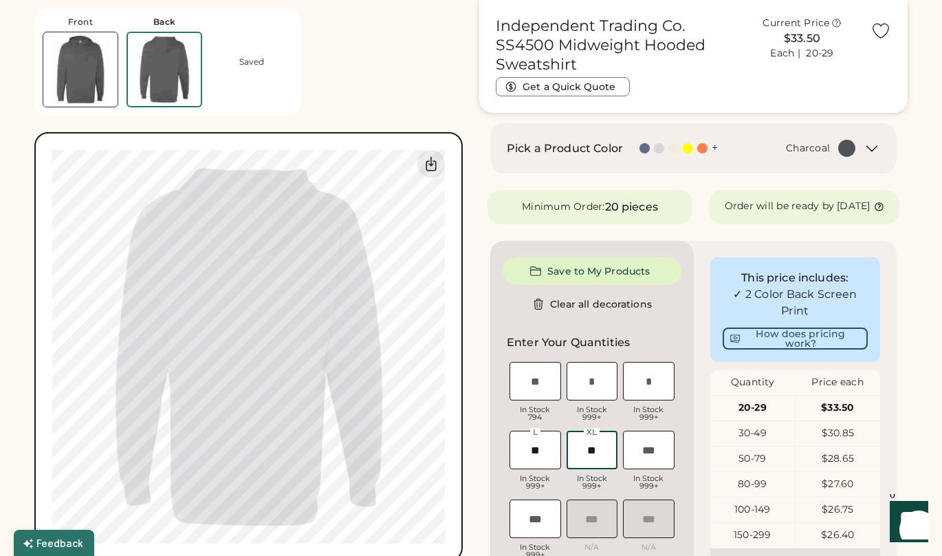
type input "**"
click at [889, 415] on div "This price includes: ✓ 2 Color Back Screen Print How does pricing work? Quantit…" at bounding box center [796, 526] width 204 height 570
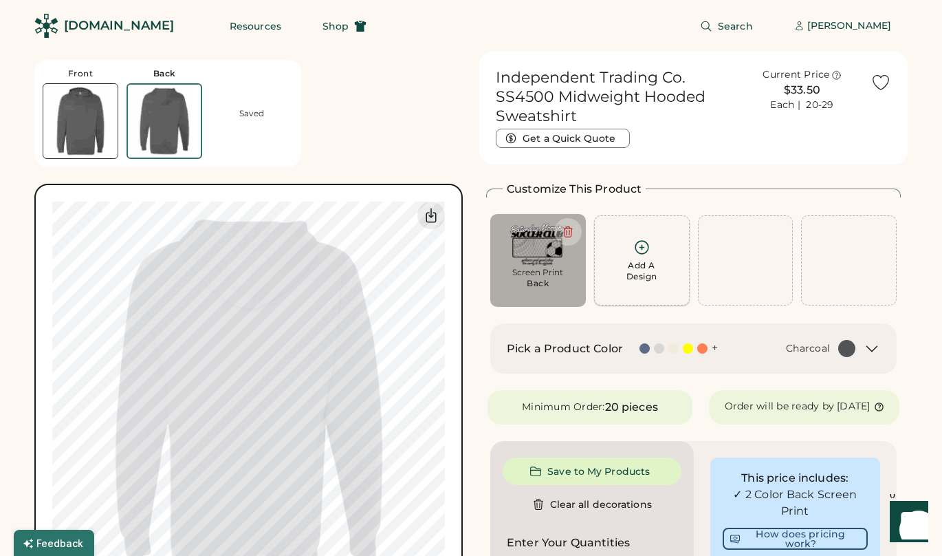
click at [638, 252] on icon at bounding box center [641, 247] width 13 height 13
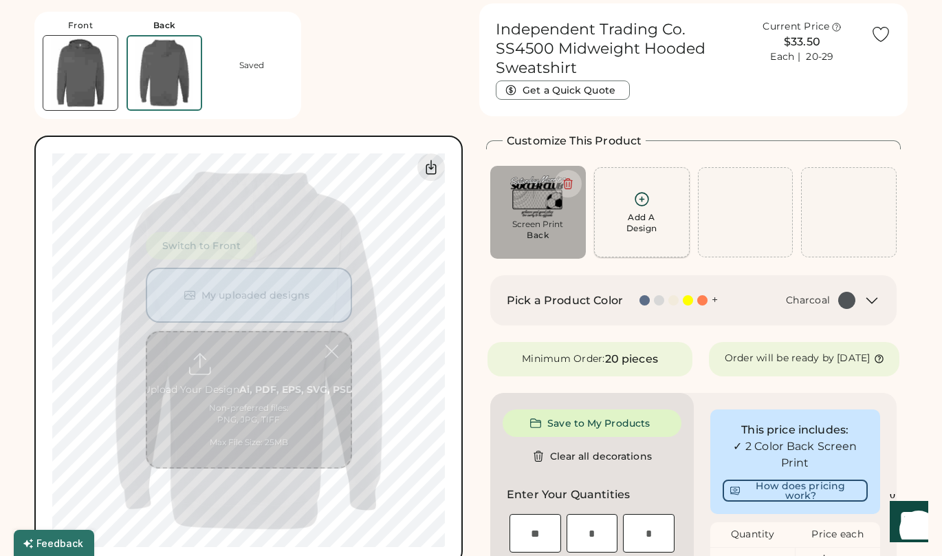
scroll to position [52, 0]
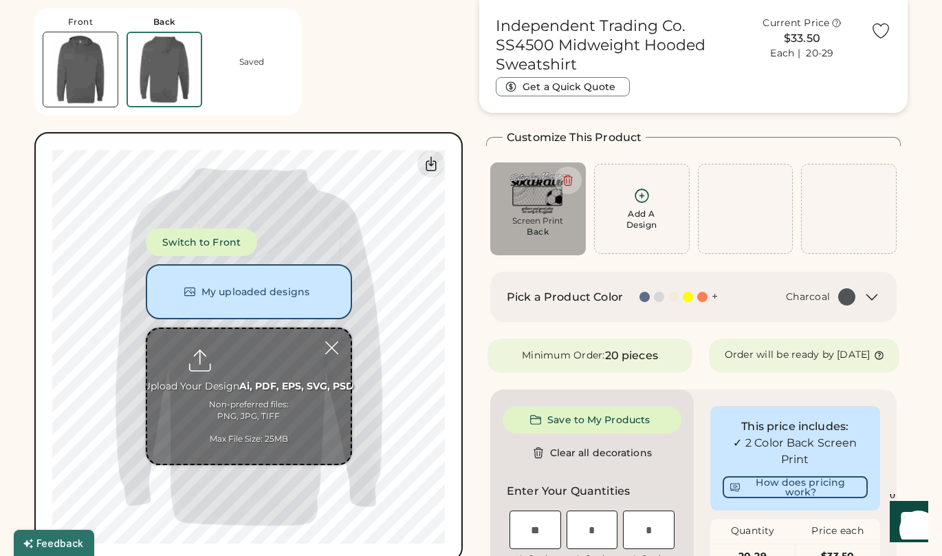
click at [80, 65] on img at bounding box center [80, 69] width 74 height 74
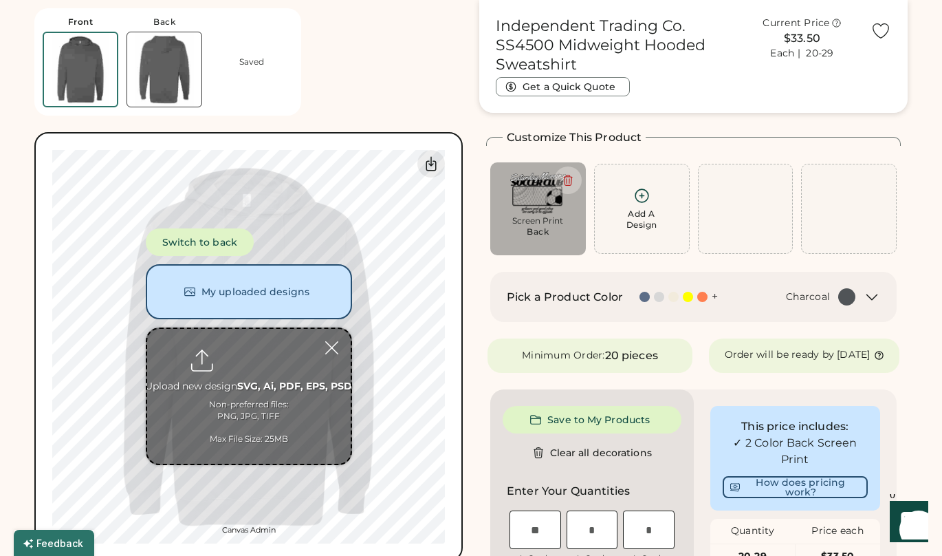
click at [634, 203] on icon at bounding box center [641, 195] width 17 height 17
click at [217, 411] on input "file" at bounding box center [249, 396] width 204 height 135
type input "**********"
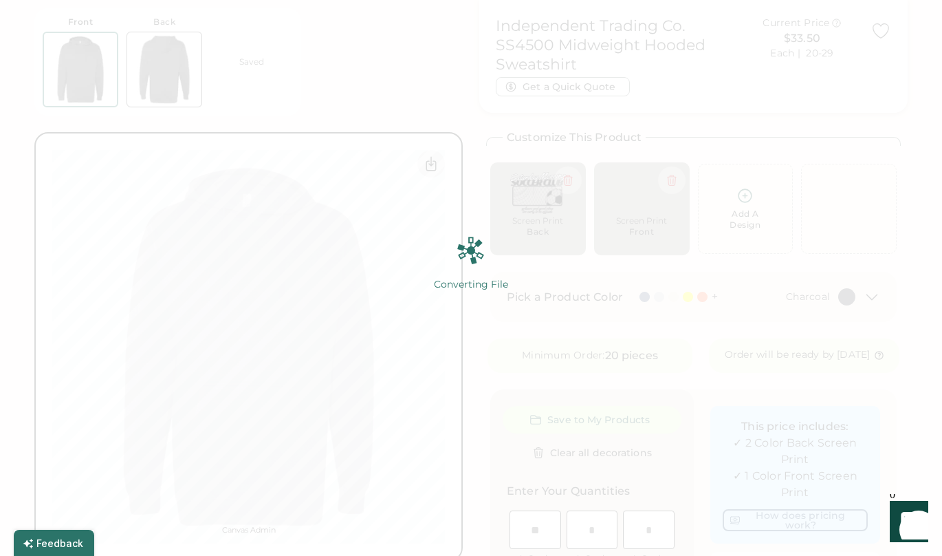
type input "******"
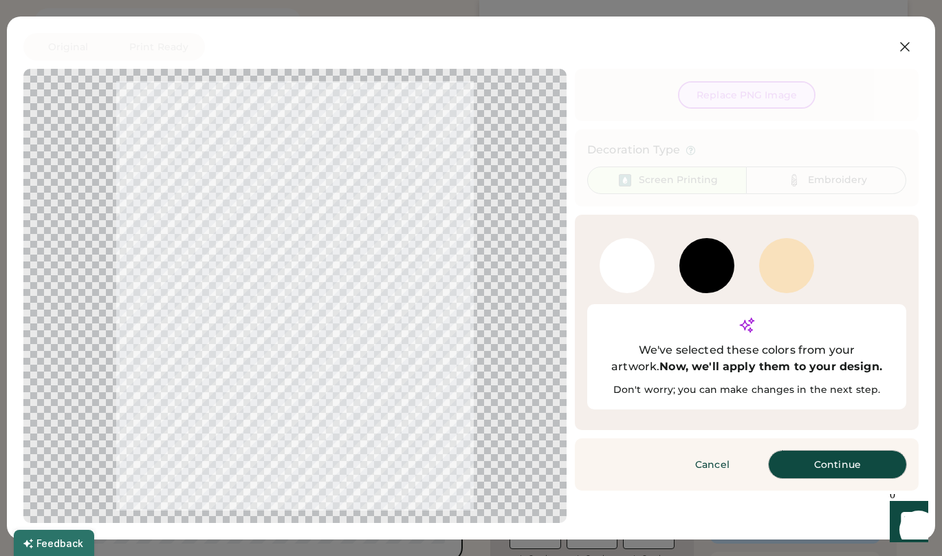
click at [834, 450] on button "Continue" at bounding box center [838, 464] width 138 height 28
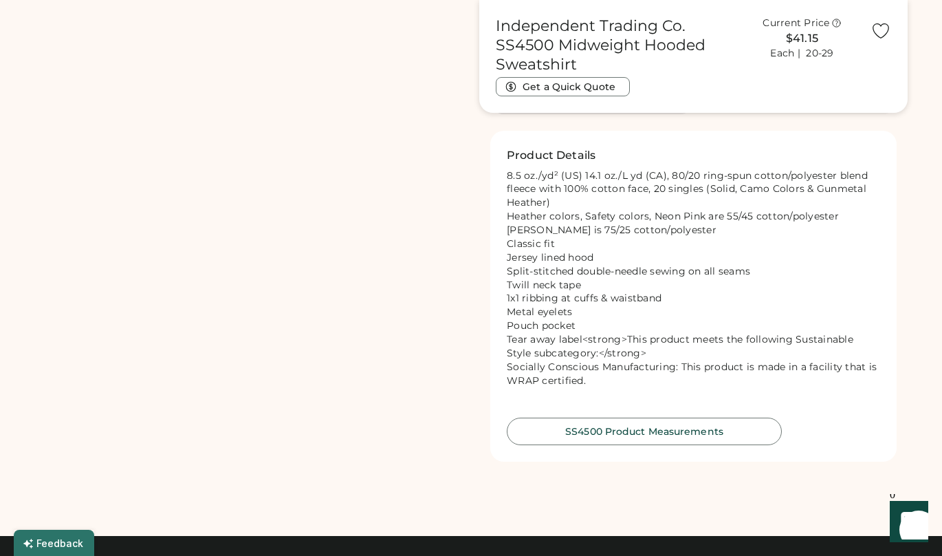
scroll to position [1451, 0]
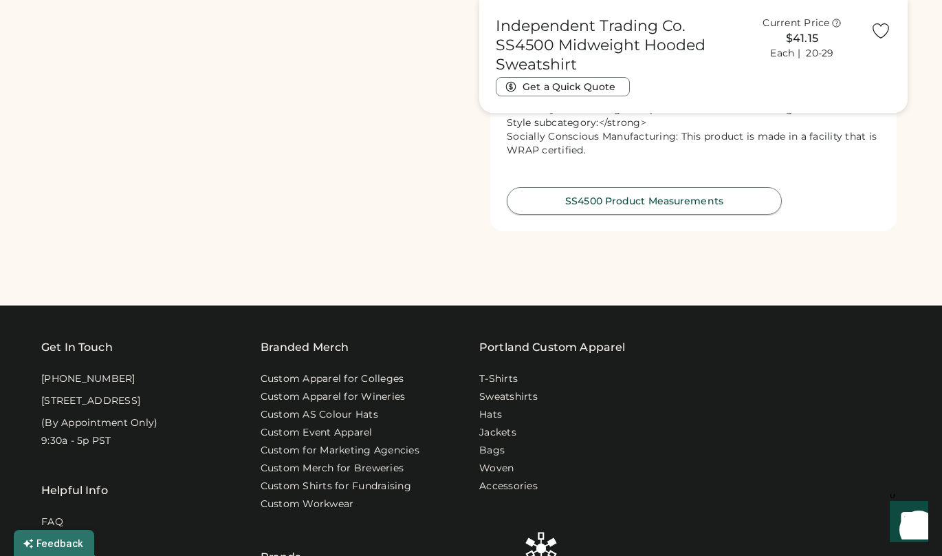
click at [716, 215] on button "SS4500 Product Measurements" at bounding box center [644, 201] width 275 height 28
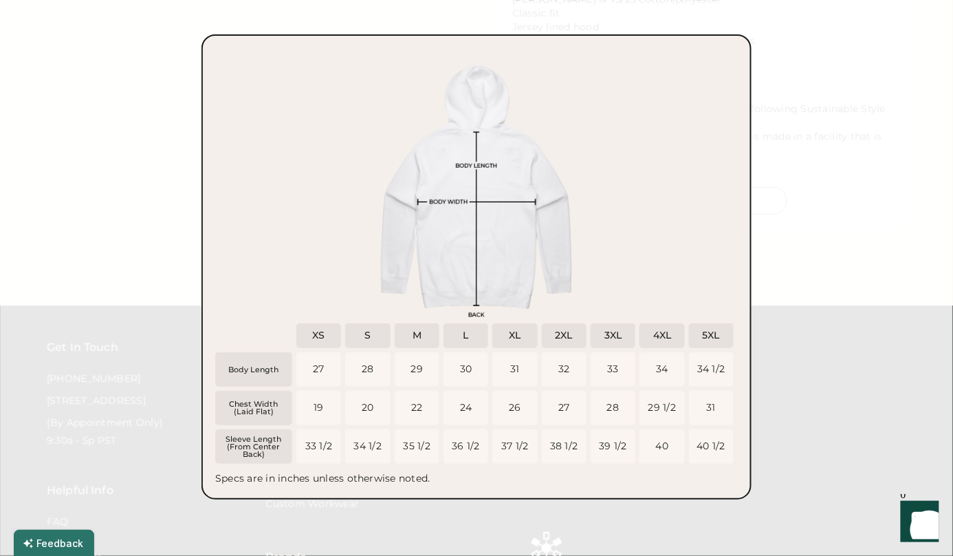
click at [862, 272] on div at bounding box center [476, 278] width 953 height 556
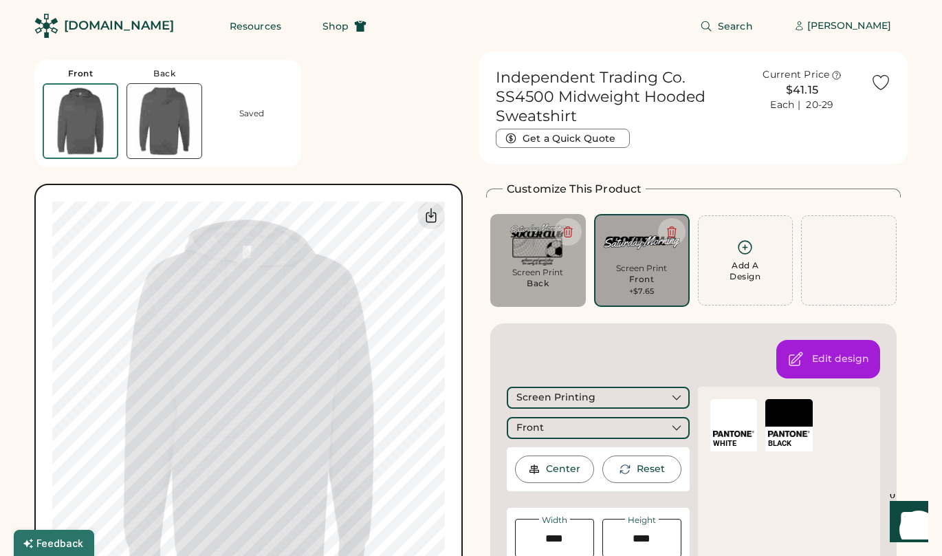
scroll to position [0, 0]
click at [360, 100] on div "Front Back Saved Switch to back My uploaded designs Upload new design SVG, Ai, …" at bounding box center [248, 332] width 428 height 561
click at [435, 221] on icon at bounding box center [431, 215] width 10 height 14
click at [158, 127] on img at bounding box center [164, 121] width 74 height 74
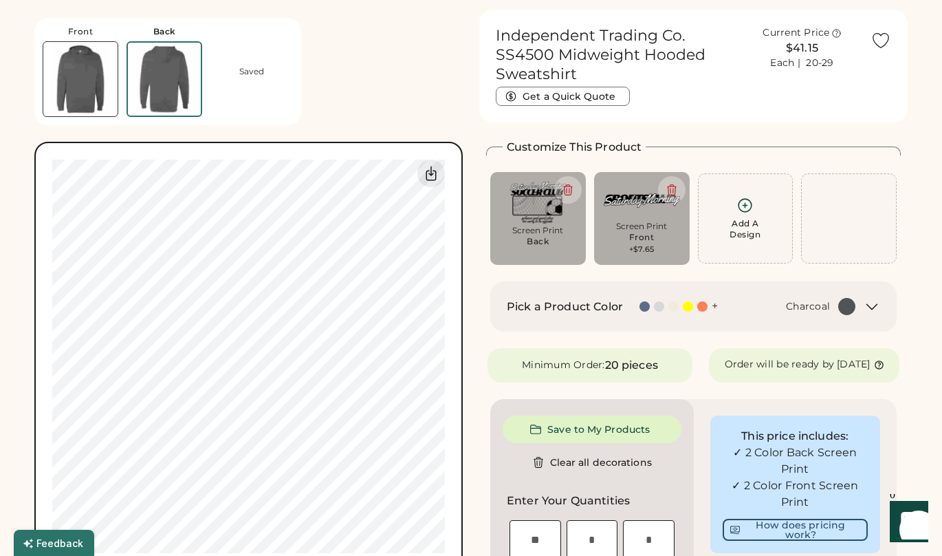
scroll to position [52, 0]
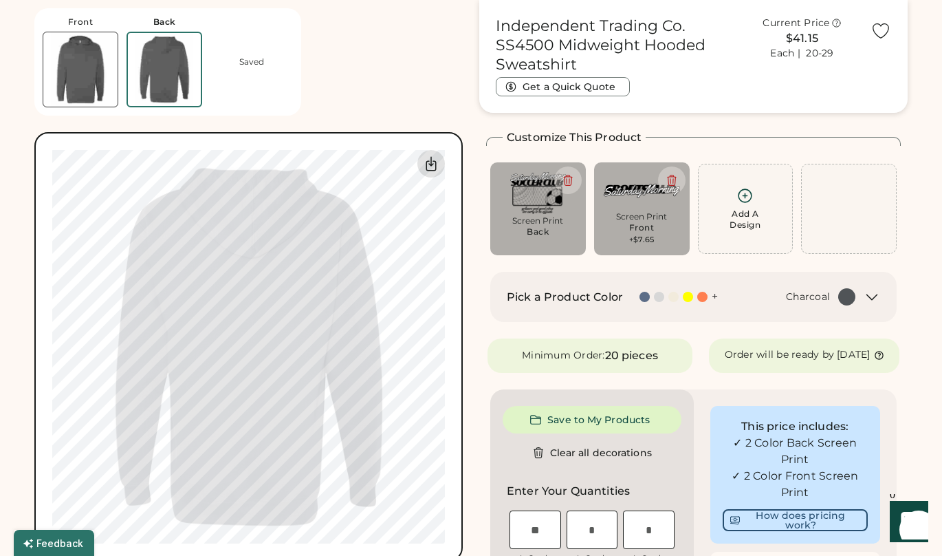
click at [437, 166] on icon at bounding box center [431, 163] width 17 height 17
click at [392, 69] on div "Front Back Saved Switch to back My uploaded designs Upload new design SVG, Ai, …" at bounding box center [248, 280] width 428 height 561
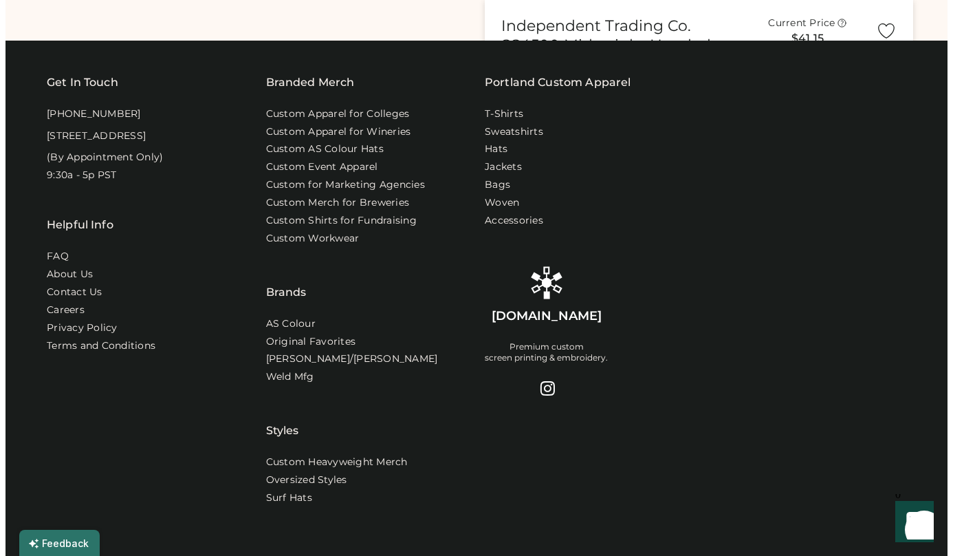
scroll to position [1162, 0]
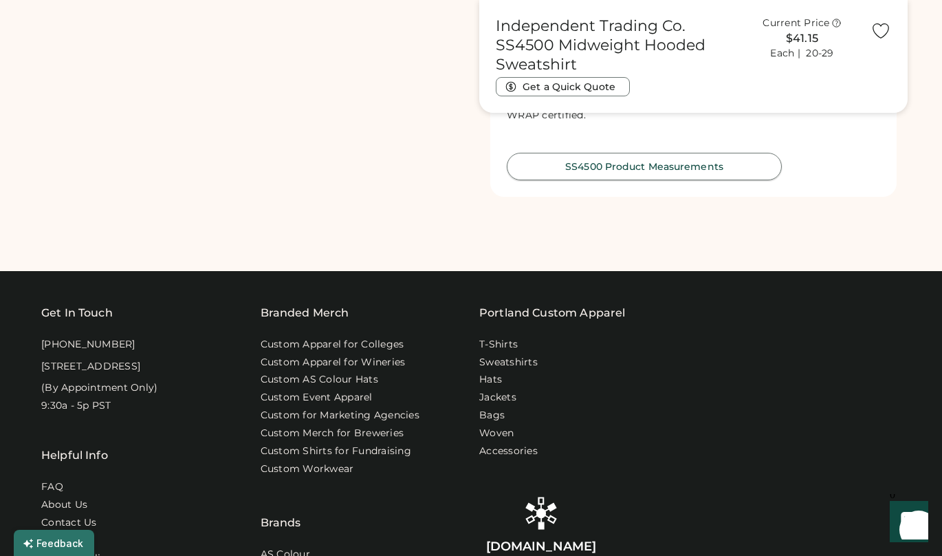
click at [690, 180] on button "SS4500 Product Measurements" at bounding box center [644, 167] width 275 height 28
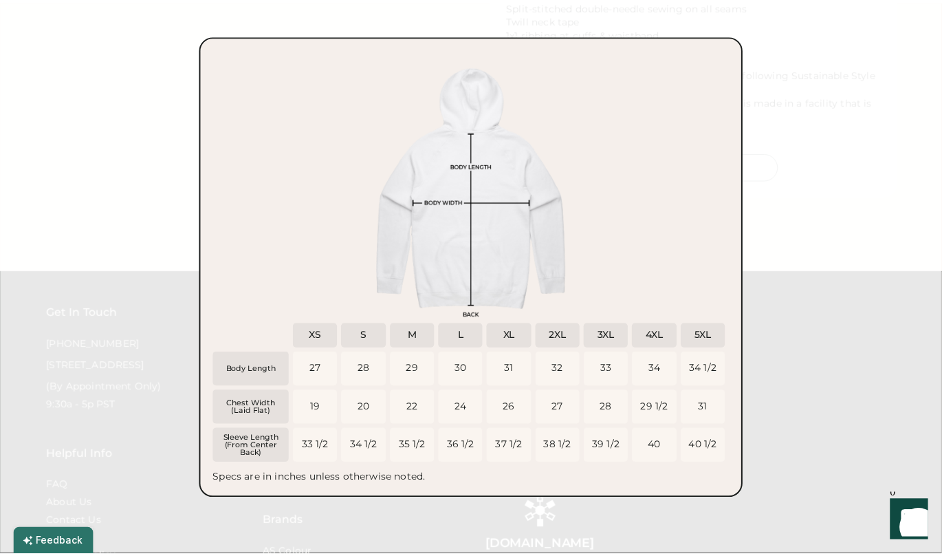
scroll to position [1163, 0]
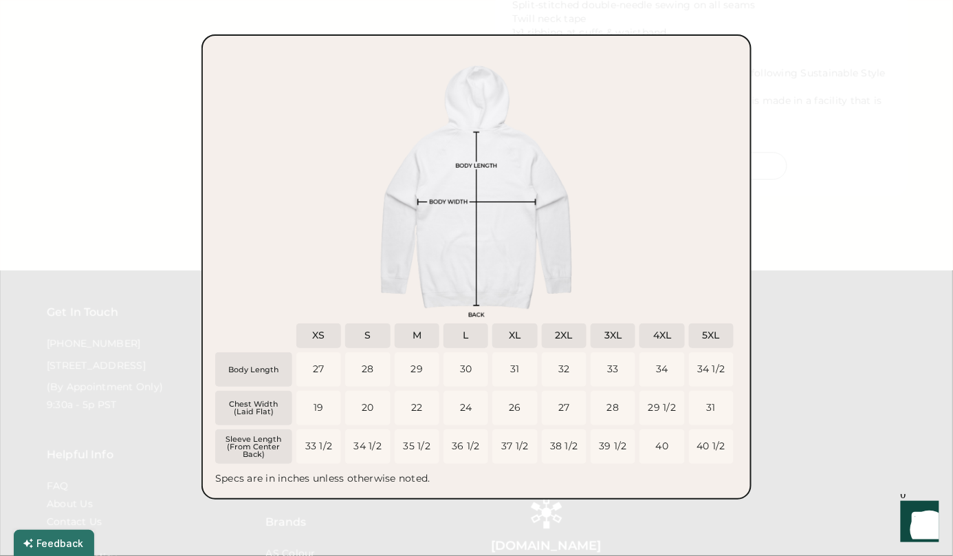
click at [856, 282] on div at bounding box center [476, 278] width 953 height 556
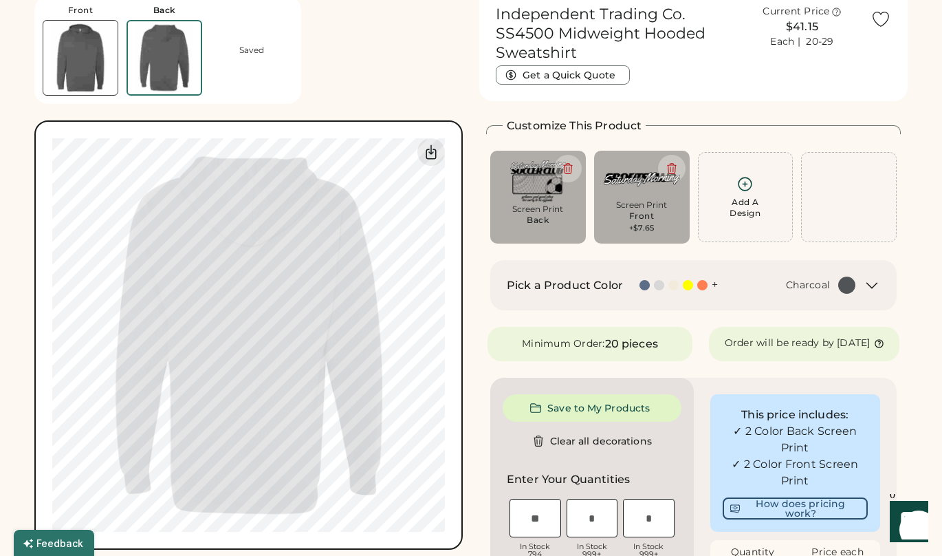
scroll to position [0, 0]
